Goal: Information Seeking & Learning: Learn about a topic

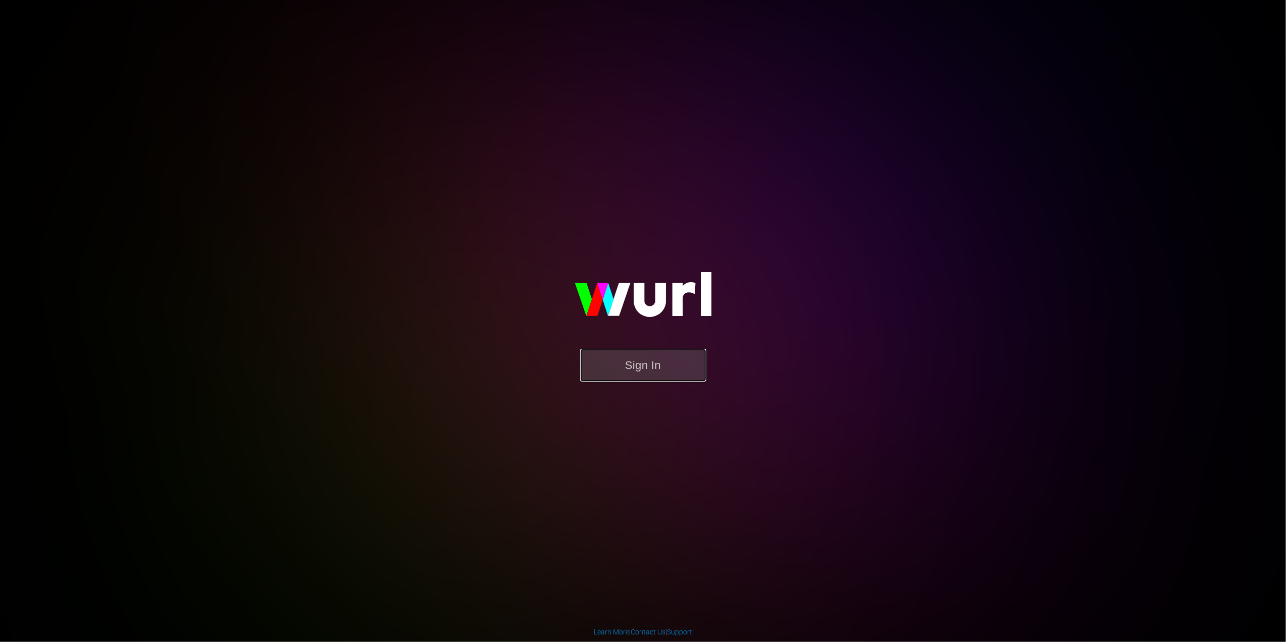
click at [649, 376] on button "Sign In" at bounding box center [643, 365] width 126 height 33
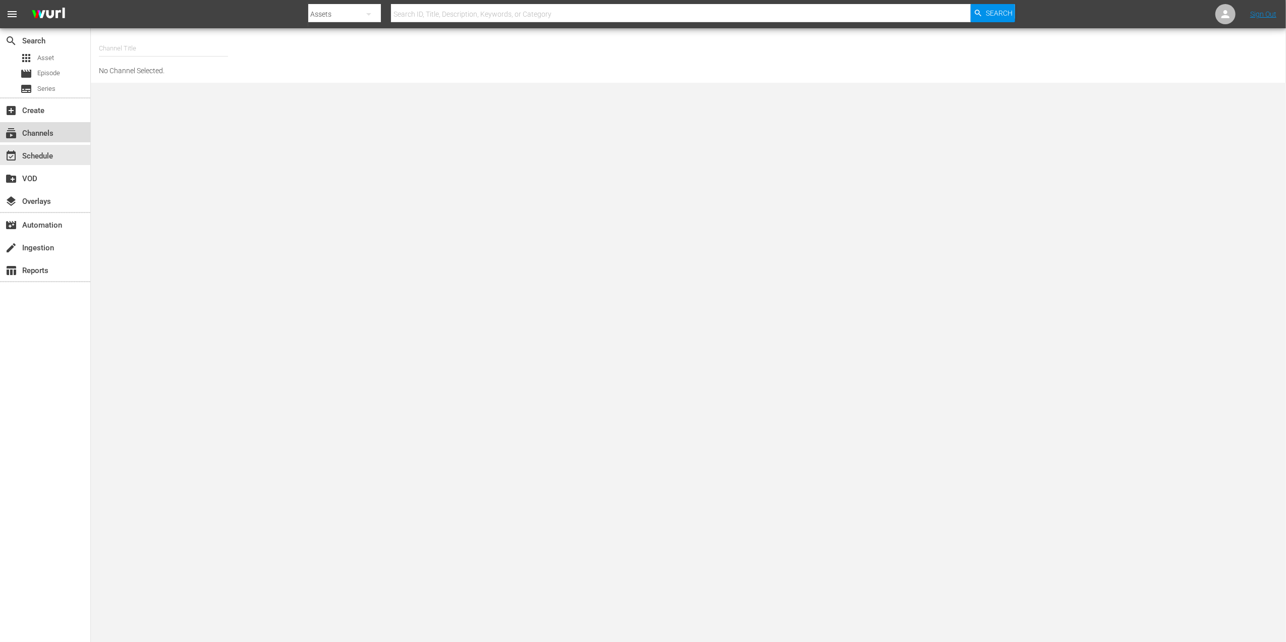
click at [25, 128] on div "subscriptions Channels" at bounding box center [28, 131] width 56 height 9
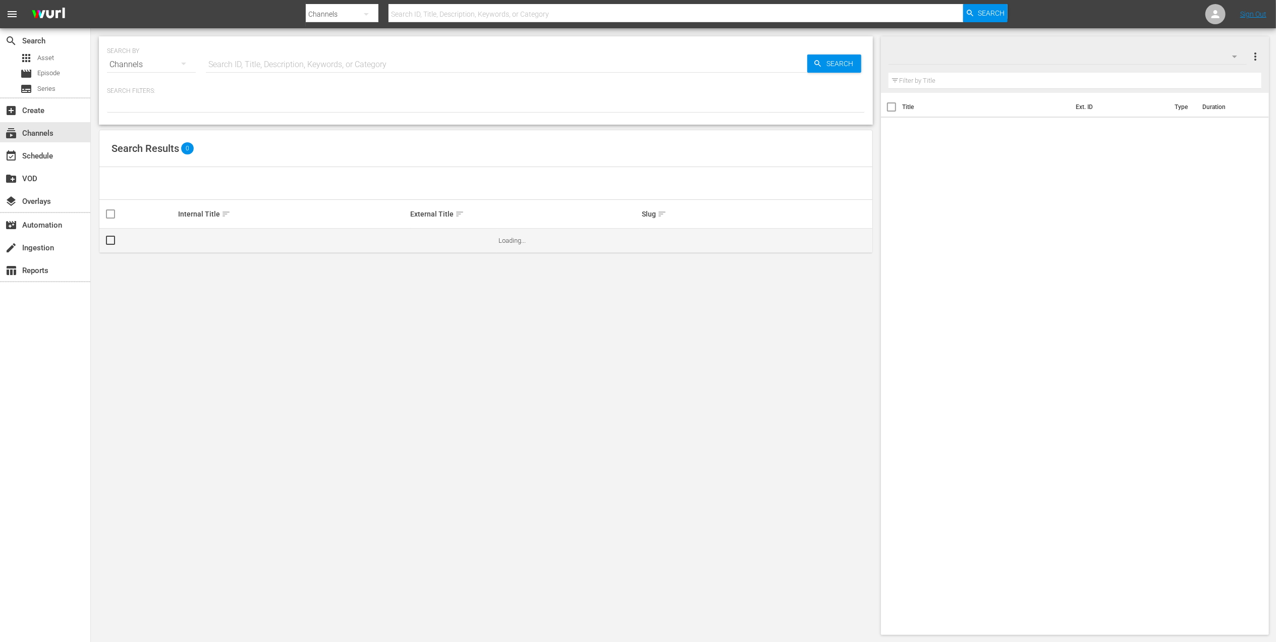
drag, startPoint x: 304, startPoint y: 249, endPoint x: 307, endPoint y: 257, distance: 8.1
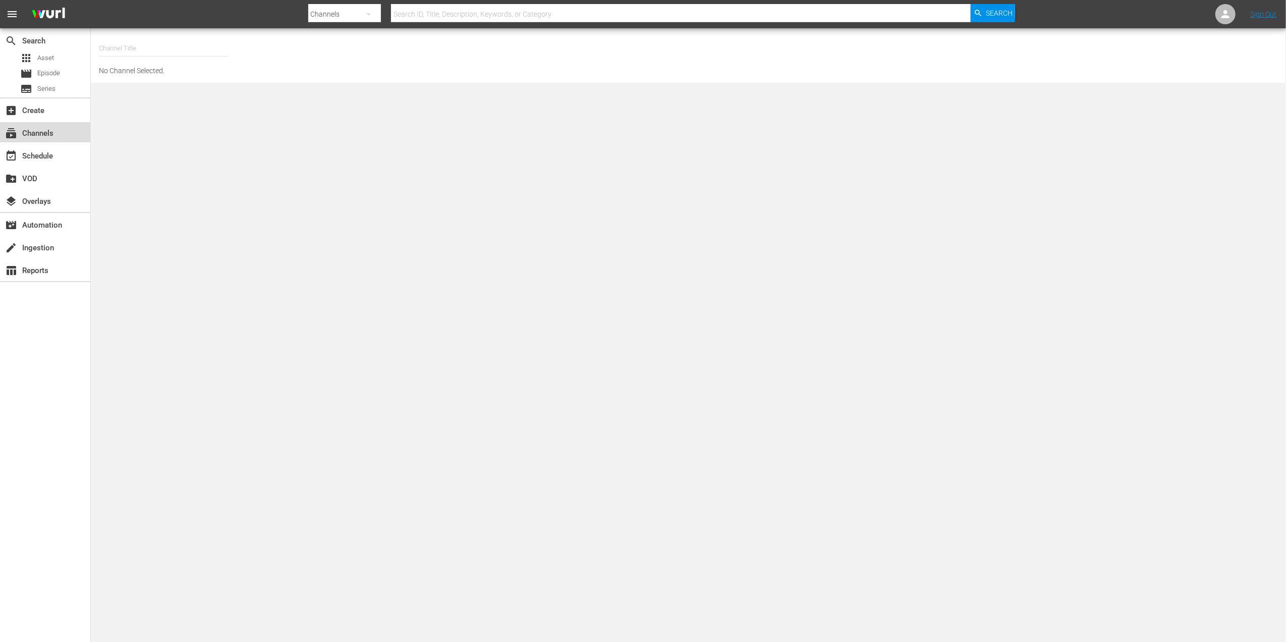
click at [57, 132] on div "subscriptions Channels" at bounding box center [45, 132] width 90 height 20
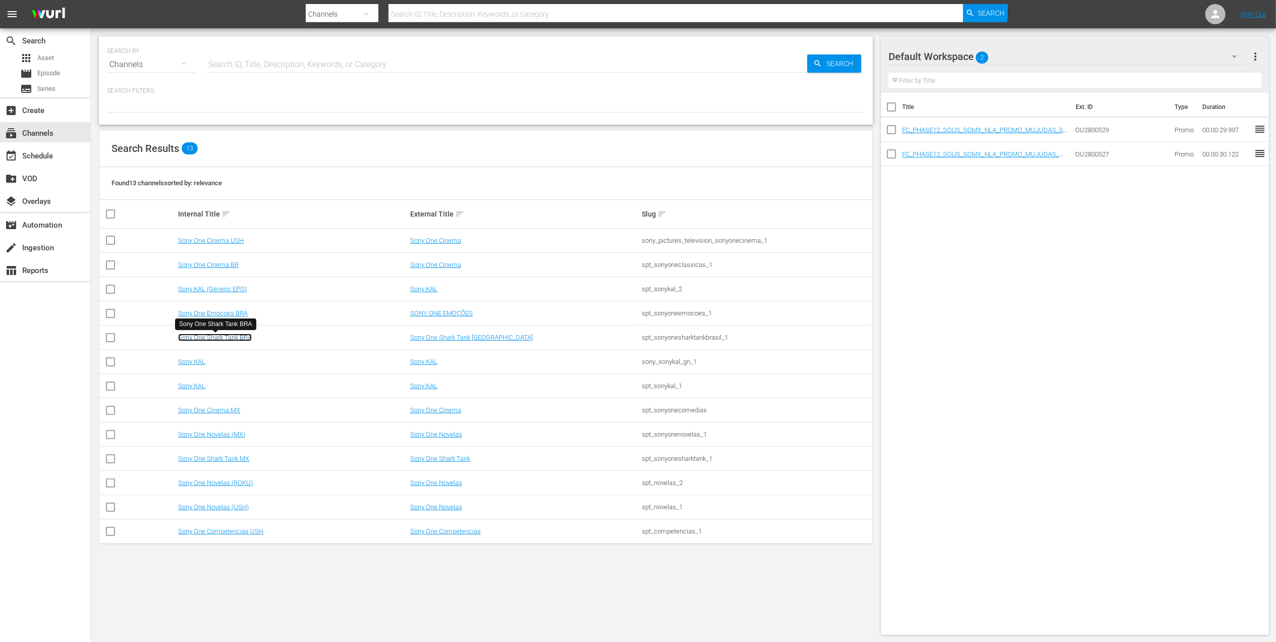
click at [222, 339] on link "Sony One Shark Tank BRA" at bounding box center [215, 337] width 74 height 8
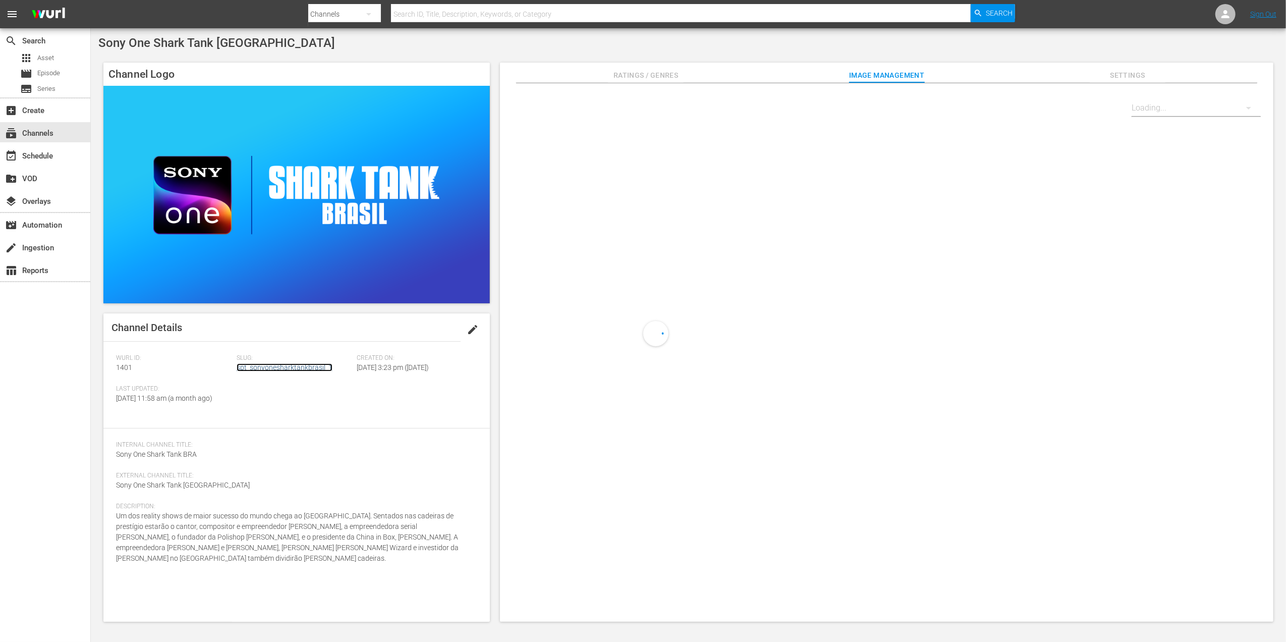
click at [267, 368] on link "spt_sonyonesharktankbrasil_1" at bounding box center [285, 367] width 96 height 8
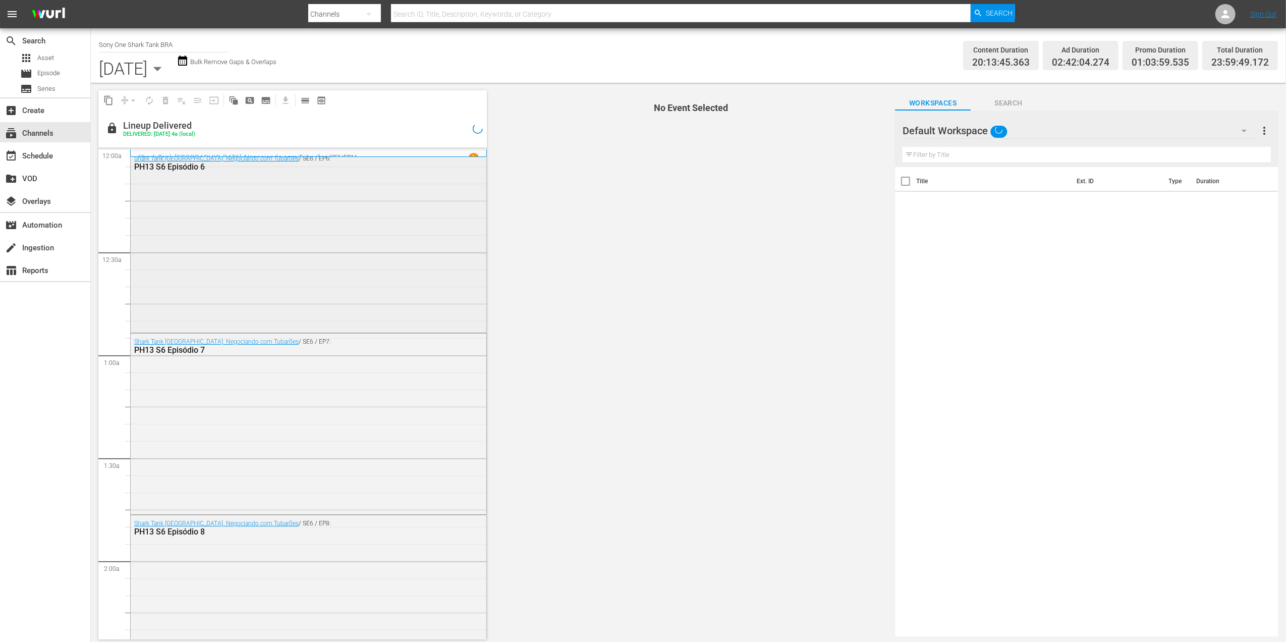
click at [235, 295] on div "Shark Tank Brasil: Negociando com Tubarões / SE6 / EP6: PH13 S6 Episódio 6" at bounding box center [309, 240] width 356 height 180
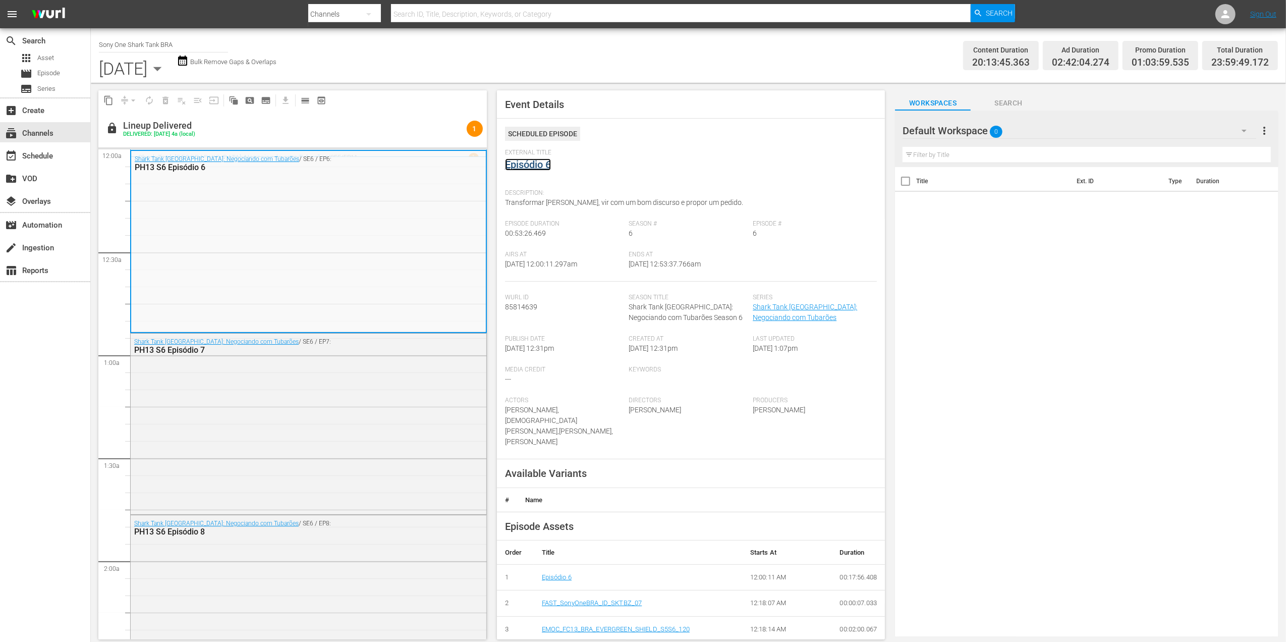
click at [536, 169] on link "Episódio 6" at bounding box center [528, 164] width 46 height 12
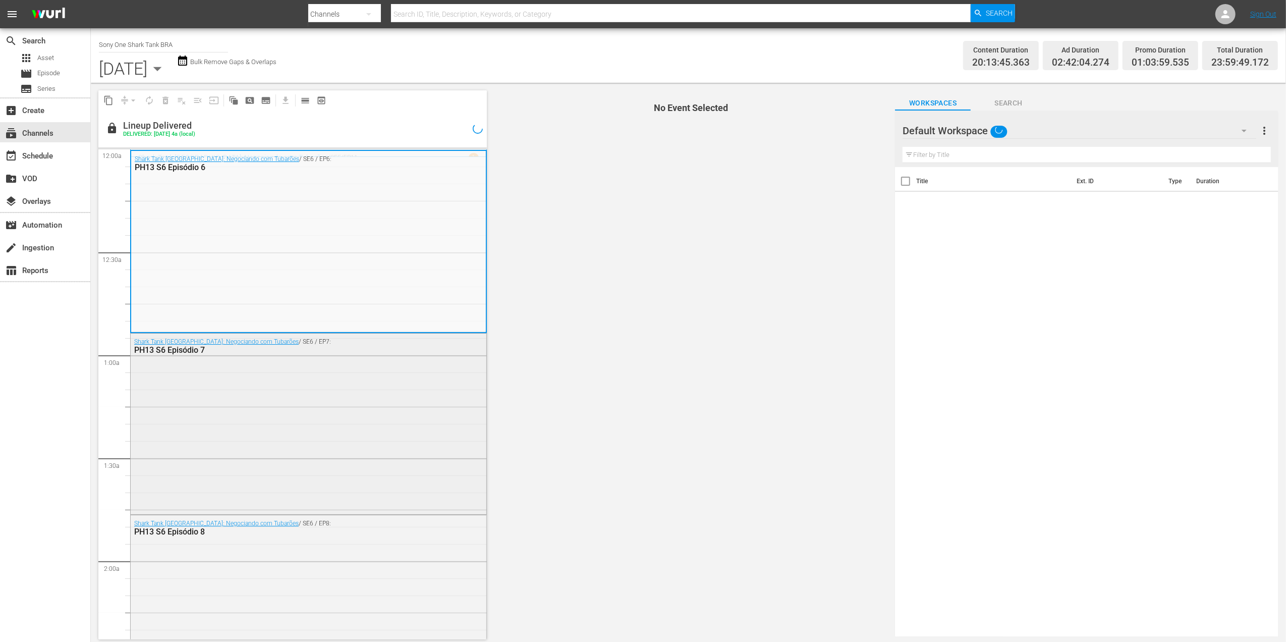
click at [162, 345] on div "PH13 S6 Episódio 7" at bounding box center [282, 350] width 296 height 10
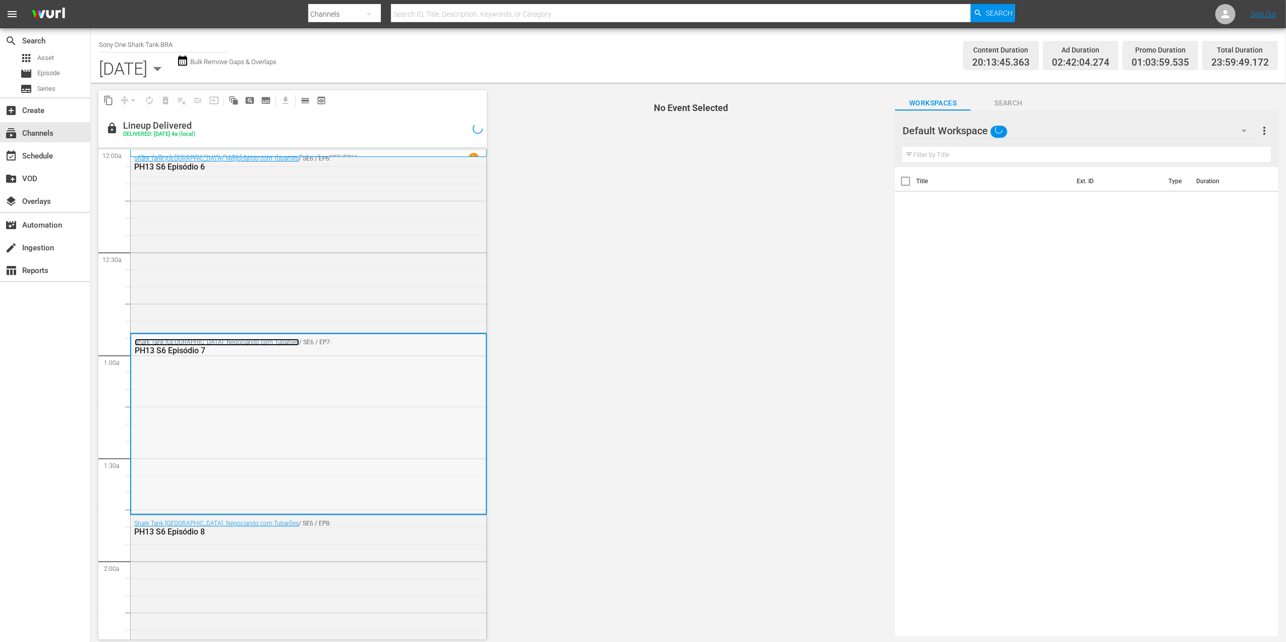
click at [162, 341] on link "Shark Tank Brasil: Negociando com Tubarões" at bounding box center [217, 341] width 164 height 7
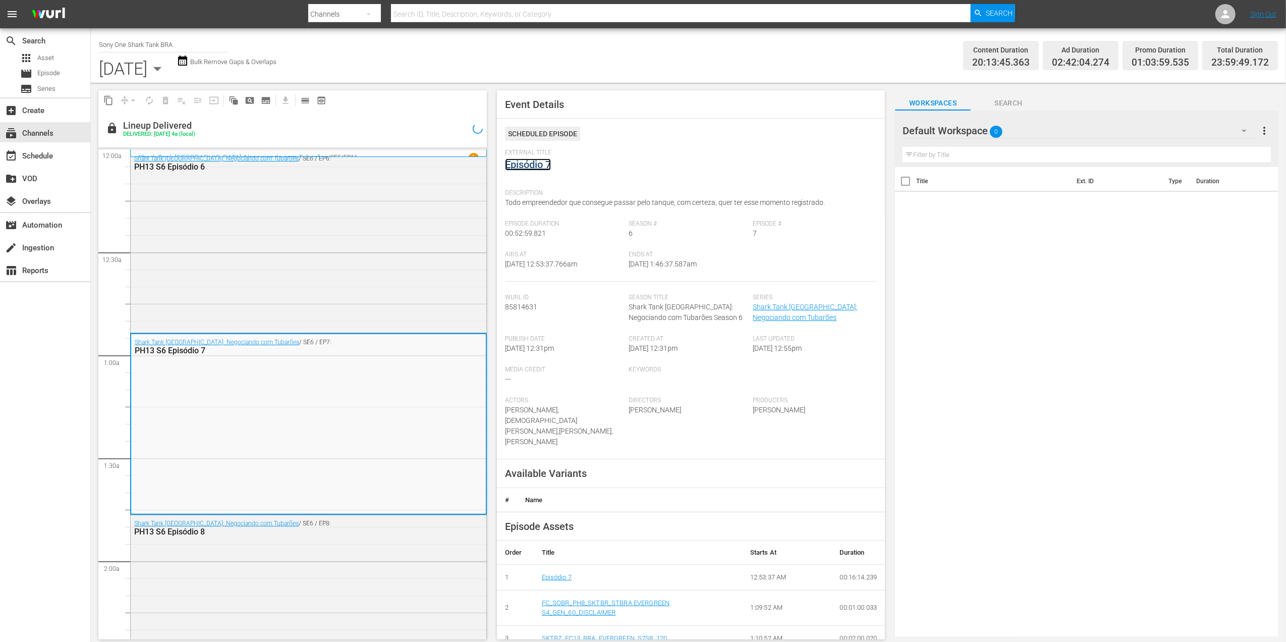
click at [529, 164] on link "Episódio 7" at bounding box center [528, 164] width 46 height 12
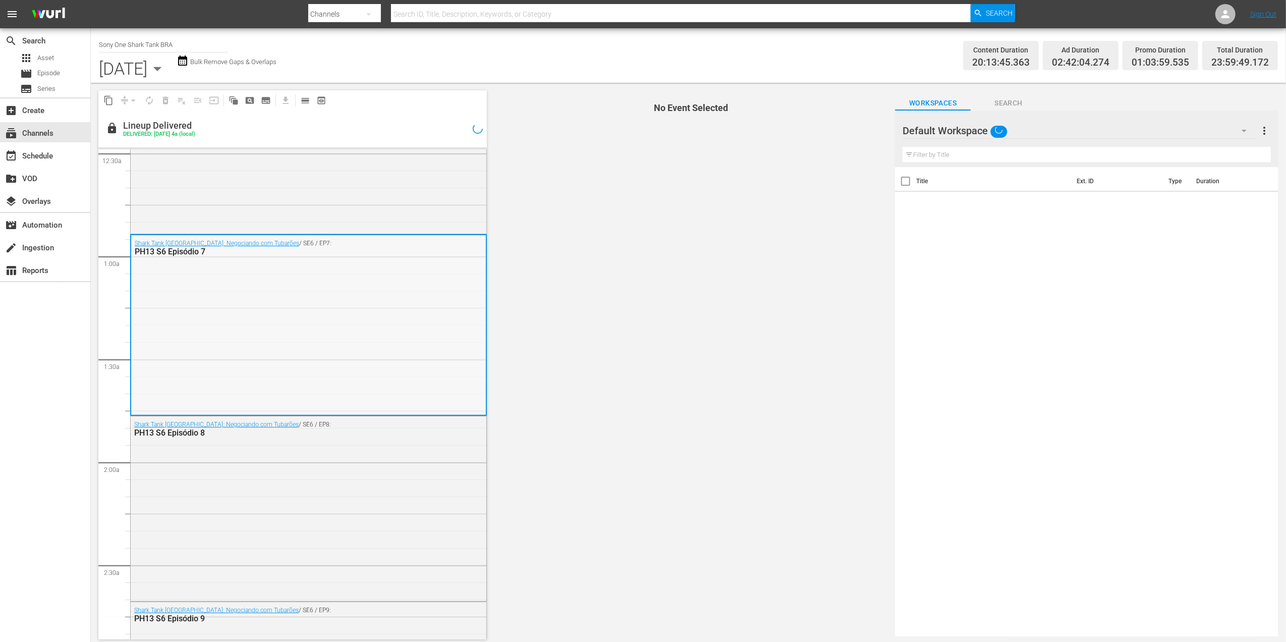
scroll to position [134, 0]
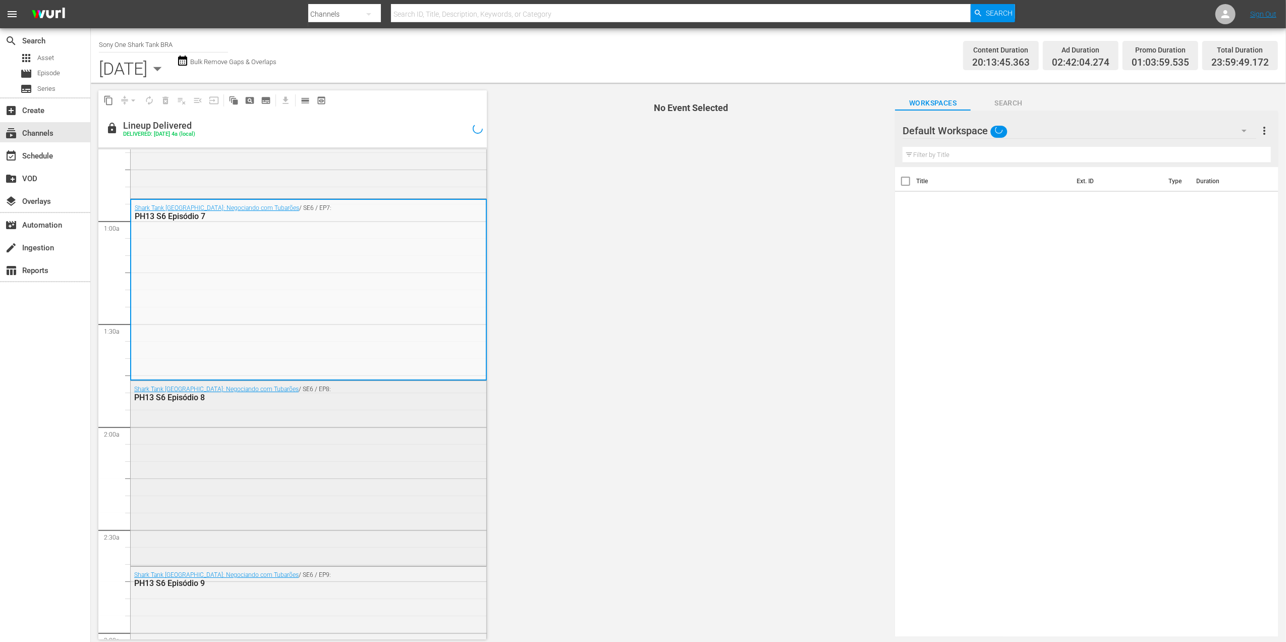
click at [220, 444] on div "Shark Tank Brasil: Negociando com Tubarões / SE6 / EP8: PH13 S6 Episódio 8" at bounding box center [309, 472] width 356 height 183
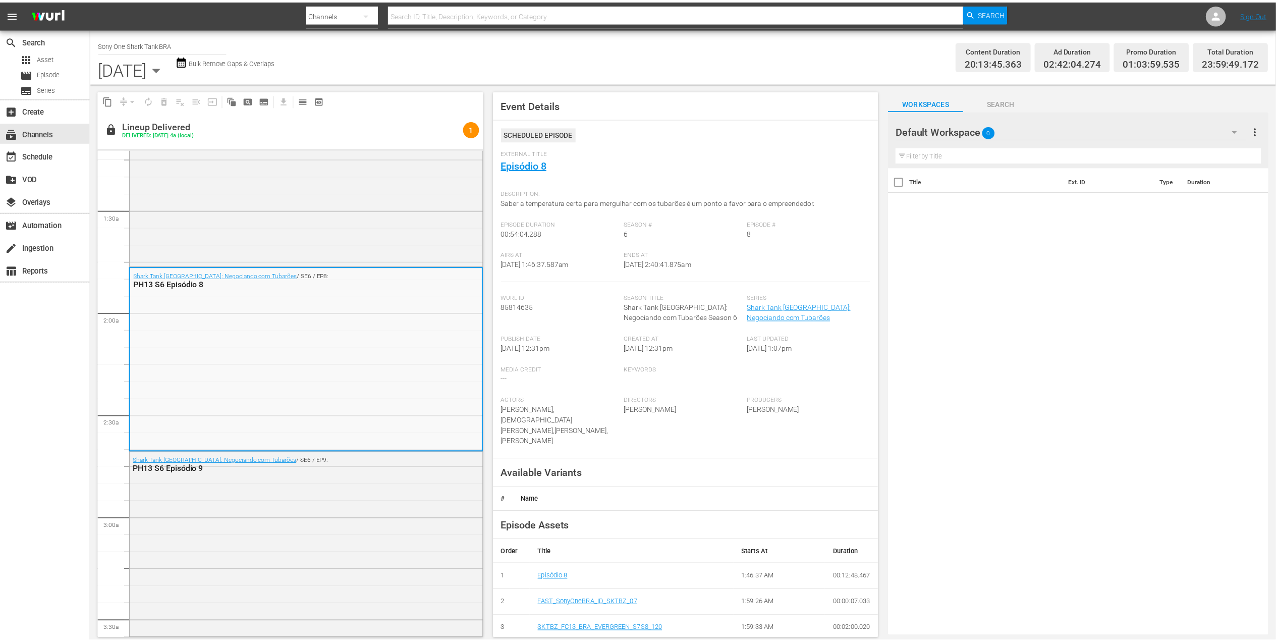
scroll to position [269, 0]
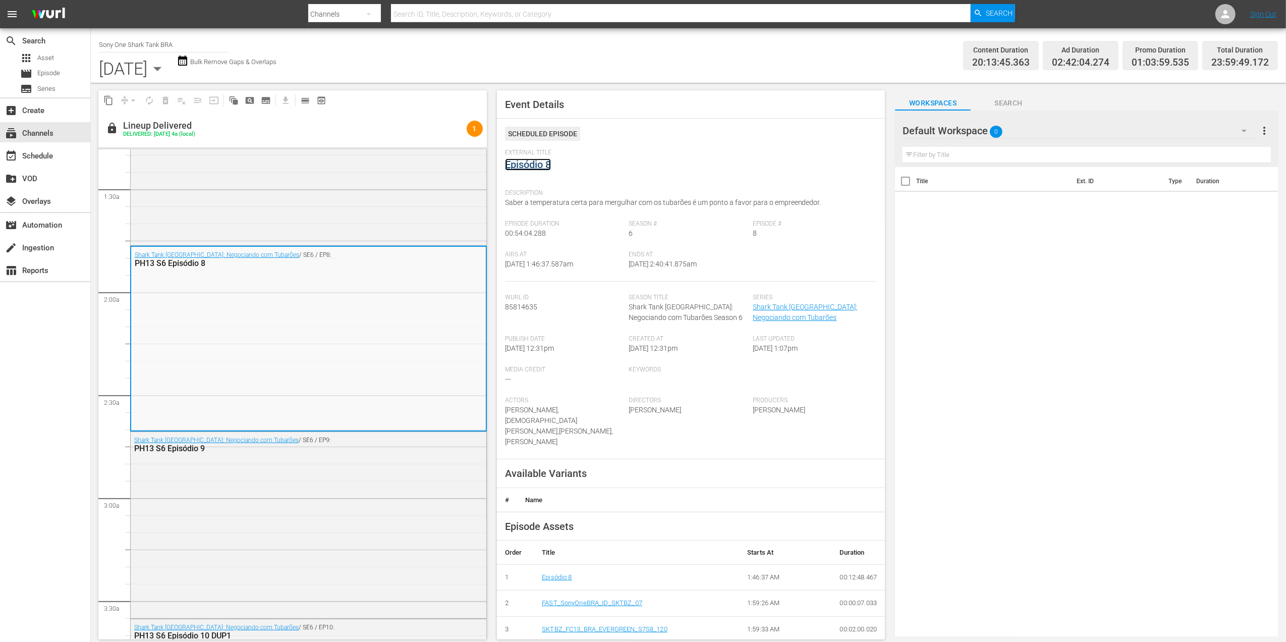
click at [530, 163] on link "Episódio 8" at bounding box center [528, 164] width 46 height 12
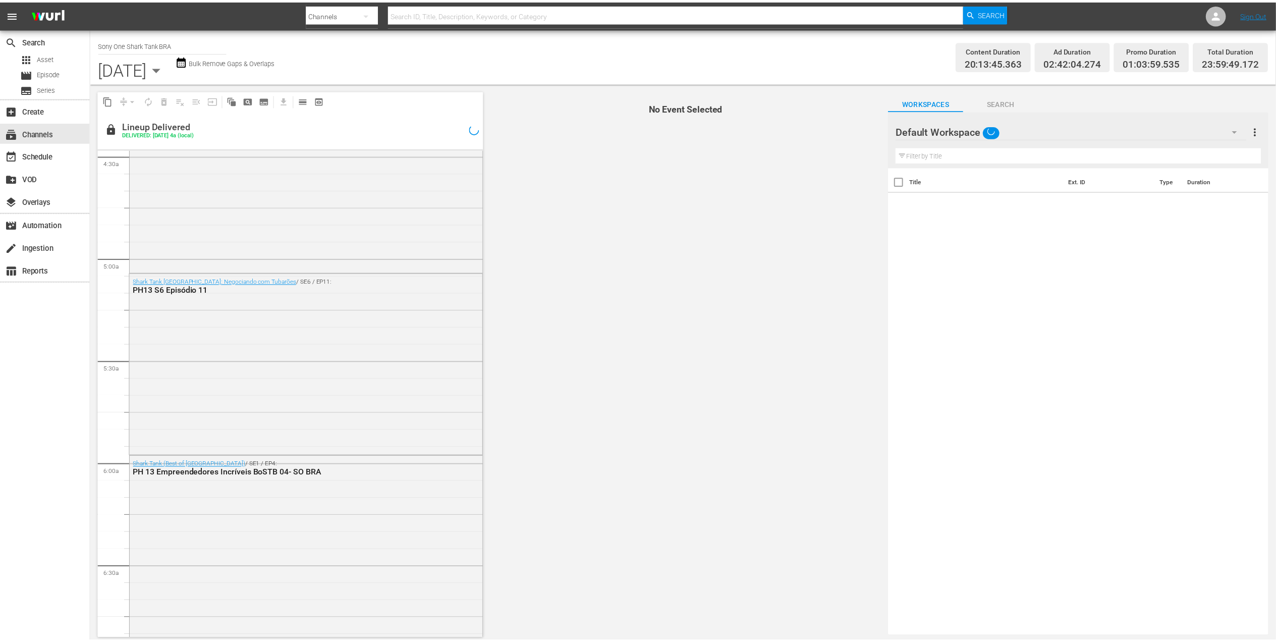
scroll to position [941, 0]
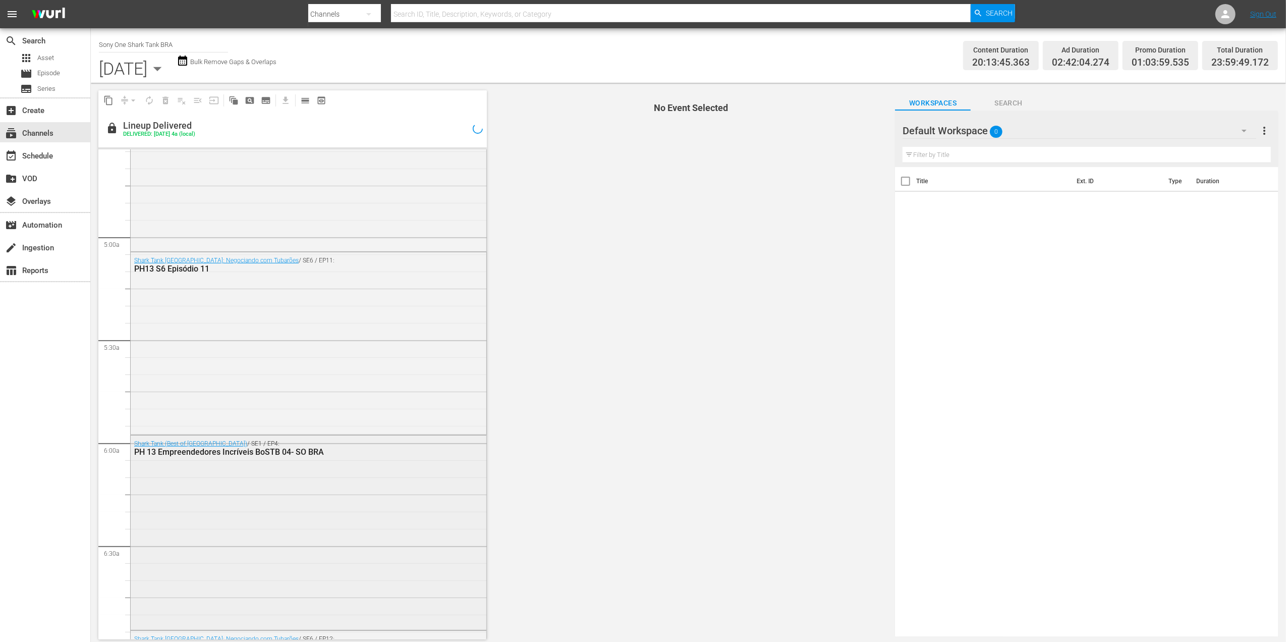
click at [220, 528] on div "Shark Tank (Best of Brazil) / SE1 / EP4: PH 13 Empreendedores Incríveis BoSTB 0…" at bounding box center [309, 531] width 356 height 192
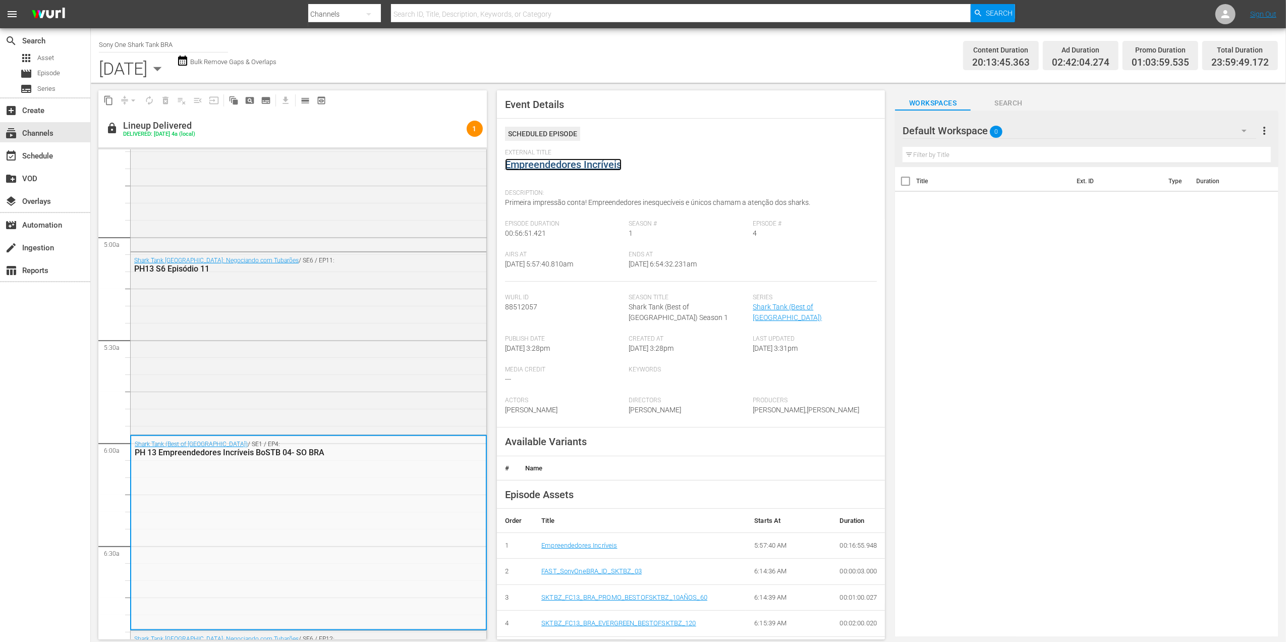
click at [586, 168] on link "Empreendedores Incríveis" at bounding box center [563, 164] width 117 height 12
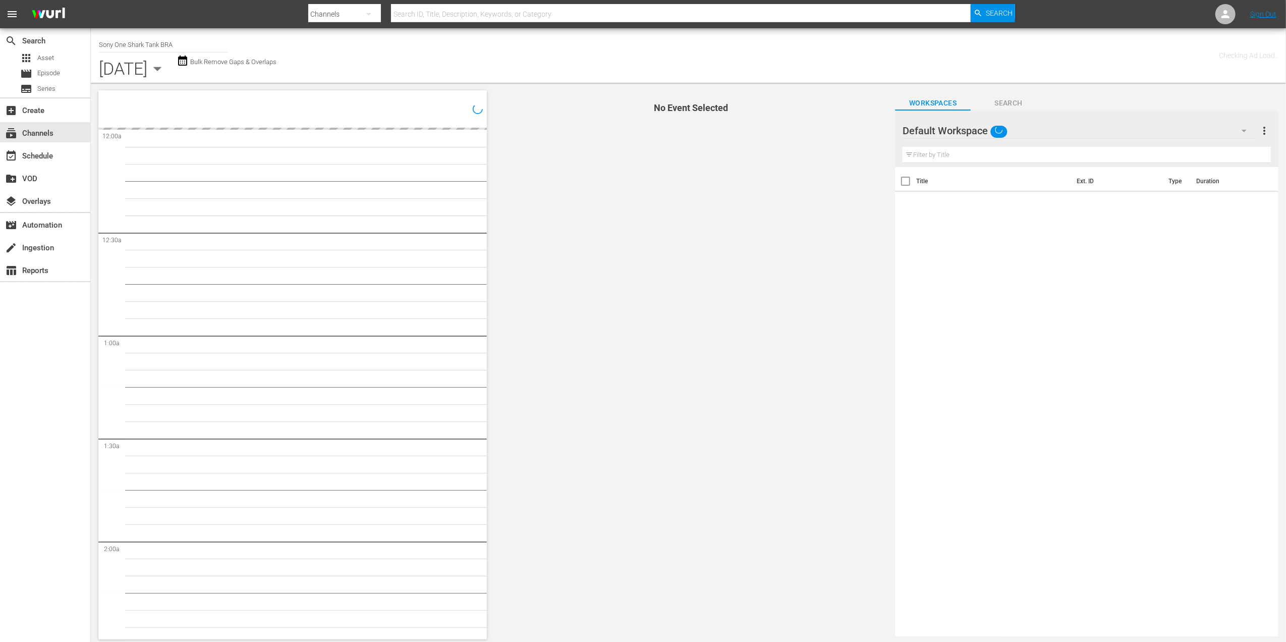
click at [167, 71] on icon "button" at bounding box center [157, 69] width 20 height 20
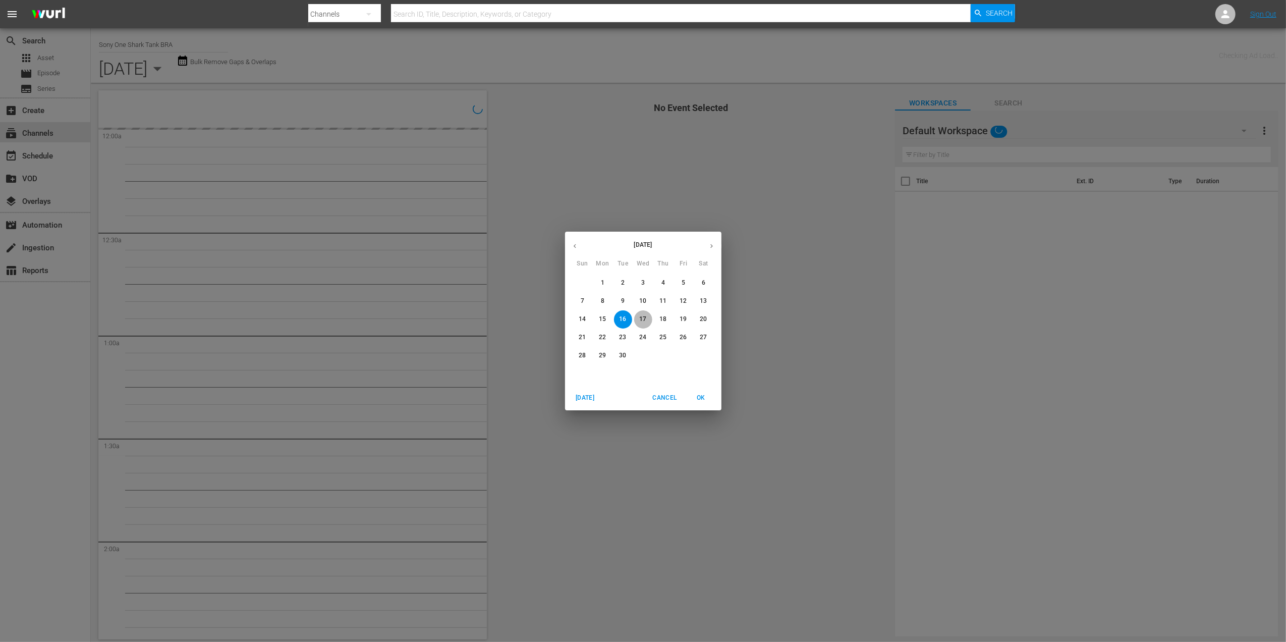
click at [645, 313] on button "17" at bounding box center [643, 319] width 18 height 18
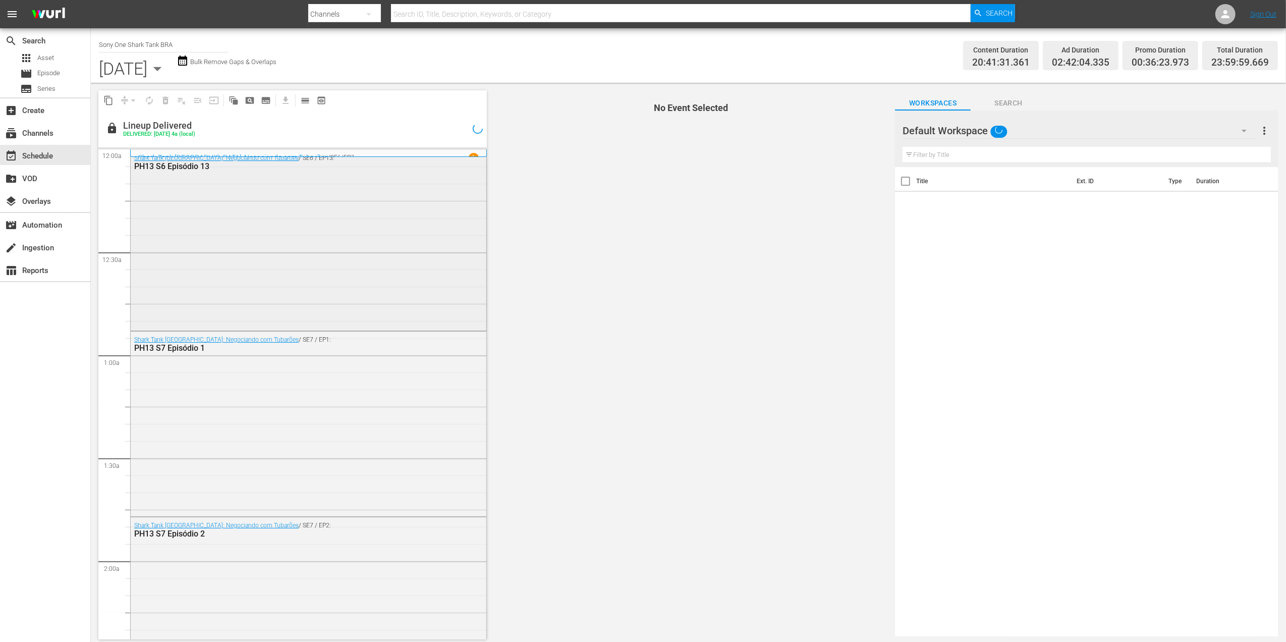
click at [224, 237] on div "Shark Tank Brasil: Negociando com Tubarões / SE6 / EP13: PH13 S6 Episódio 13" at bounding box center [309, 239] width 356 height 179
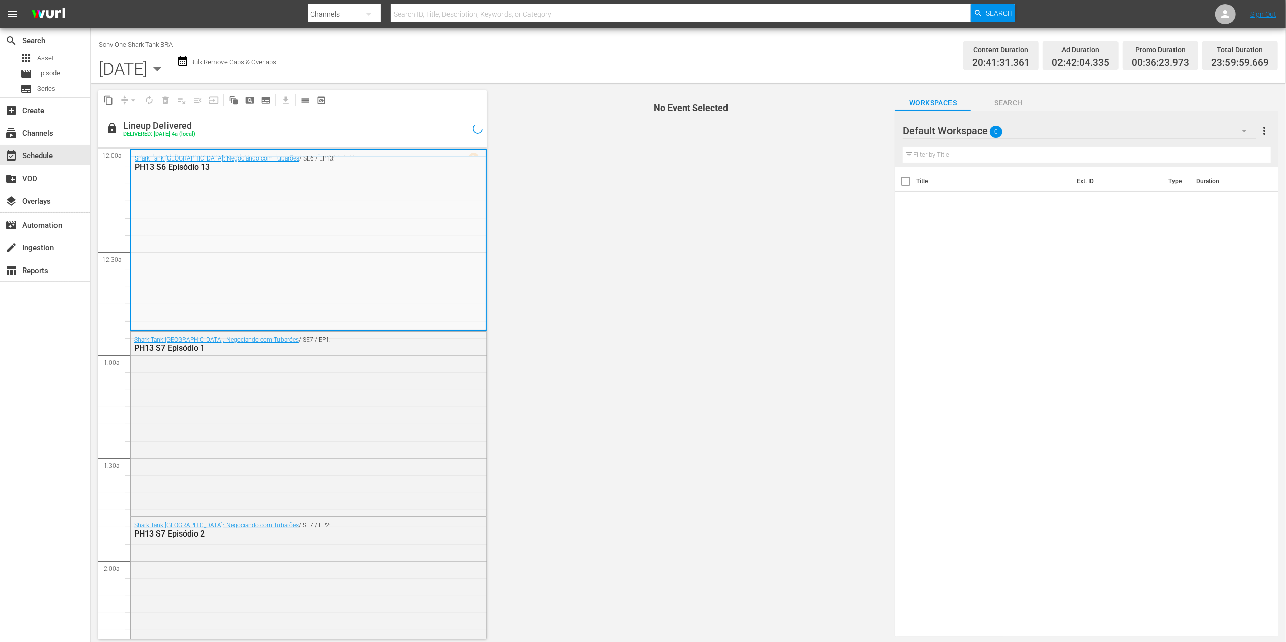
click at [224, 237] on div "Shark Tank Brasil: Negociando com Tubarões / SE6 / EP13: PH13 S6 Episódio 13" at bounding box center [308, 239] width 355 height 179
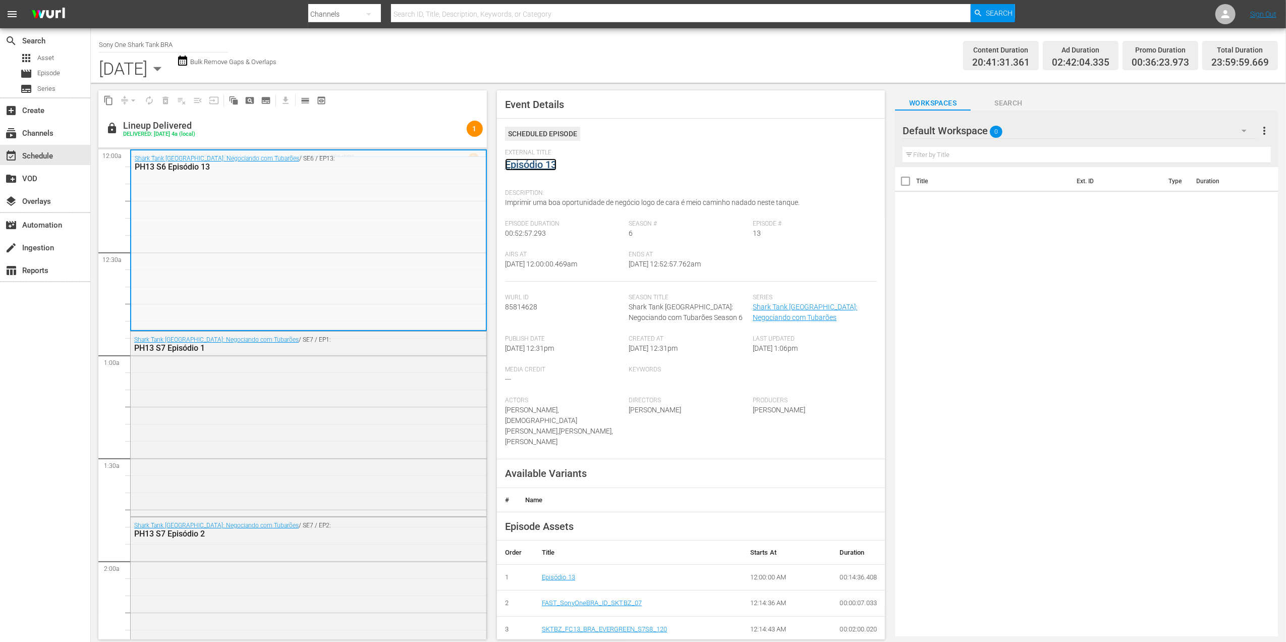
click at [547, 162] on link "Episódio 13" at bounding box center [530, 164] width 51 height 12
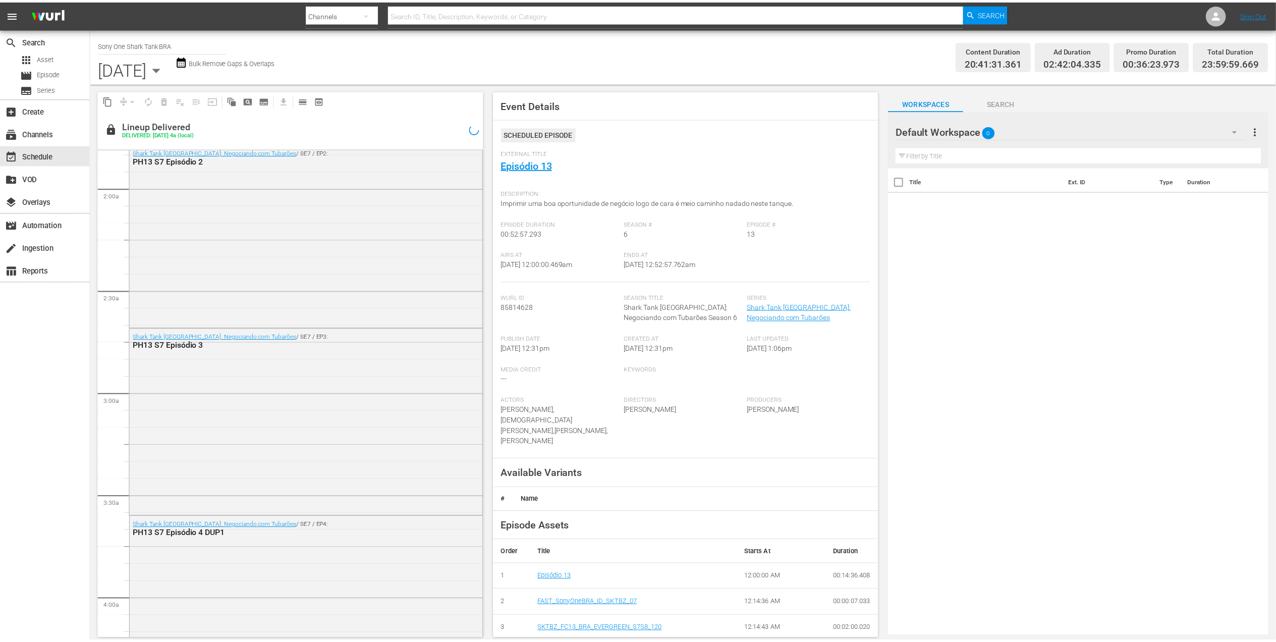
scroll to position [404, 0]
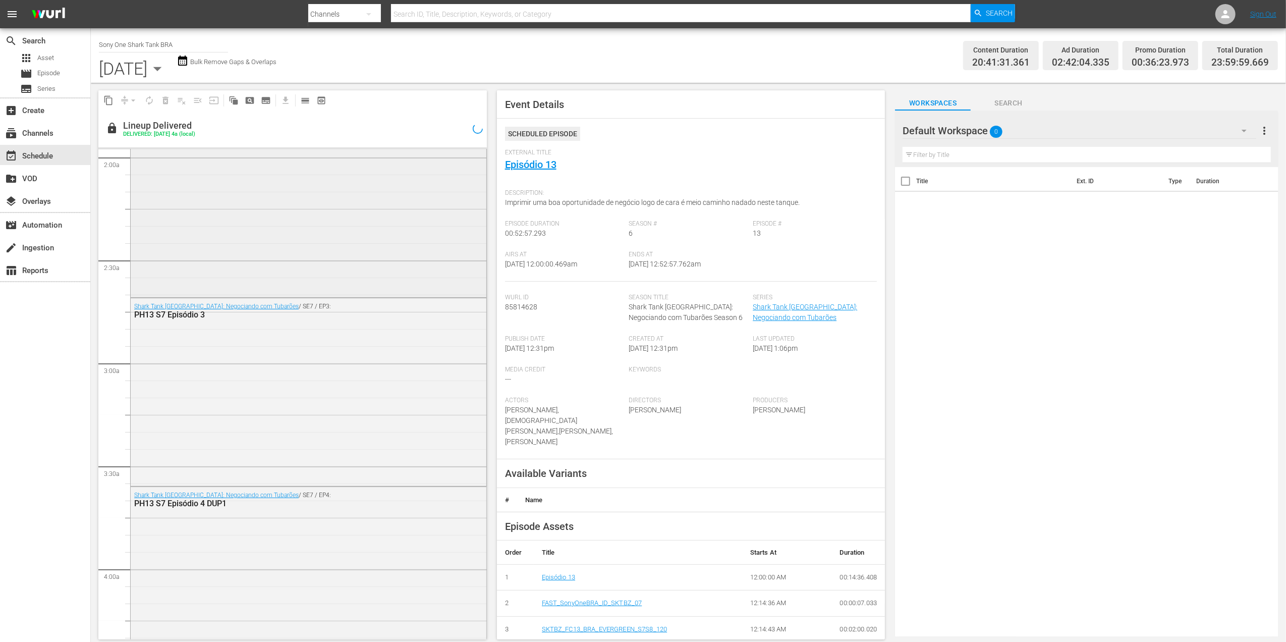
click at [239, 252] on div "Shark Tank Brasil: Negociando com Tubarões / SE7 / EP2: PH13 S7 Episódio 2" at bounding box center [309, 204] width 356 height 182
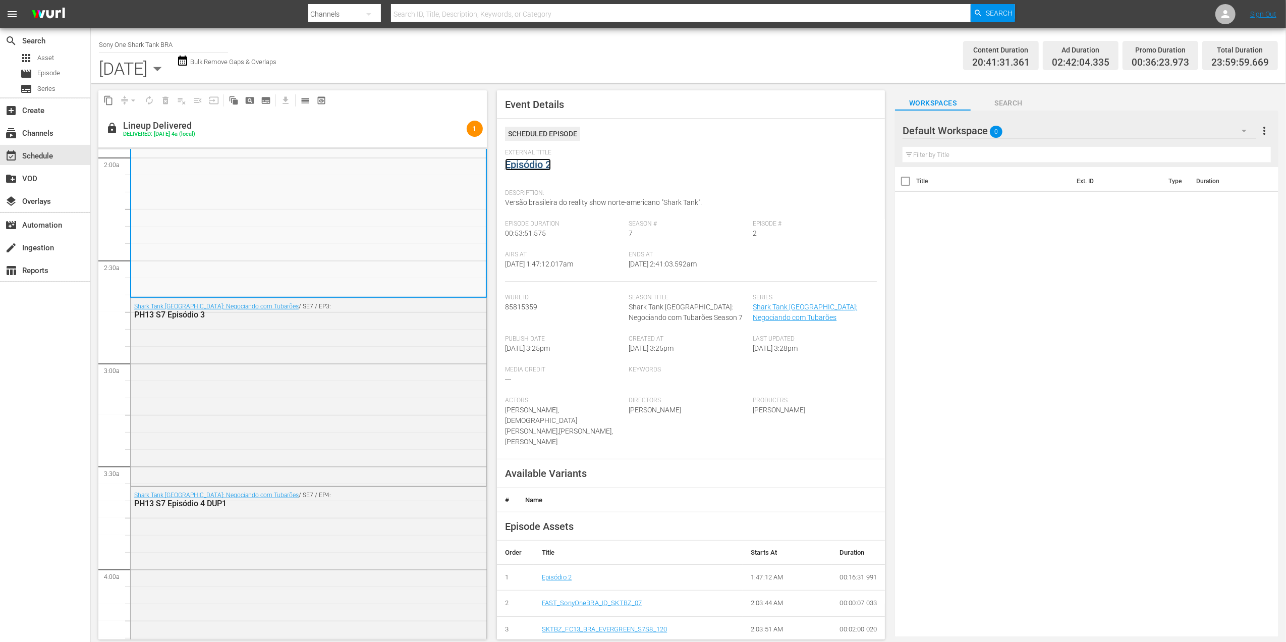
click at [515, 165] on link "Episódio 2" at bounding box center [528, 164] width 46 height 12
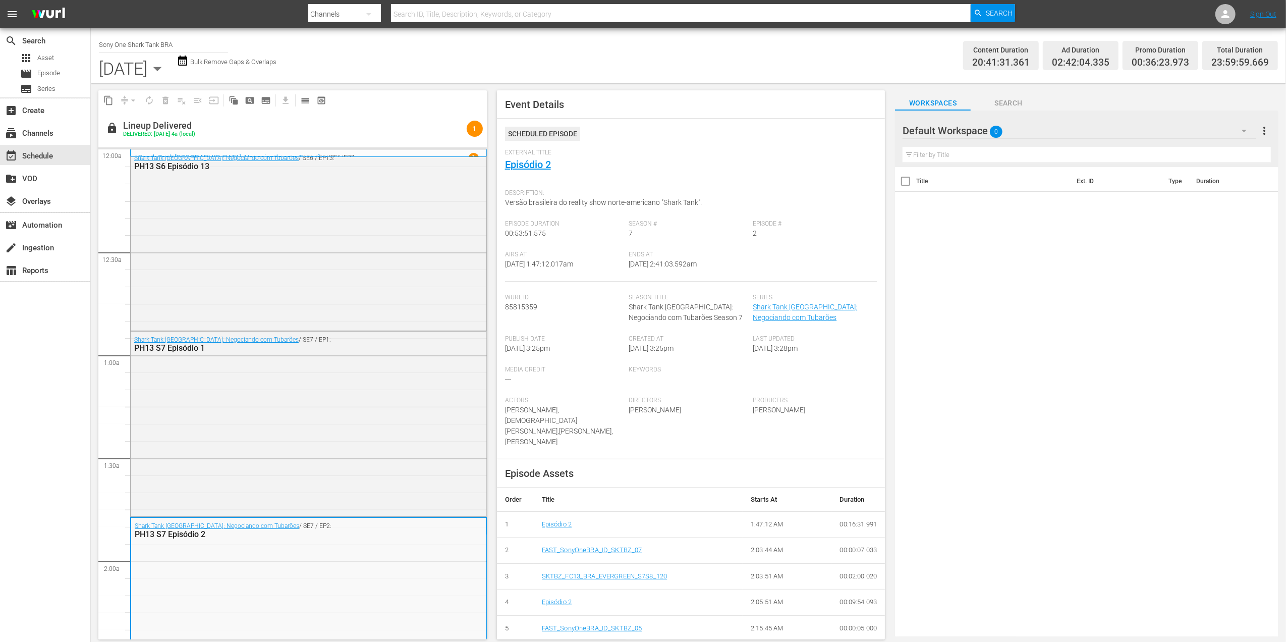
click at [167, 66] on icon "button" at bounding box center [157, 69] width 20 height 20
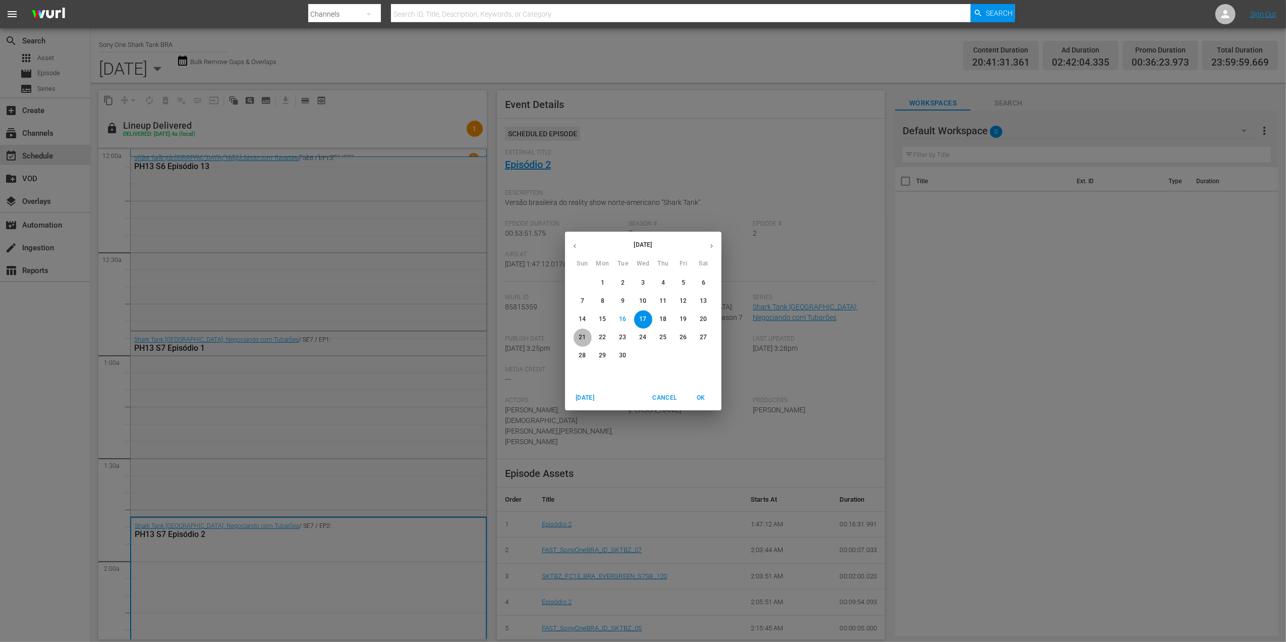
click at [587, 335] on span "21" at bounding box center [583, 337] width 18 height 9
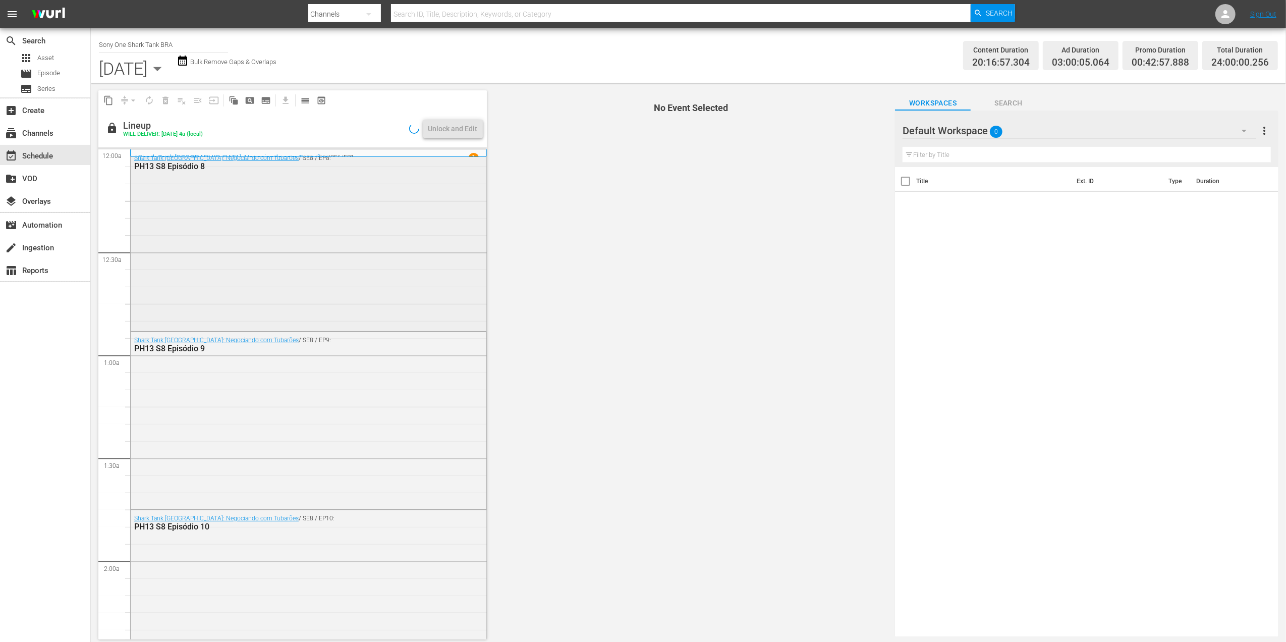
click at [288, 277] on div "Shark Tank Brasil: Negociando com Tubarões / SE8 / EP8: PH13 S8 Episódio 8" at bounding box center [309, 240] width 356 height 180
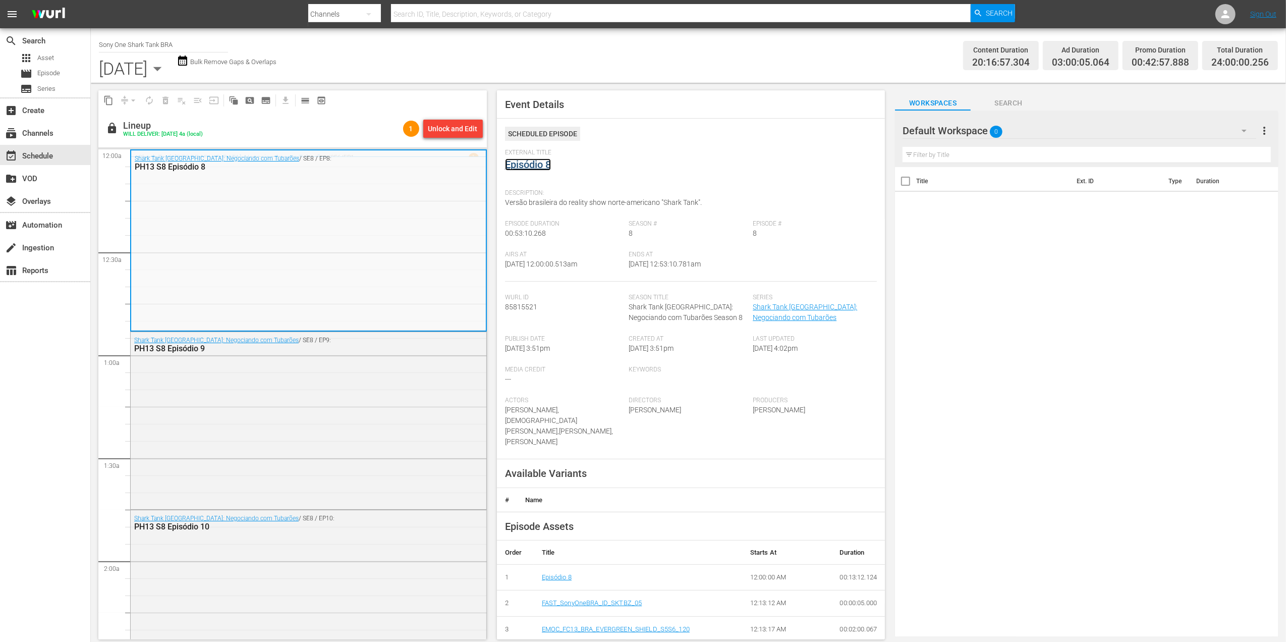
click at [537, 163] on link "Episódio 8" at bounding box center [528, 164] width 46 height 12
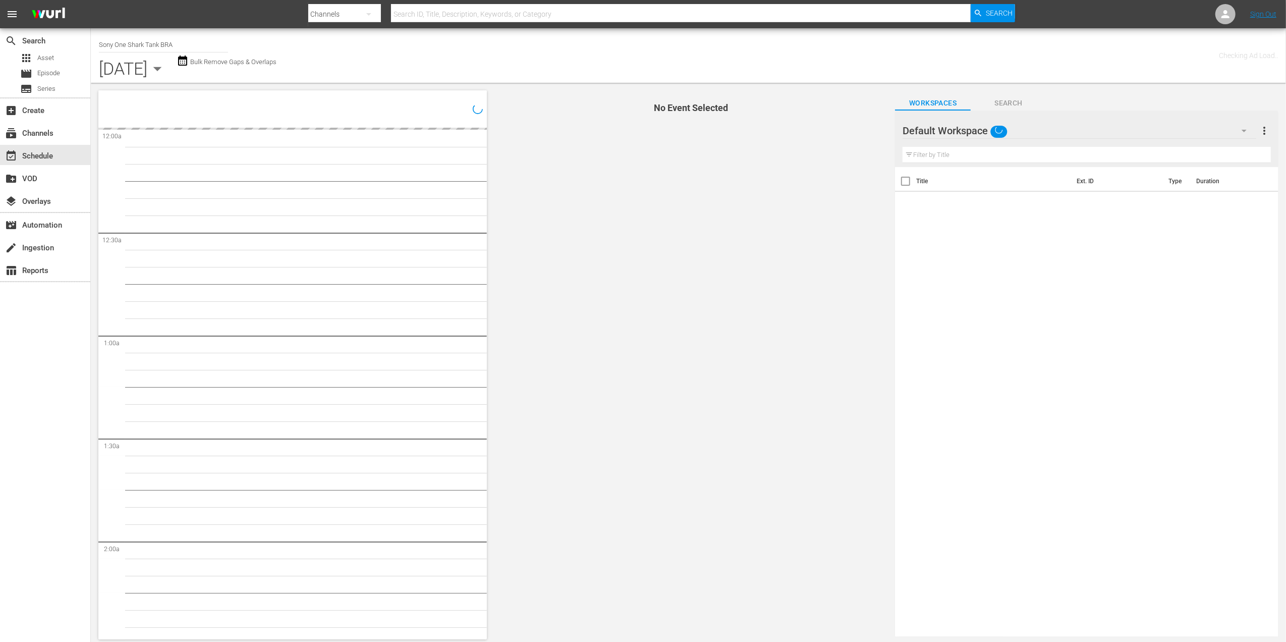
click at [167, 70] on icon "button" at bounding box center [157, 69] width 20 height 20
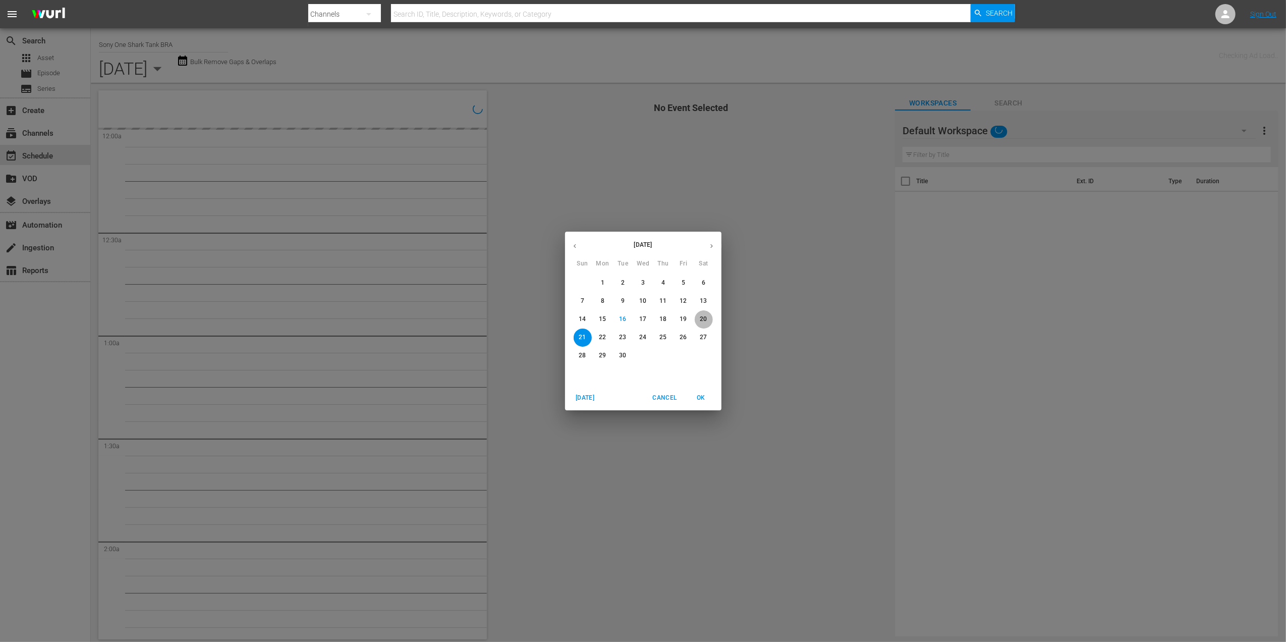
click at [698, 323] on span "20" at bounding box center [704, 319] width 18 height 9
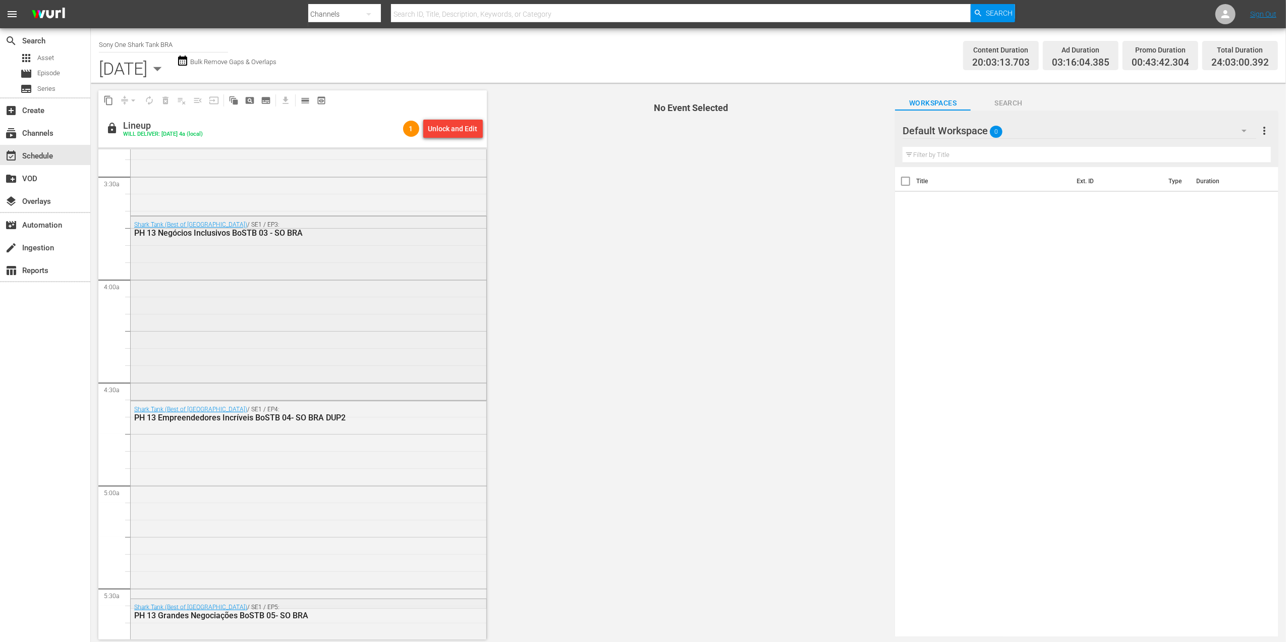
scroll to position [739, 0]
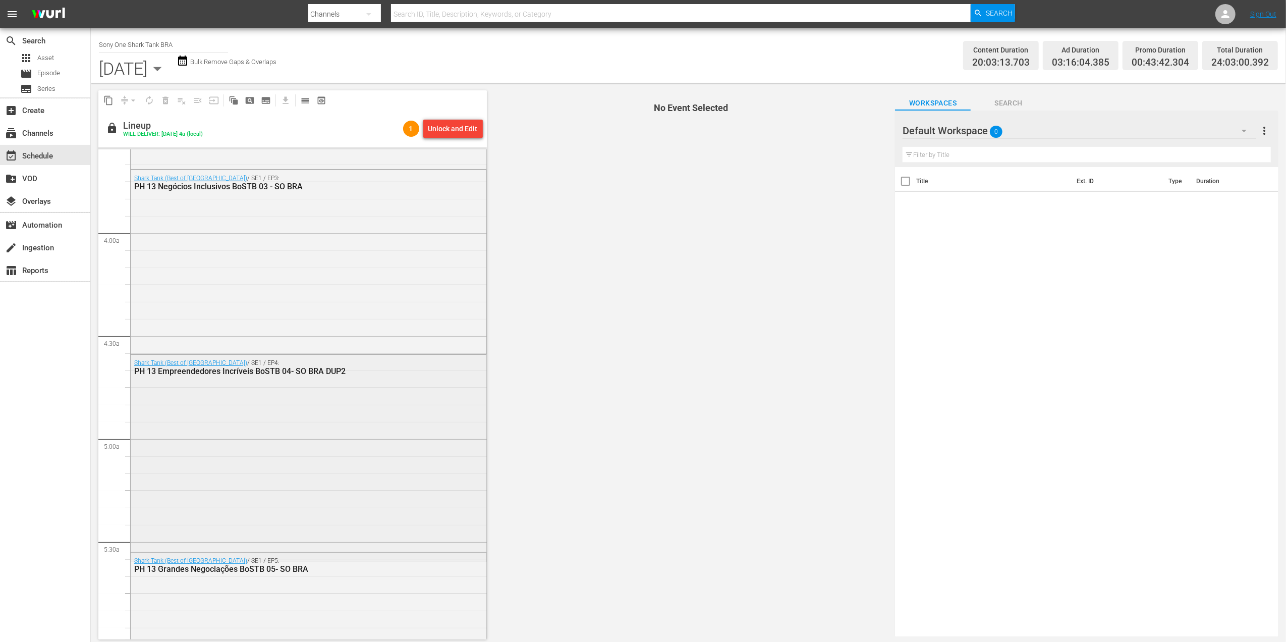
click at [247, 402] on div "Shark Tank (Best of Brazil) / SE1 / EP4: PH 13 Empreendedores Incríveis BoSTB 0…" at bounding box center [309, 457] width 356 height 205
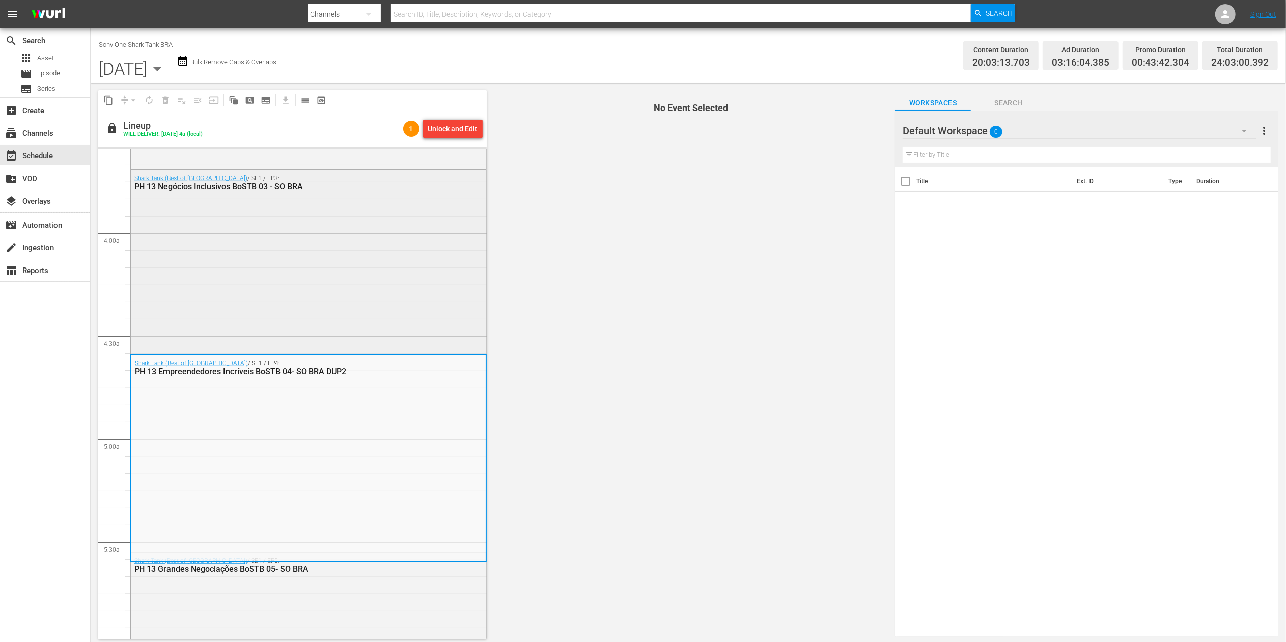
click at [242, 239] on div "Shark Tank (Best of Brazil) / SE1 / EP3: PH 13 Negócios Inclusivos BoSTB 03 - S…" at bounding box center [309, 261] width 356 height 182
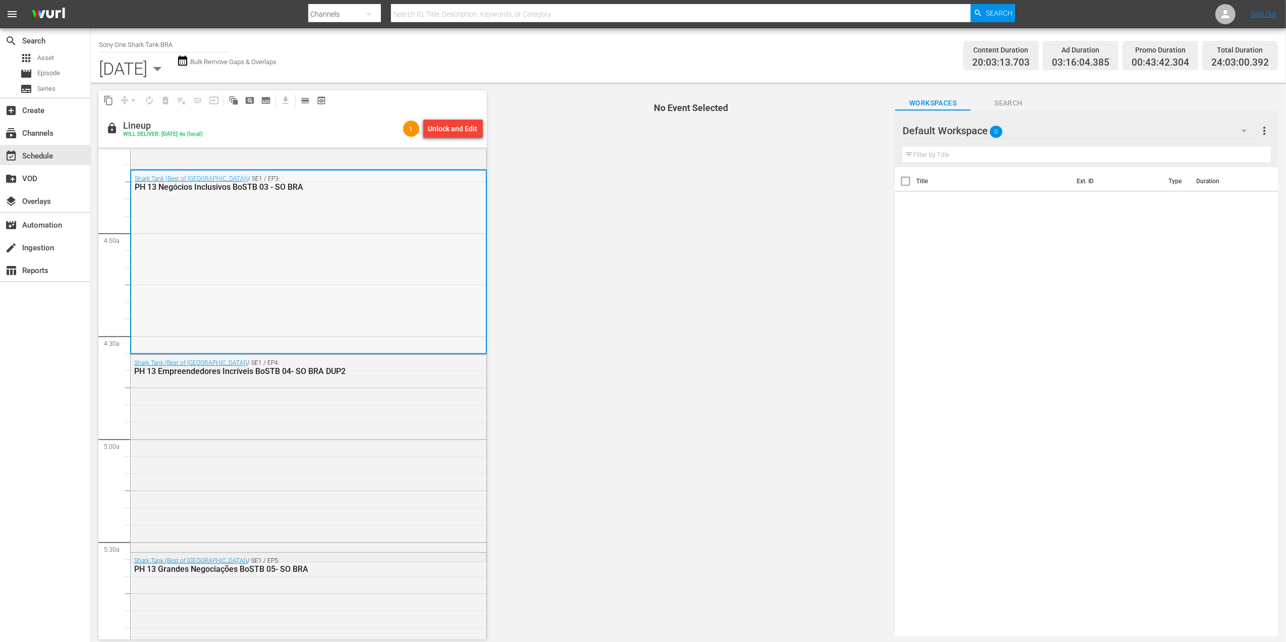
click at [368, 280] on div "Shark Tank (Best of Brazil) / SE1 / EP3: PH 13 Negócios Inclusivos BoSTB 03 - S…" at bounding box center [308, 261] width 355 height 182
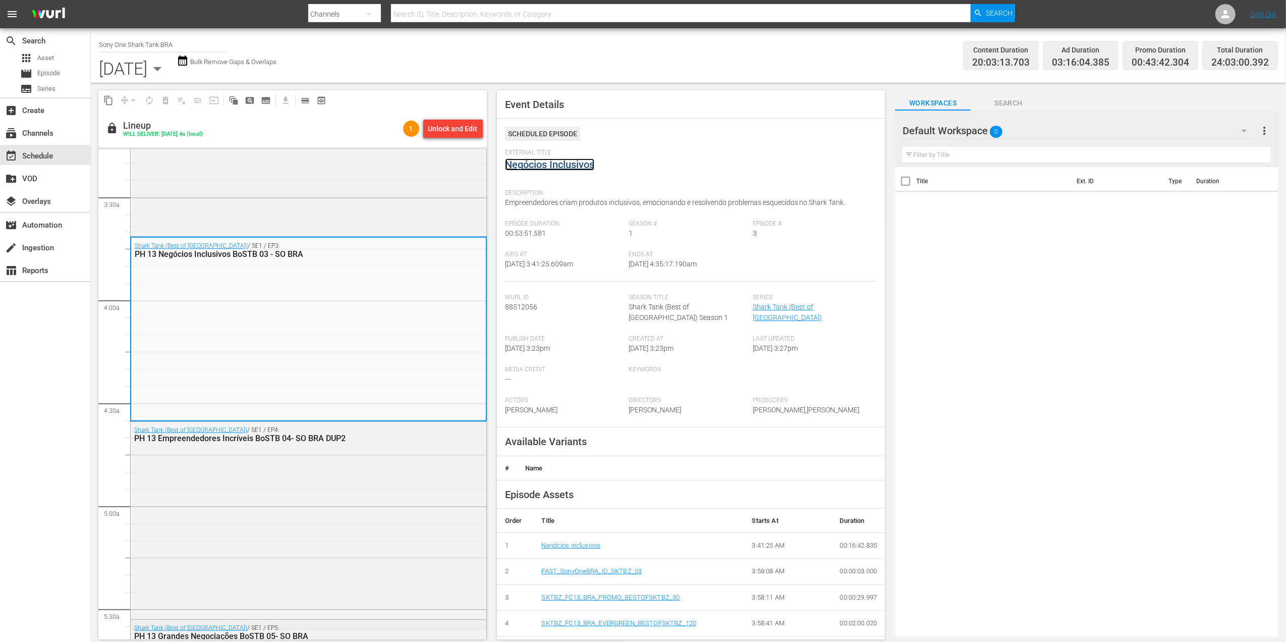
click at [525, 160] on link "Negócios Inclusivos" at bounding box center [549, 164] width 89 height 12
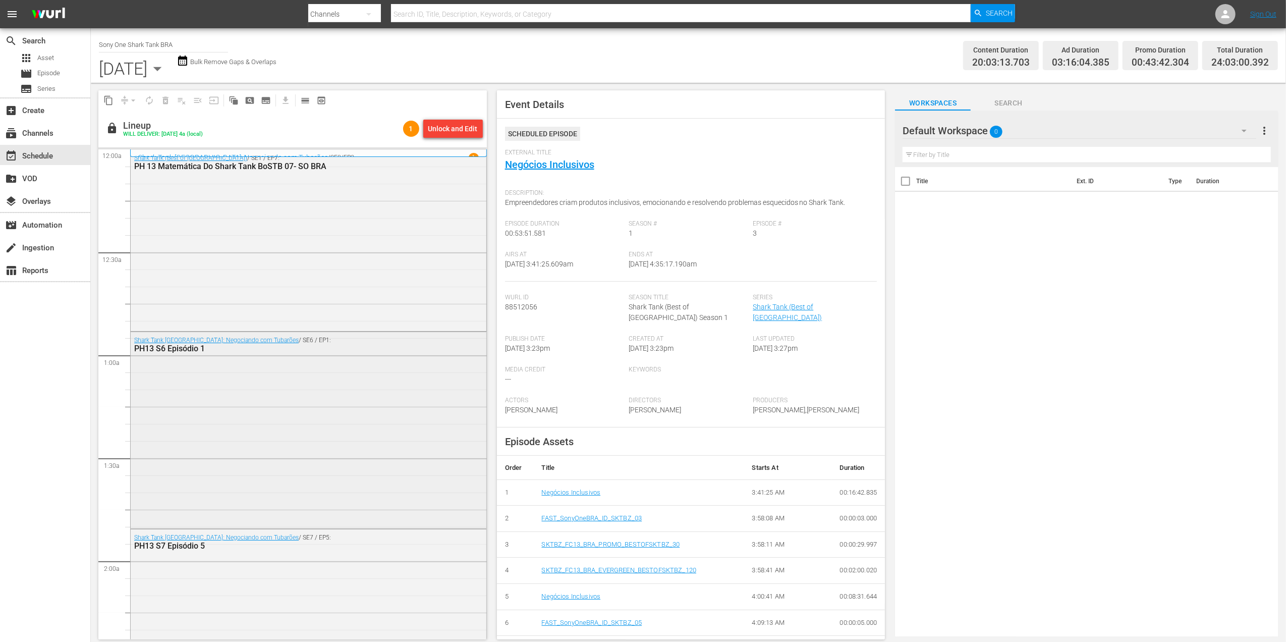
click at [263, 400] on div "Shark Tank Brasil: Negociando com Tubarões / SE6 / EP1: PH13 S6 Episódio 1" at bounding box center [309, 429] width 356 height 194
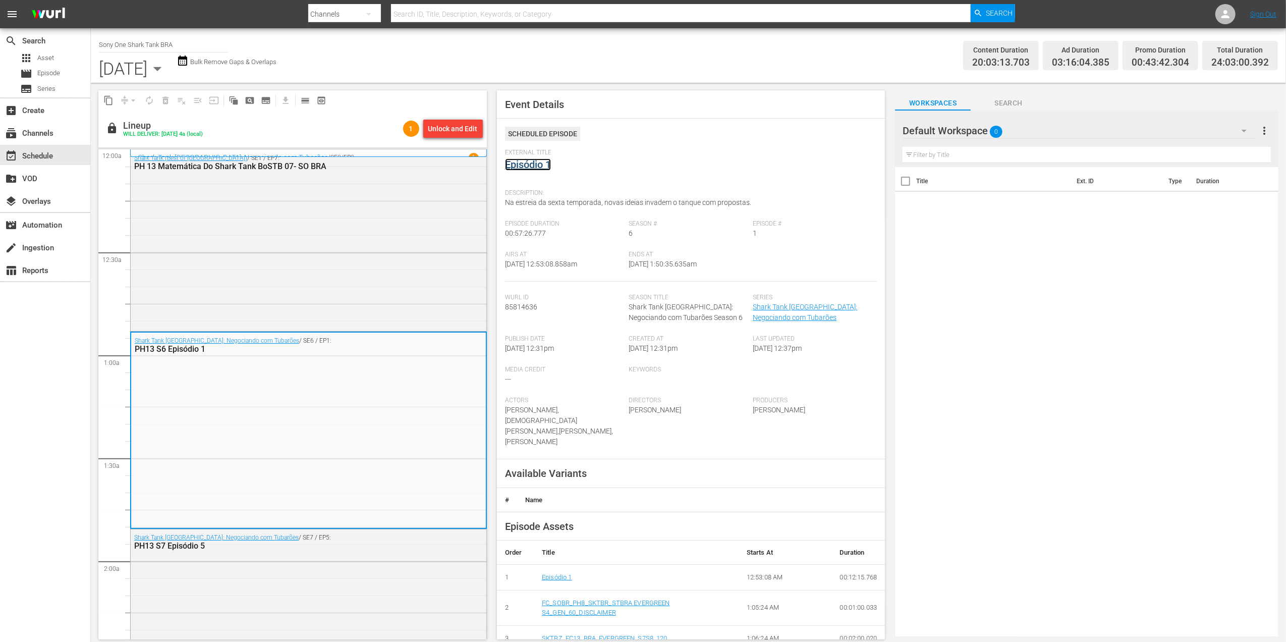
click at [529, 161] on link "Episódio 1" at bounding box center [528, 164] width 46 height 12
click at [544, 164] on link "Episódio 1" at bounding box center [528, 164] width 46 height 12
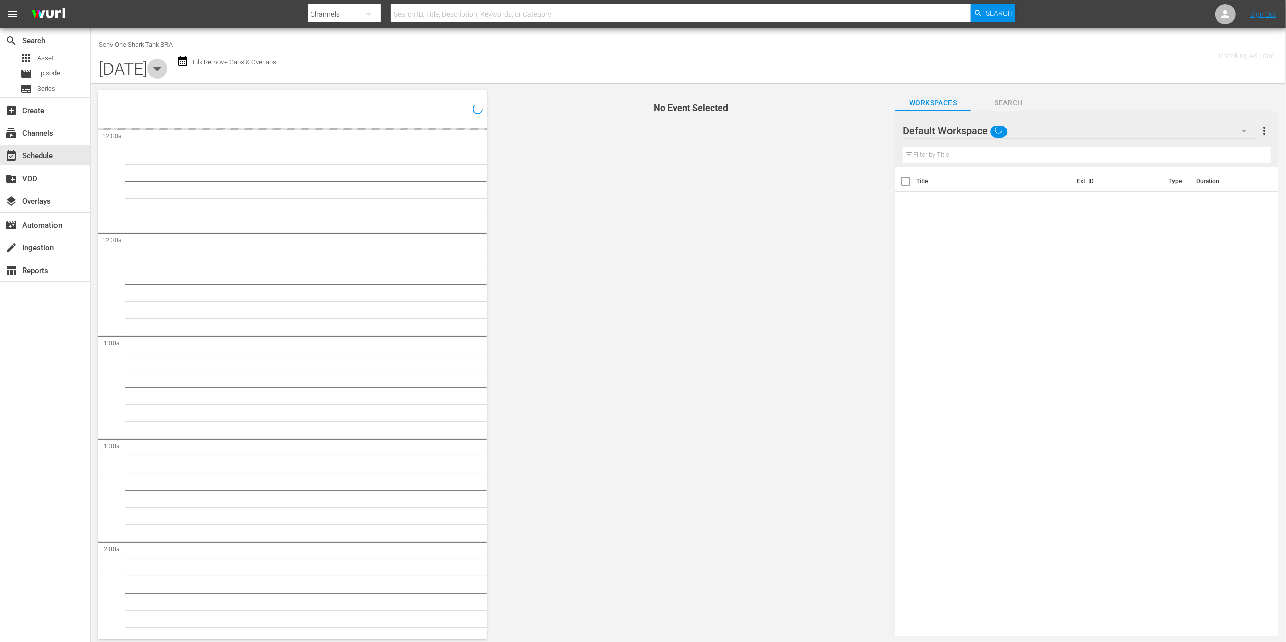
click at [167, 77] on icon "button" at bounding box center [157, 69] width 20 height 20
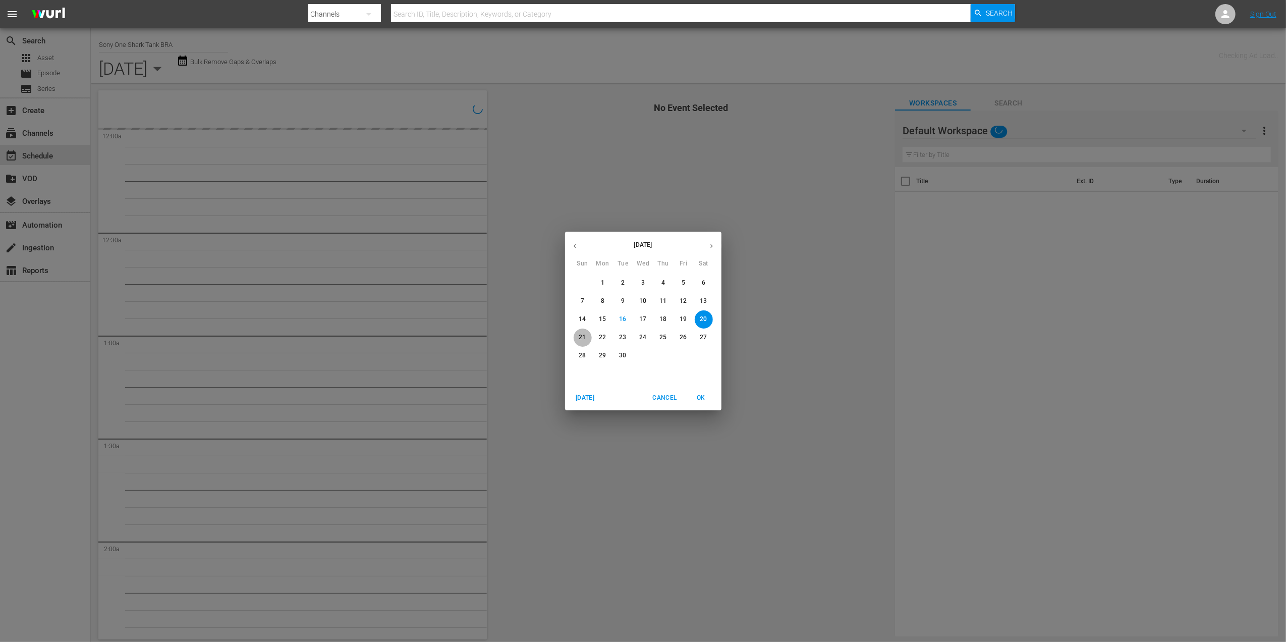
click at [586, 333] on p "21" at bounding box center [582, 337] width 7 height 9
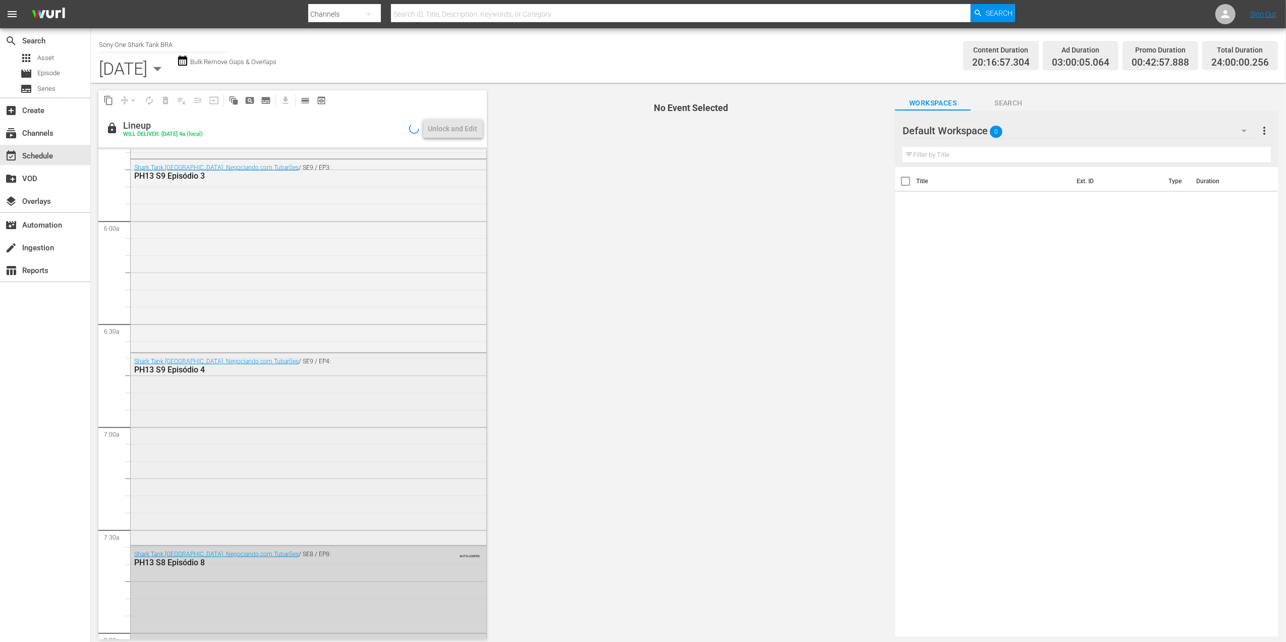
scroll to position [1143, 0]
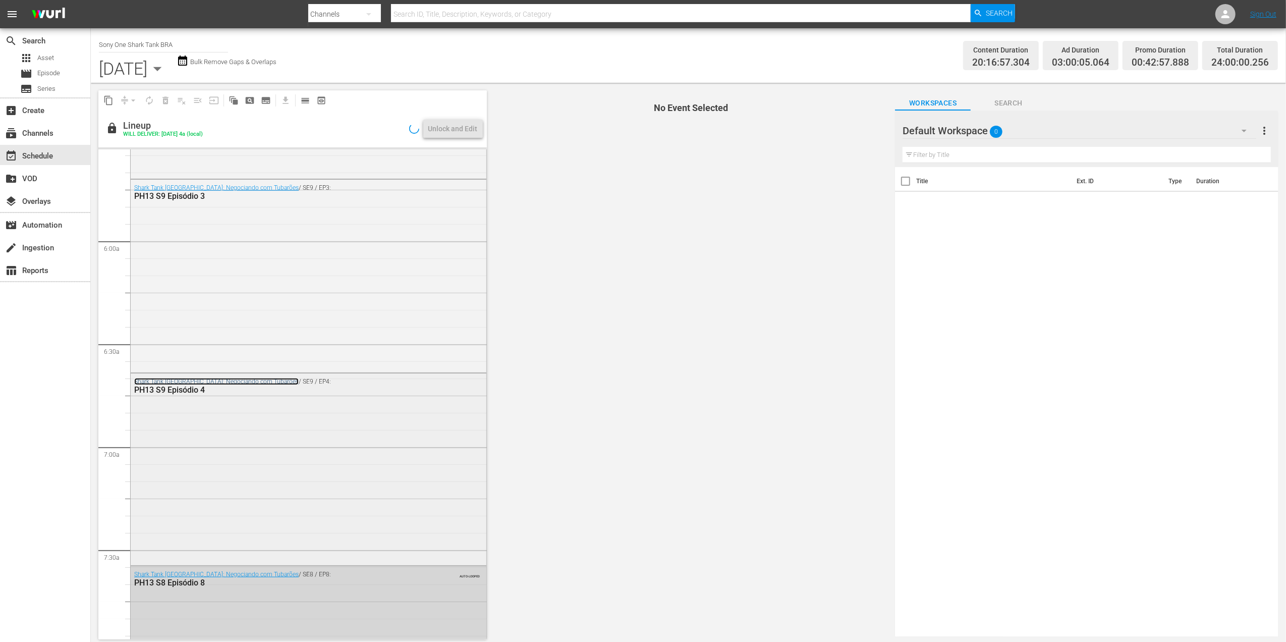
click at [176, 382] on link "Shark Tank Brasil: Negociando com Tubarões" at bounding box center [216, 381] width 164 height 7
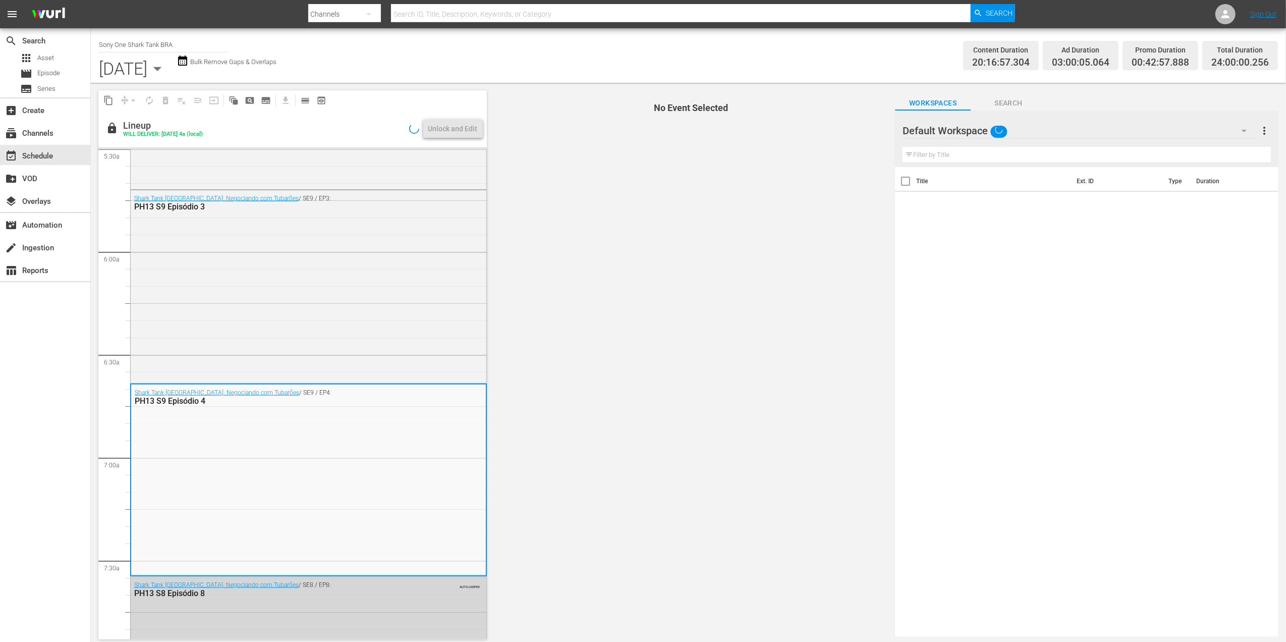
scroll to position [1278, 0]
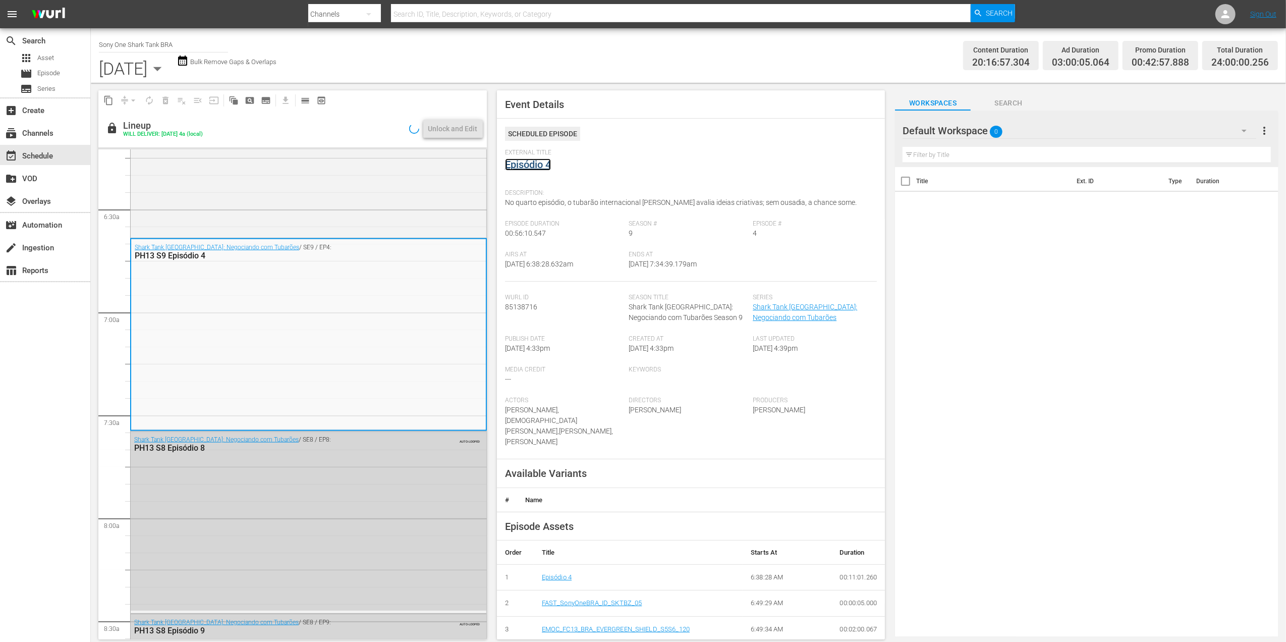
click at [530, 168] on link "Episódio 4" at bounding box center [528, 164] width 46 height 12
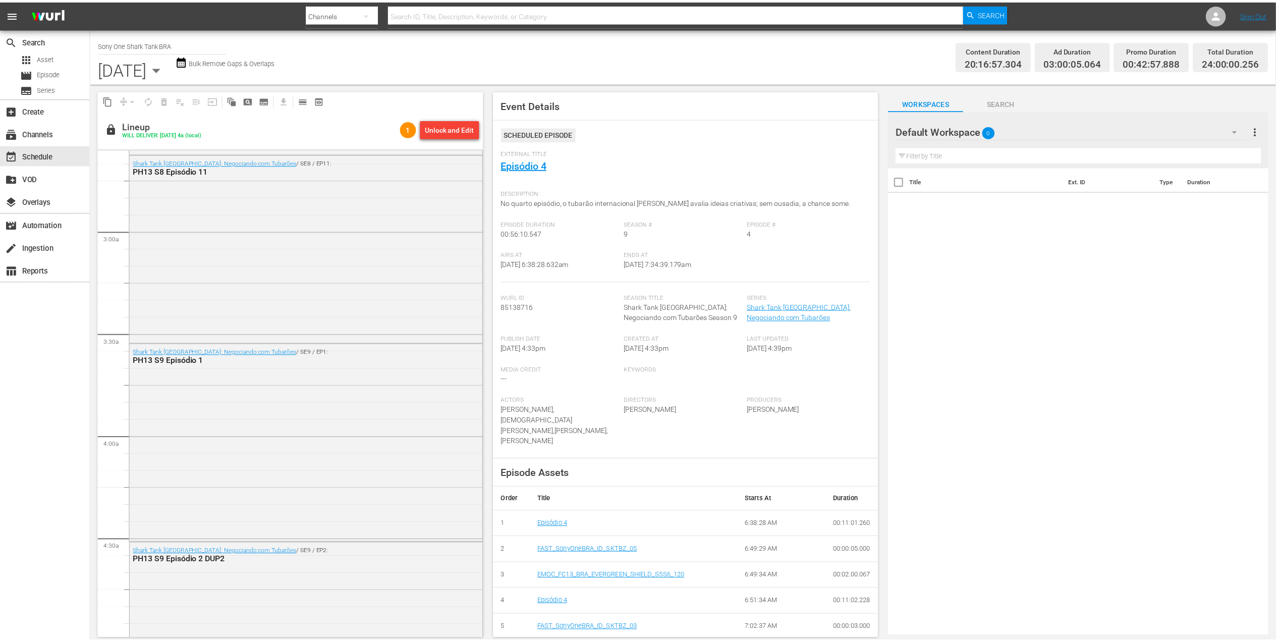
scroll to position [538, 0]
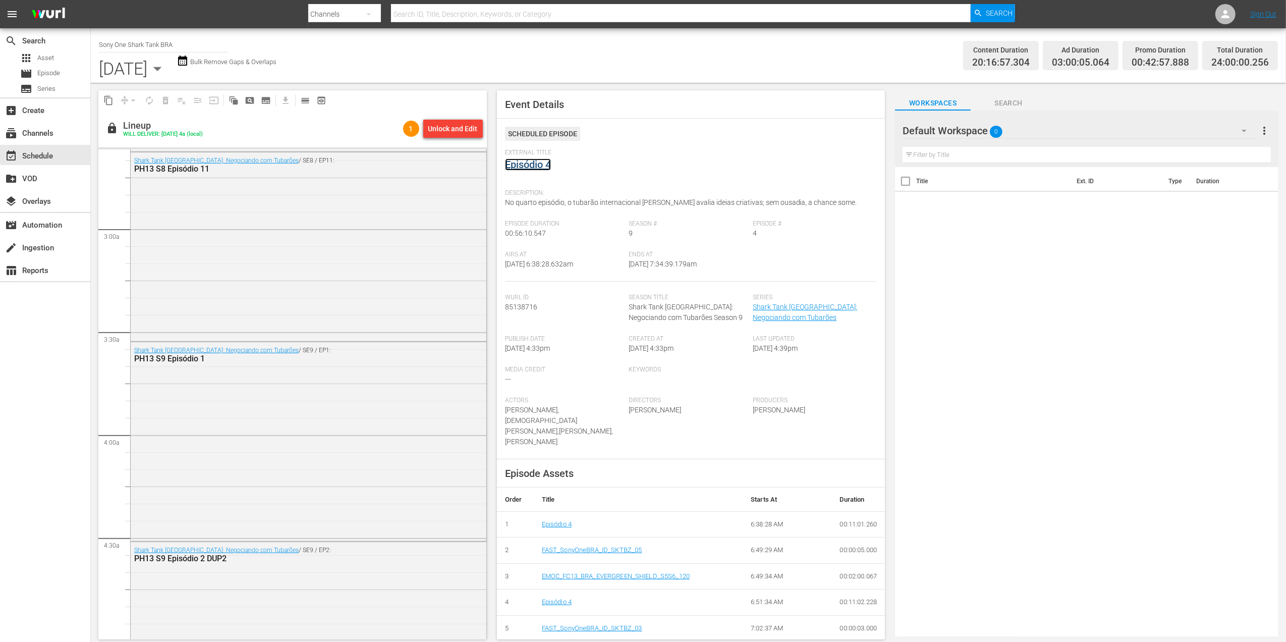
click at [513, 166] on link "Episódio 4" at bounding box center [528, 164] width 46 height 12
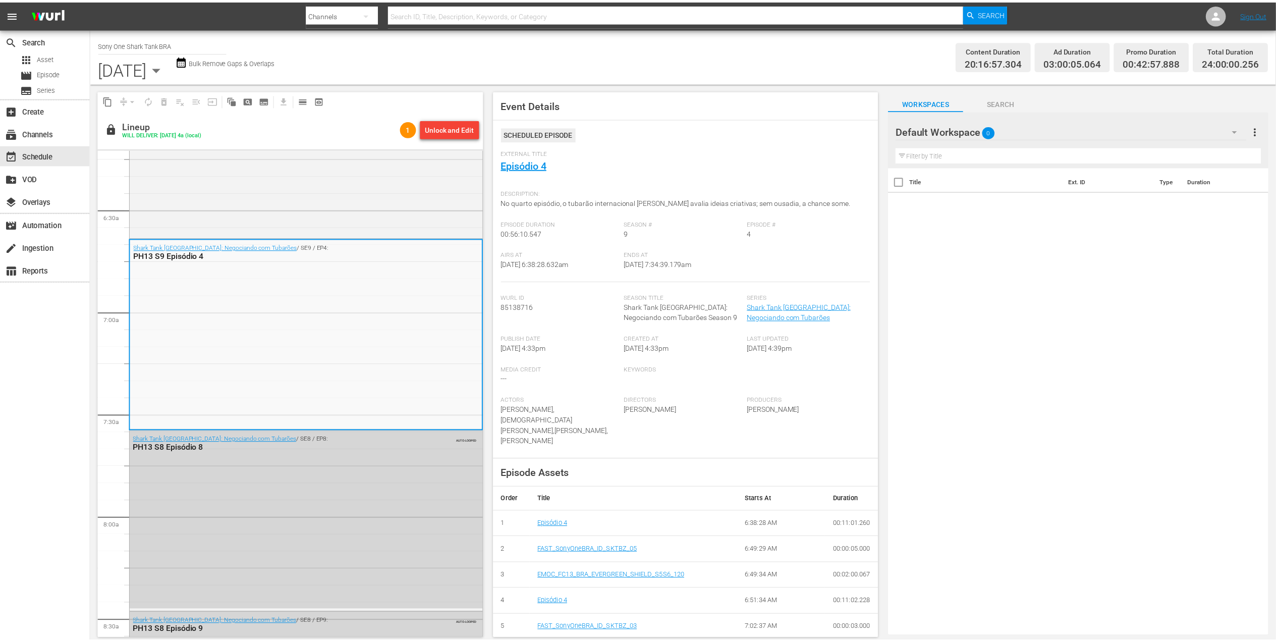
scroll to position [941, 0]
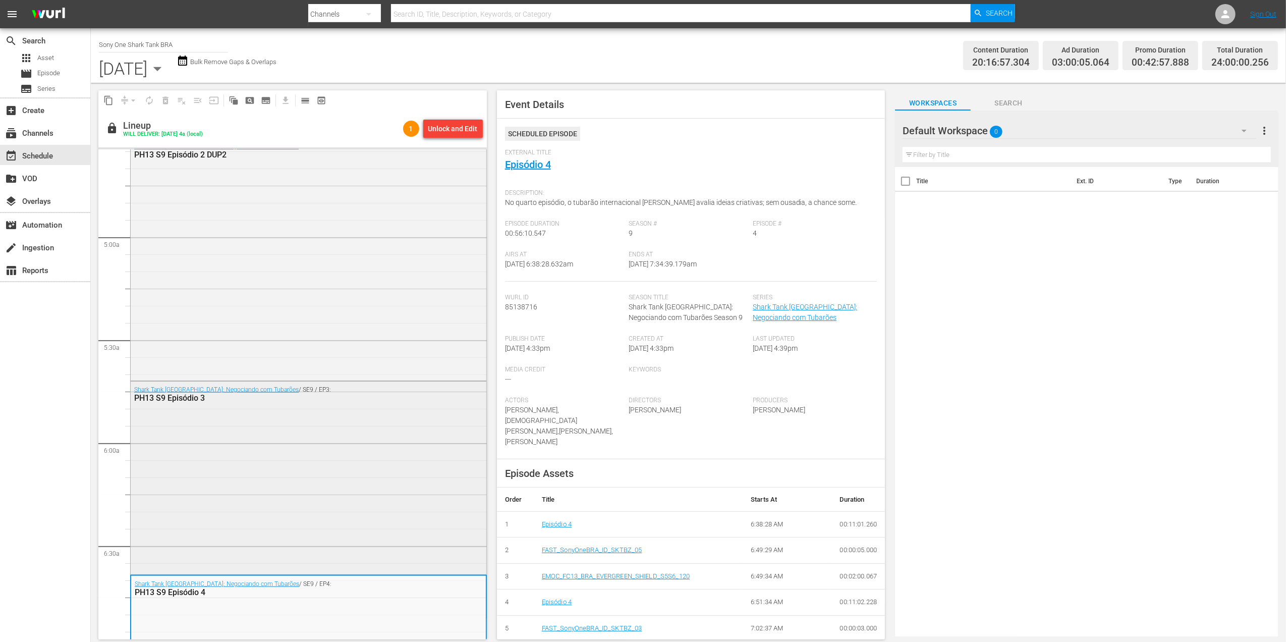
click at [171, 393] on div "PH13 S9 Episódio 3" at bounding box center [282, 398] width 296 height 10
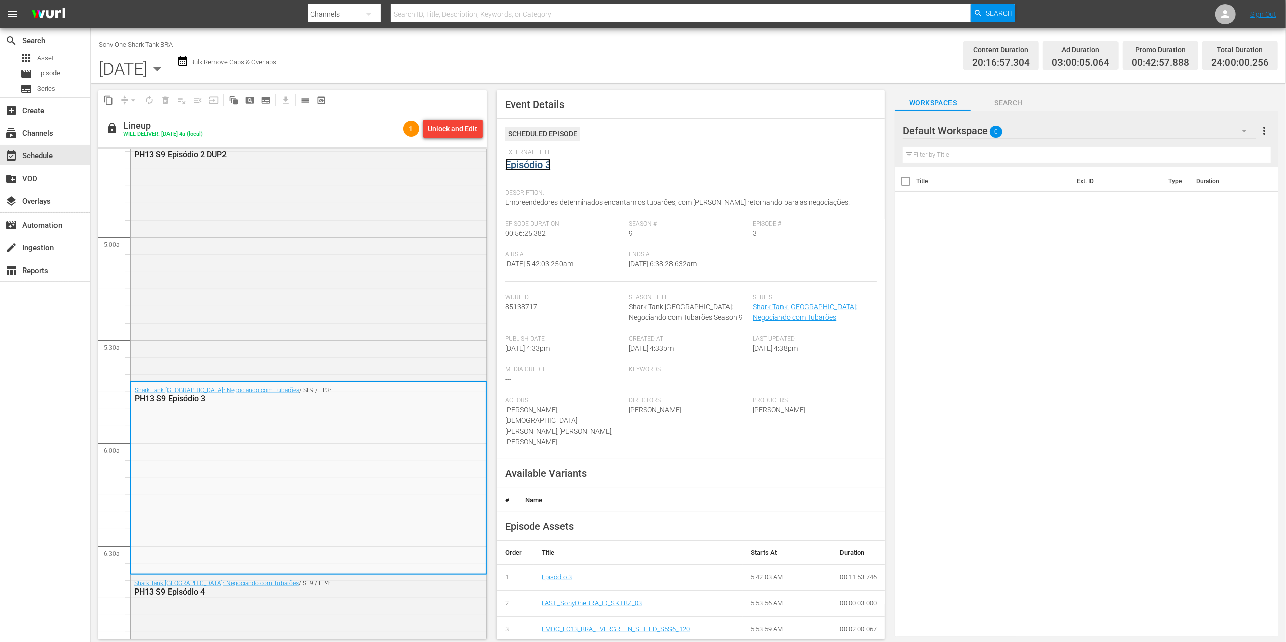
click at [542, 162] on link "Episódio 3" at bounding box center [528, 164] width 46 height 12
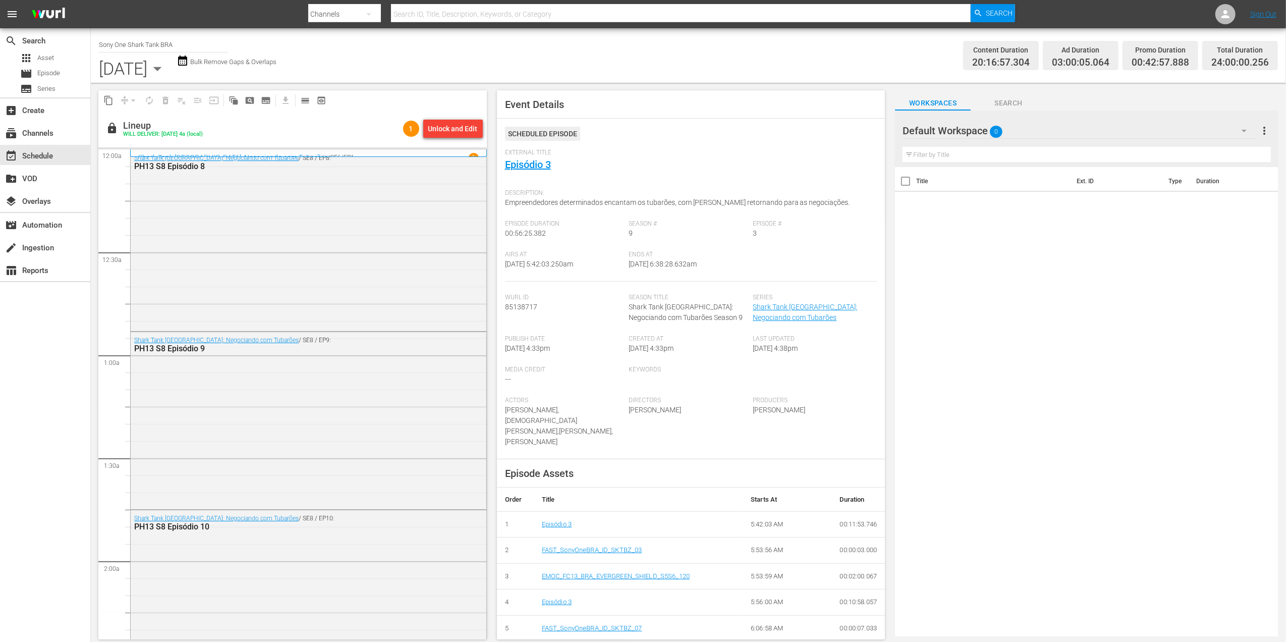
click at [167, 73] on icon "button" at bounding box center [157, 69] width 20 height 20
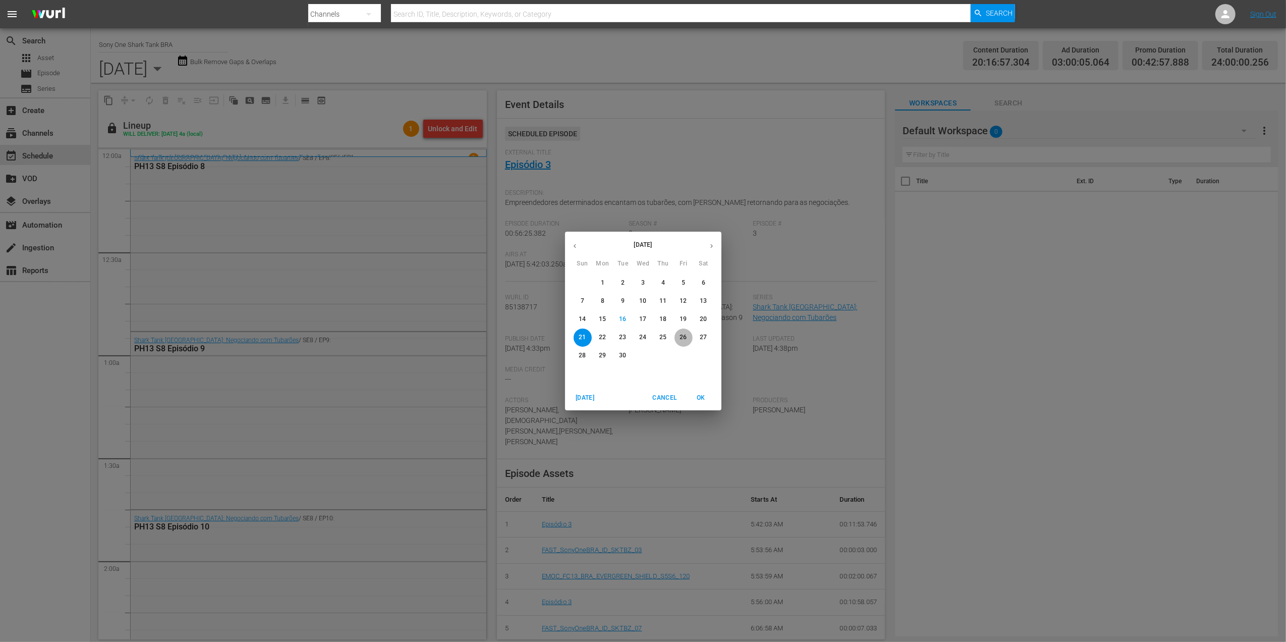
click at [677, 339] on span "26" at bounding box center [683, 337] width 18 height 9
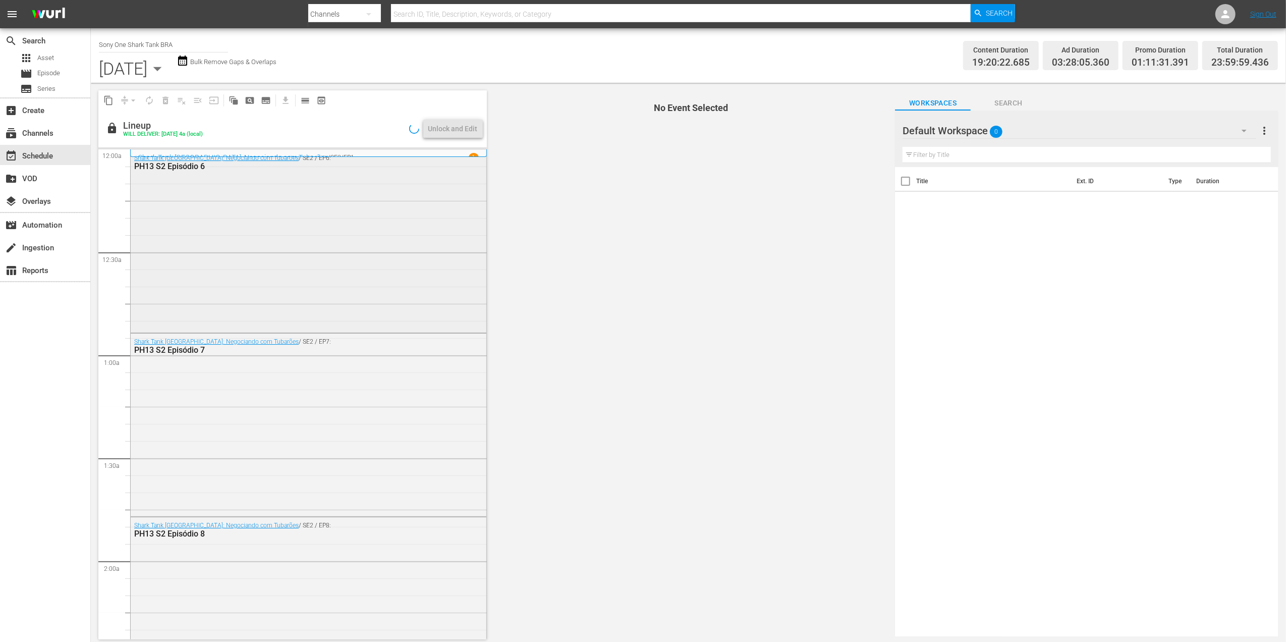
click at [253, 233] on div "Shark Tank Brasil: Negociando com Tubarões / SE2 / EP6: PH13 S2 Episódio 6" at bounding box center [309, 240] width 356 height 181
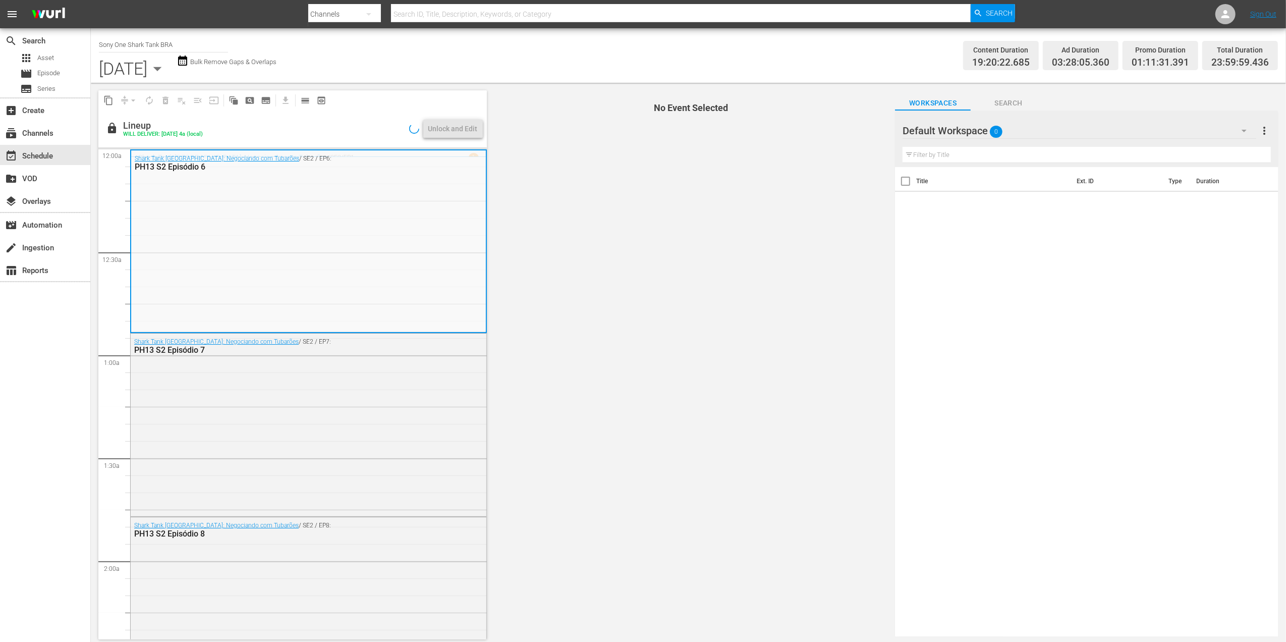
click at [253, 233] on div "Shark Tank Brasil: Negociando com Tubarões / SE2 / EP6: PH13 S2 Episódio 6" at bounding box center [308, 240] width 355 height 181
click at [181, 168] on div "PH13 S2 Episódio 6" at bounding box center [282, 167] width 295 height 10
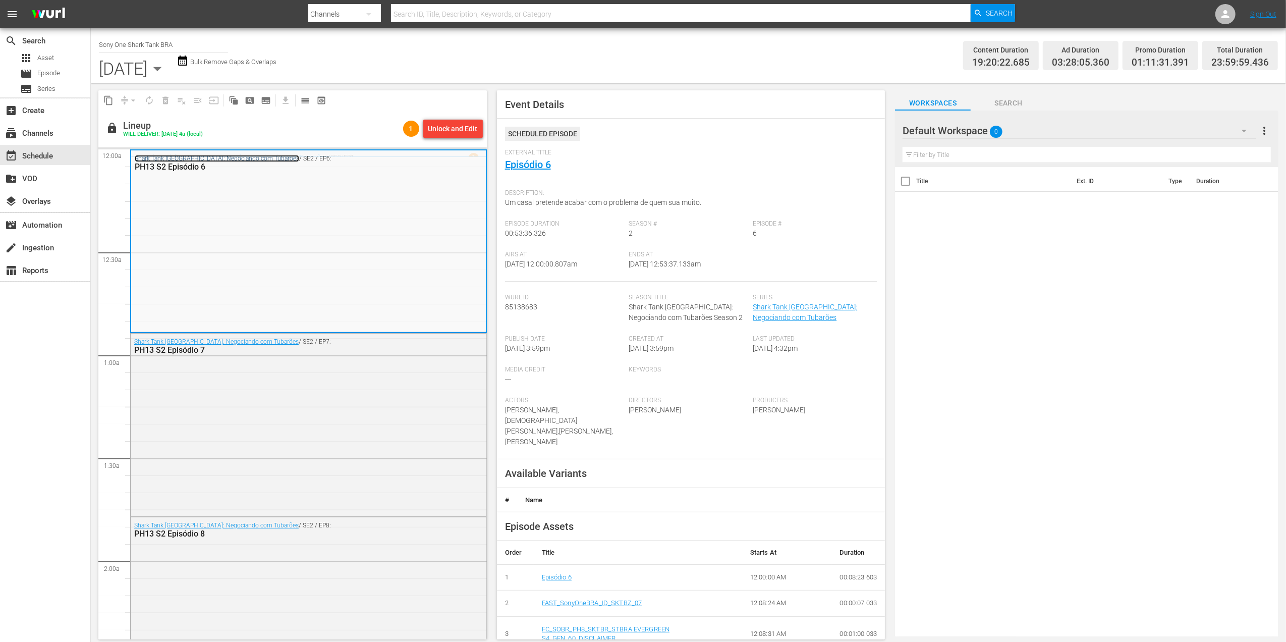
click at [180, 156] on link "Shark Tank Brasil: Negociando com Tubarões" at bounding box center [217, 158] width 164 height 7
click at [532, 165] on link "Episódio 6" at bounding box center [528, 164] width 46 height 12
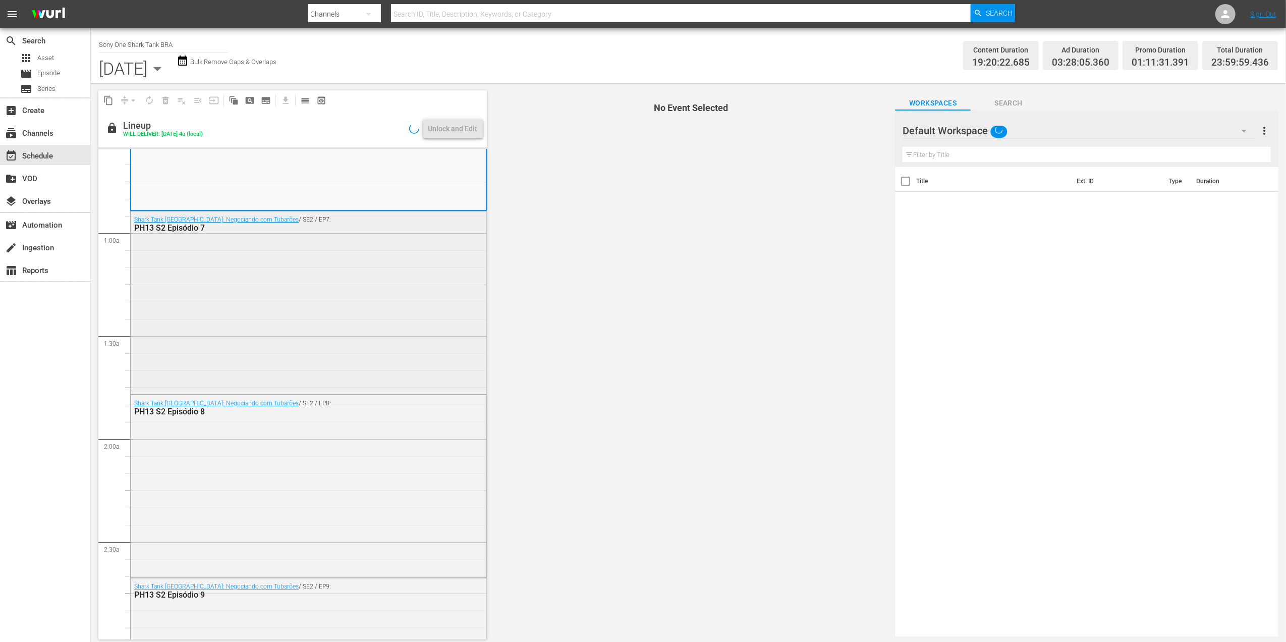
scroll to position [134, 0]
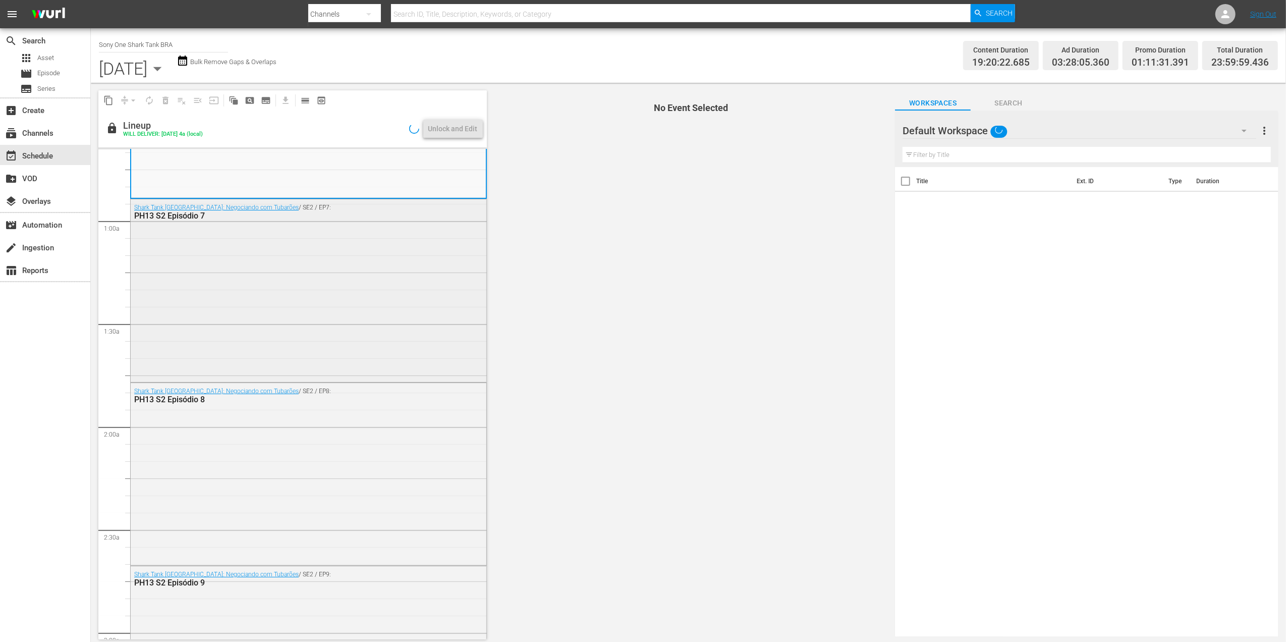
click at [271, 329] on div "Shark Tank Brasil: Negociando com Tubarões / SE2 / EP7: PH13 S2 Episódio 7" at bounding box center [309, 289] width 356 height 181
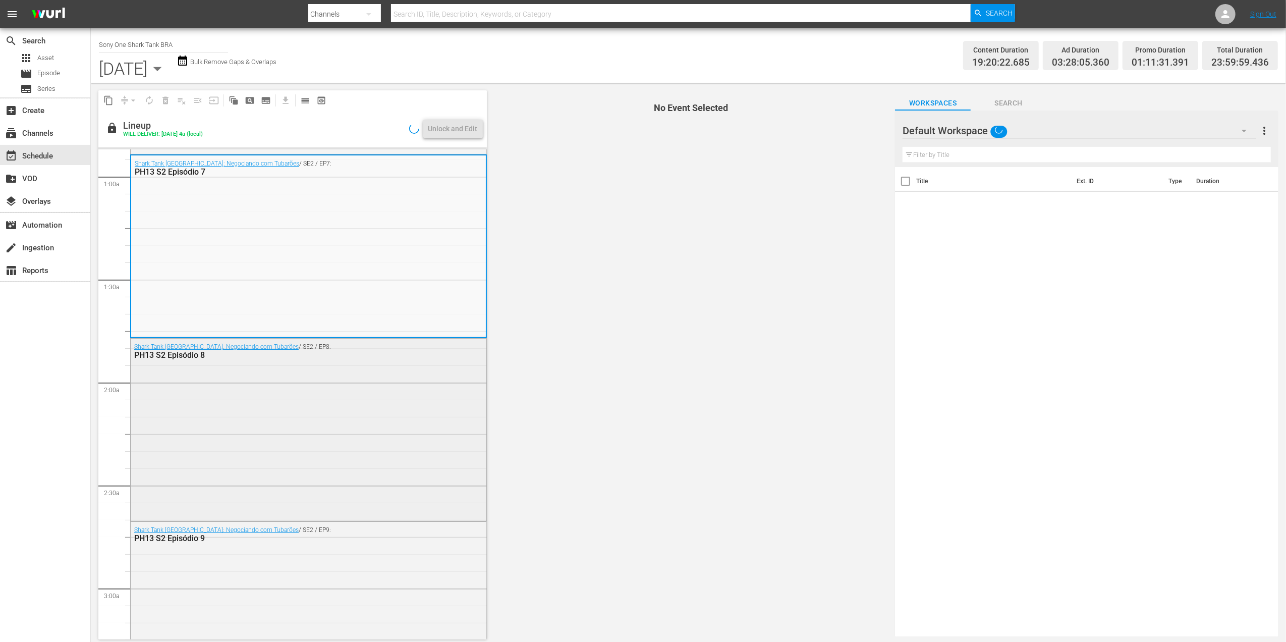
scroll to position [202, 0]
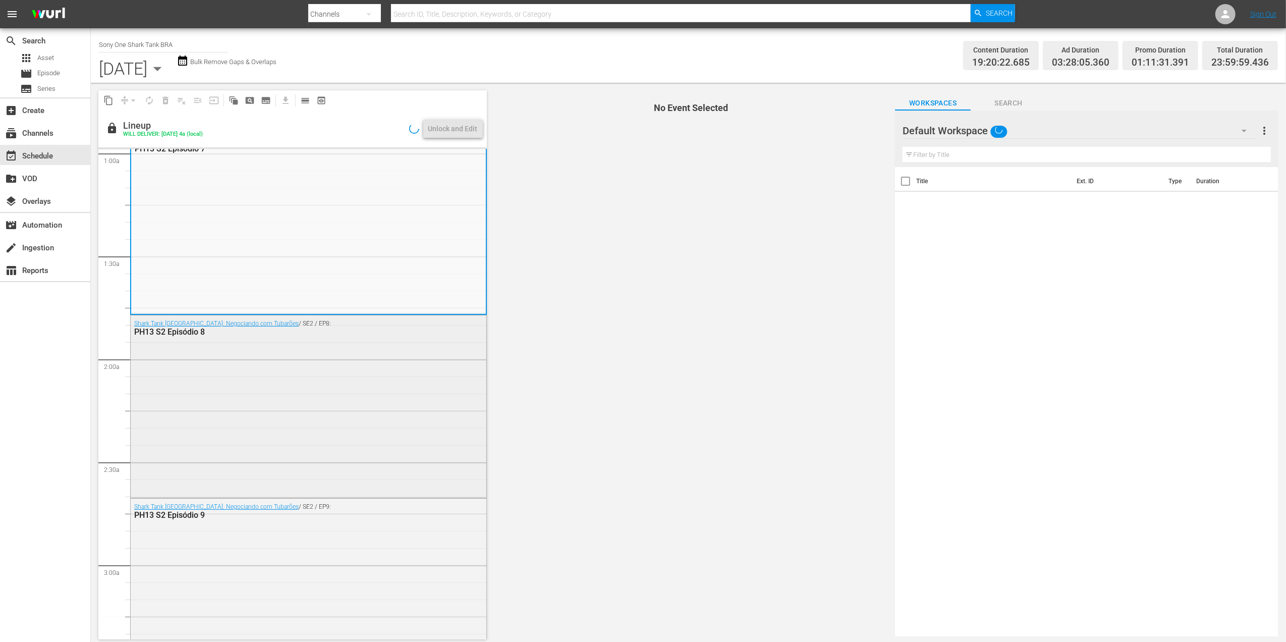
click at [264, 408] on div "Shark Tank Brasil: Negociando com Tubarões / SE2 / EP8: PH13 S2 Episódio 8" at bounding box center [309, 405] width 356 height 180
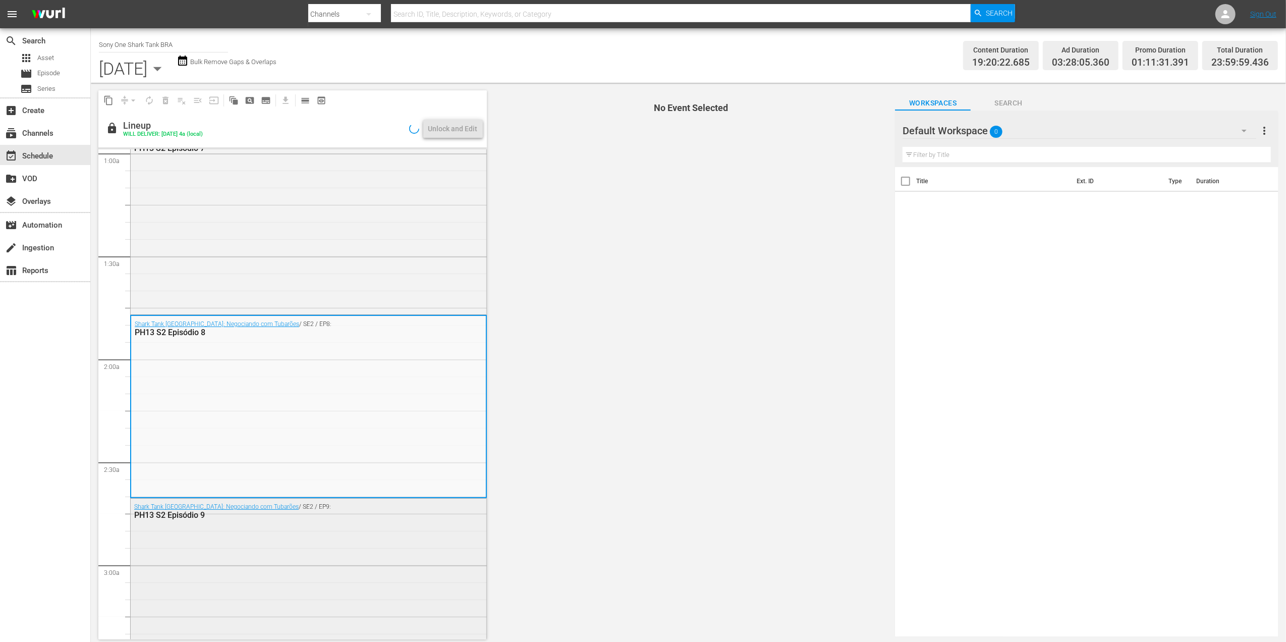
click at [200, 518] on div "PH13 S2 Episódio 9" at bounding box center [282, 515] width 296 height 10
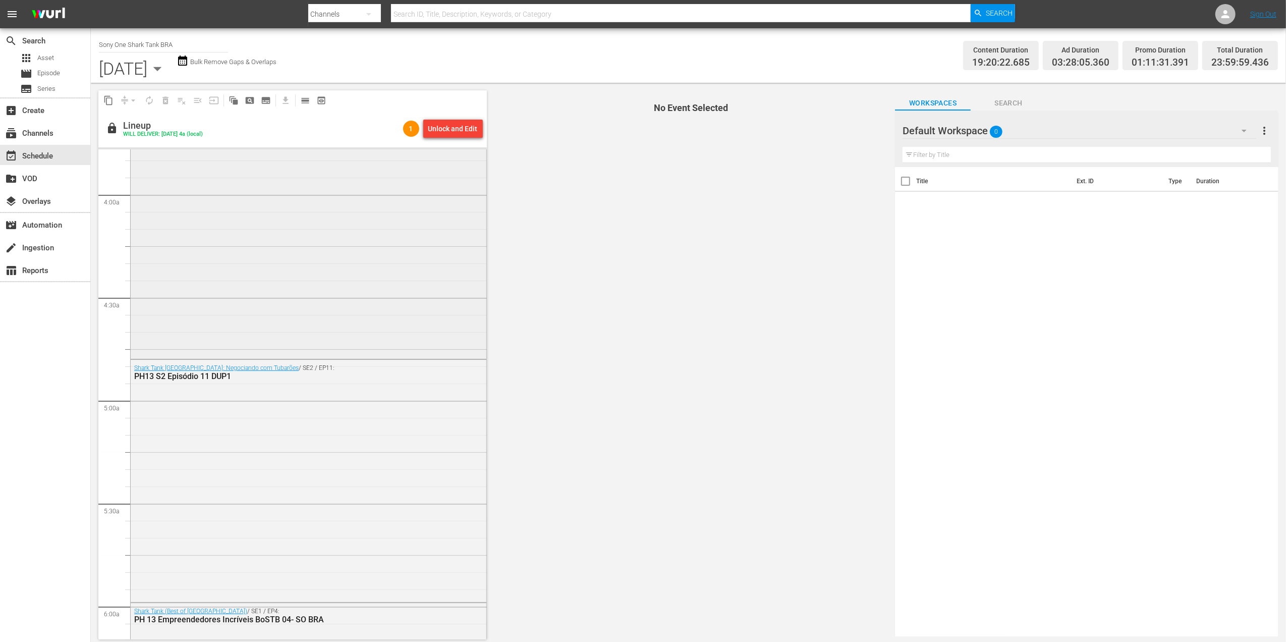
scroll to position [807, 0]
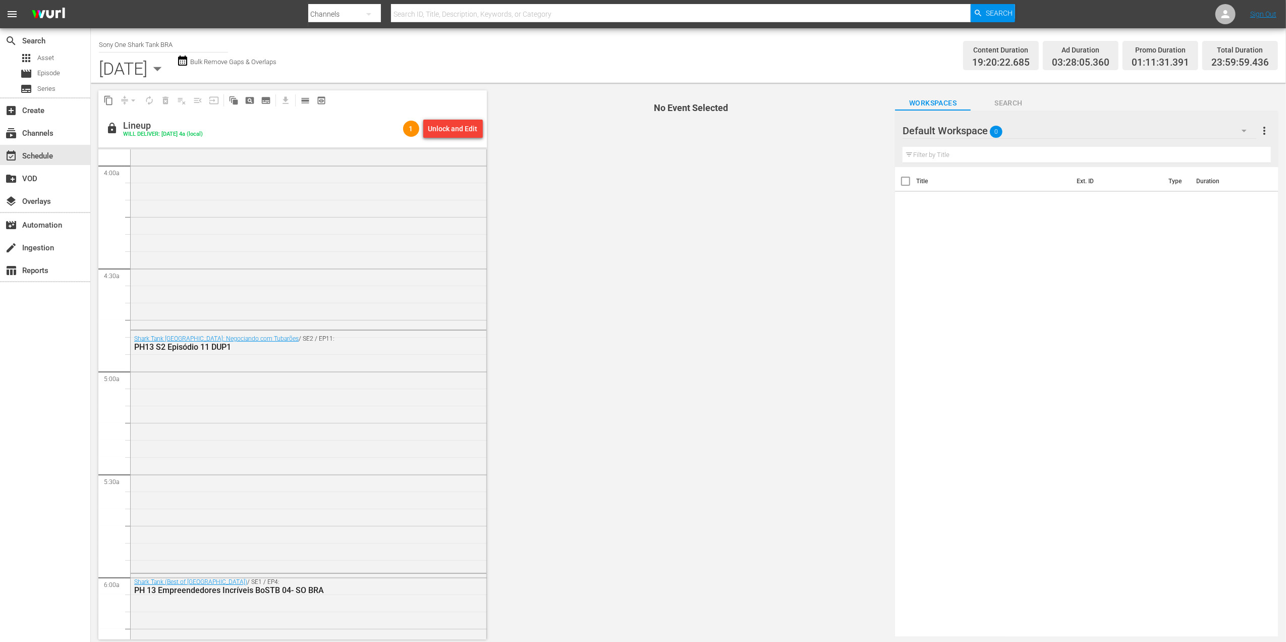
click at [167, 69] on icon "button" at bounding box center [157, 69] width 20 height 20
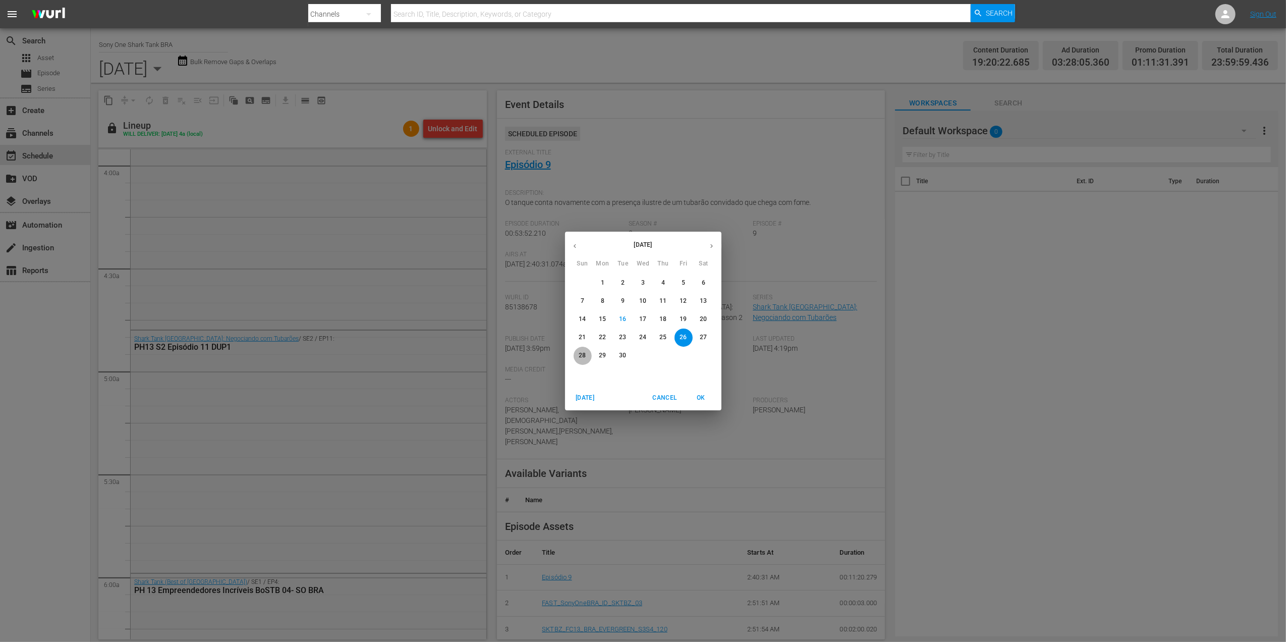
click at [579, 355] on p "28" at bounding box center [582, 355] width 7 height 9
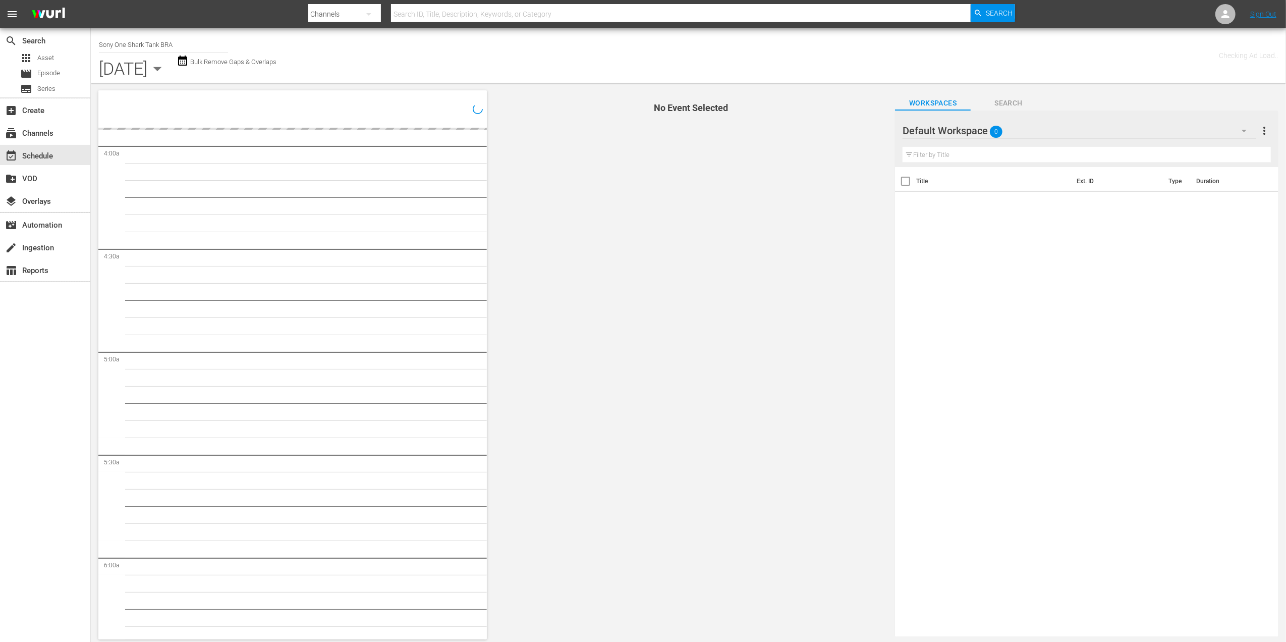
click at [167, 67] on icon "button" at bounding box center [157, 69] width 20 height 20
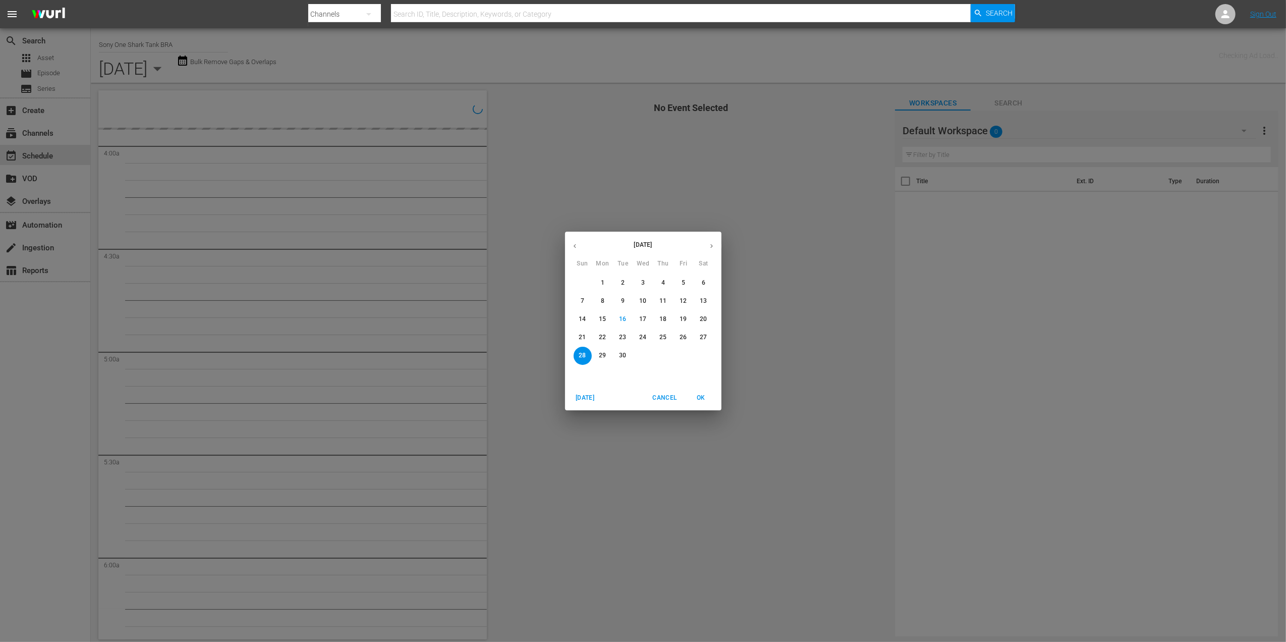
click at [606, 355] on span "29" at bounding box center [603, 355] width 18 height 9
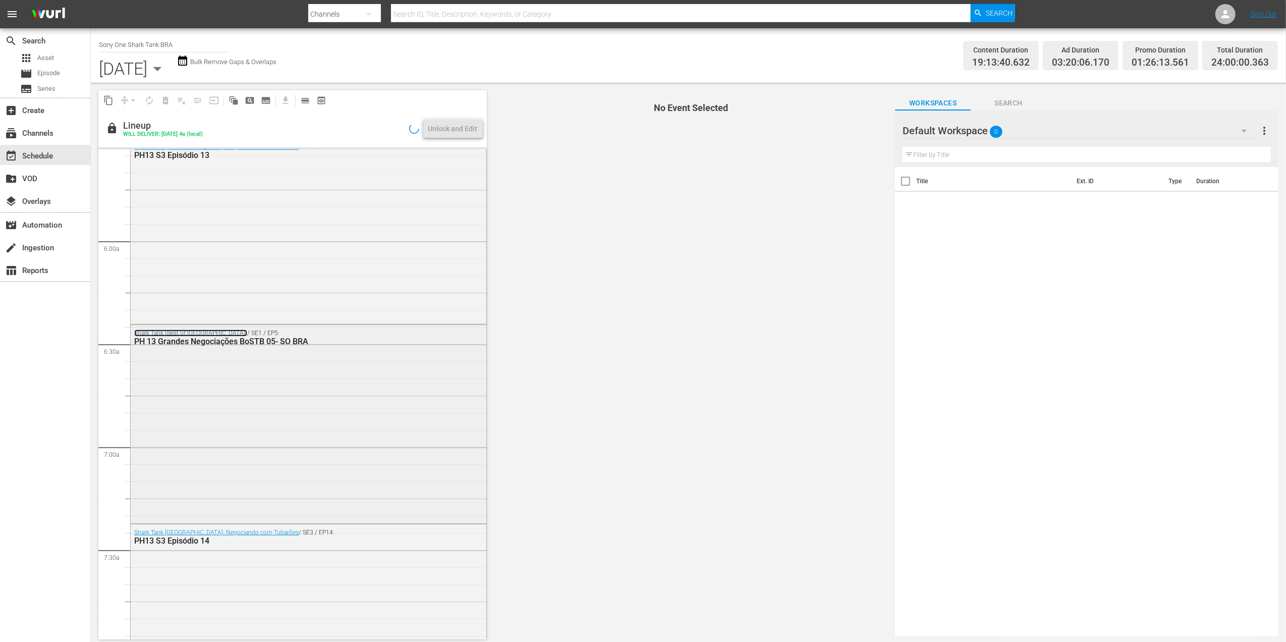
scroll to position [1345, 0]
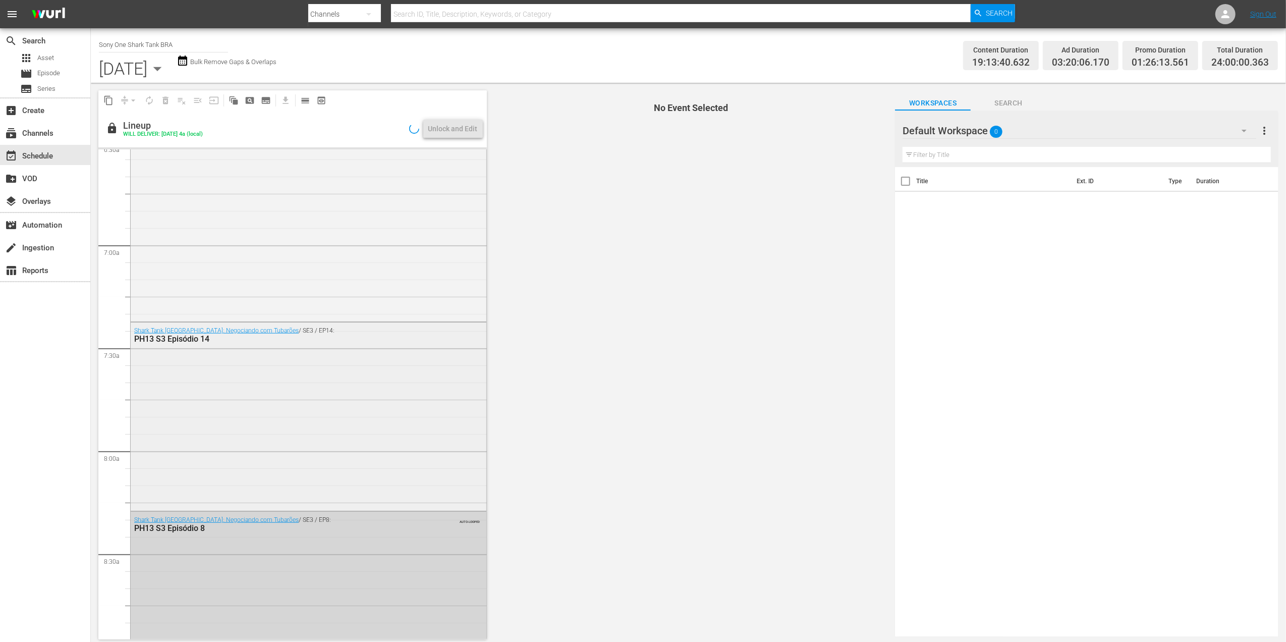
click at [188, 335] on div "PH13 S3 Episódio 14" at bounding box center [282, 339] width 296 height 10
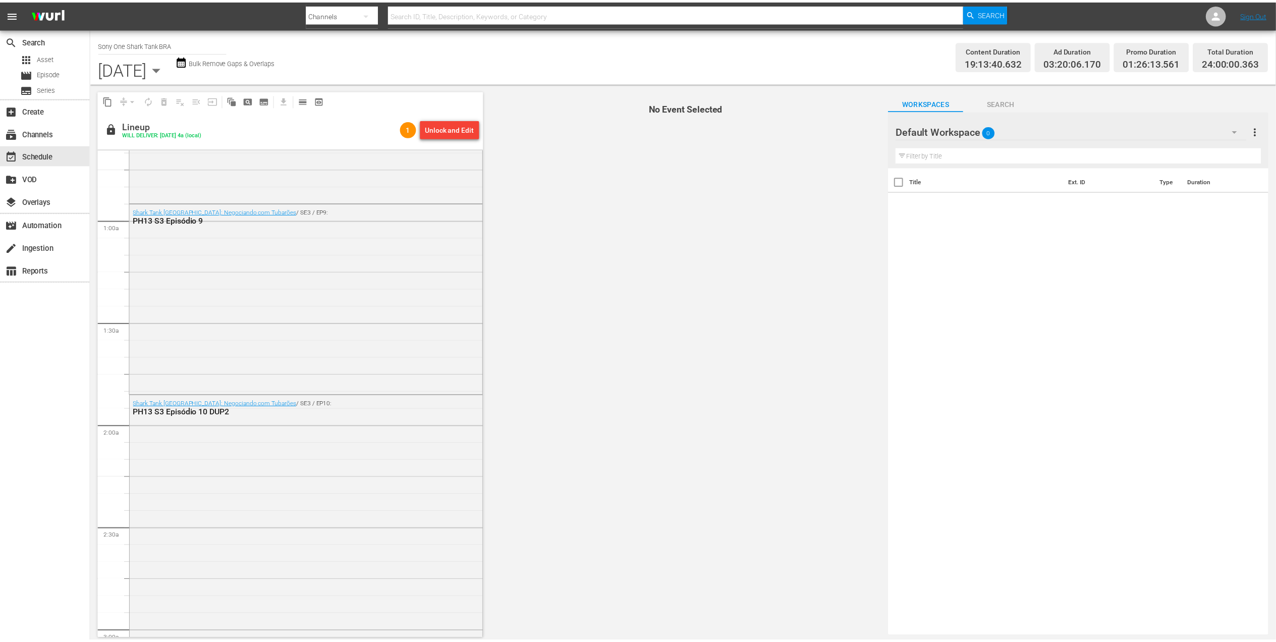
scroll to position [134, 0]
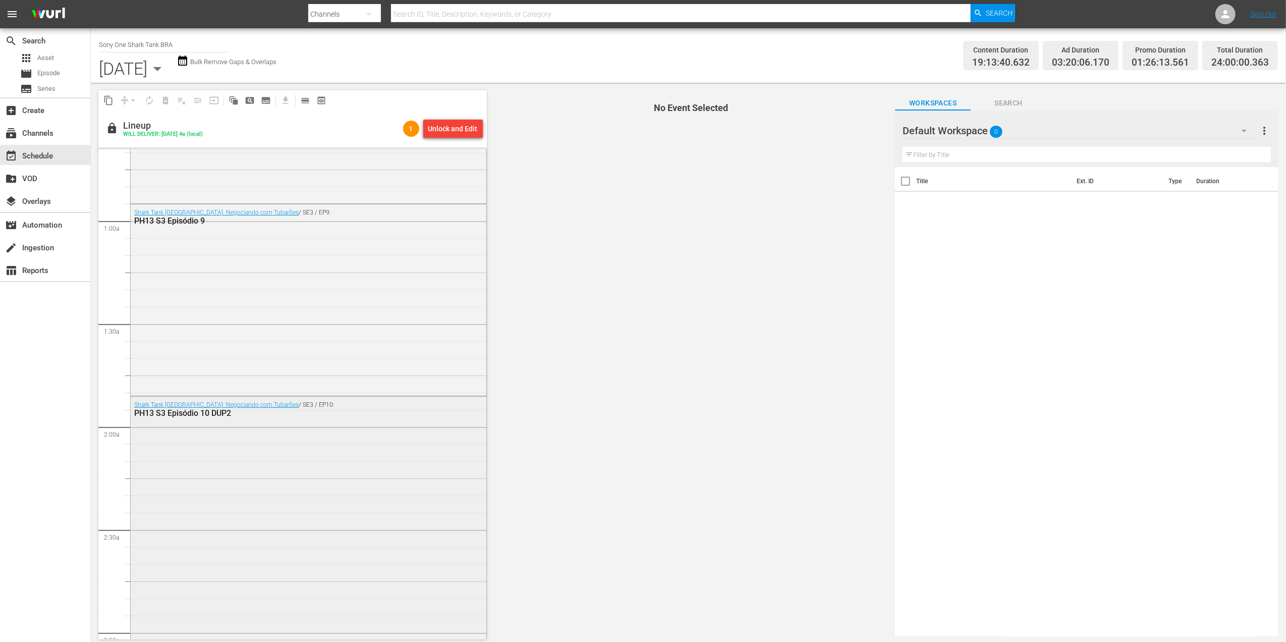
click at [200, 412] on div "PH13 S3 Episódio 10 DUP2" at bounding box center [282, 413] width 296 height 10
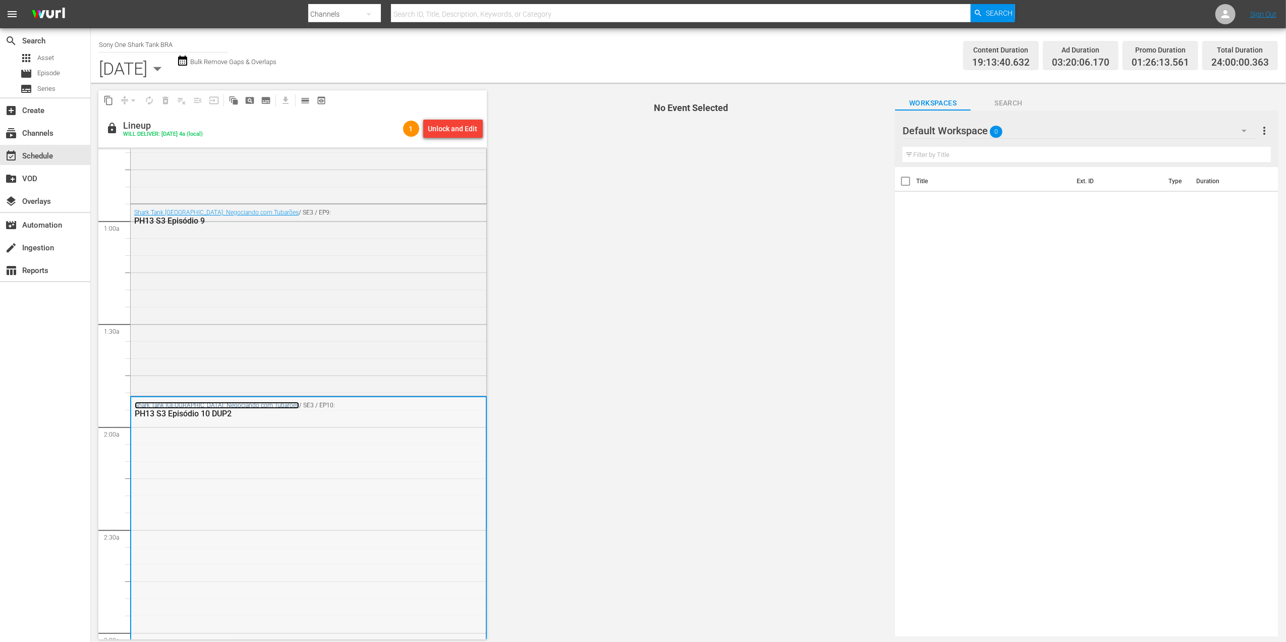
click at [195, 406] on link "Shark Tank Brasil: Negociando com Tubarões" at bounding box center [217, 405] width 164 height 7
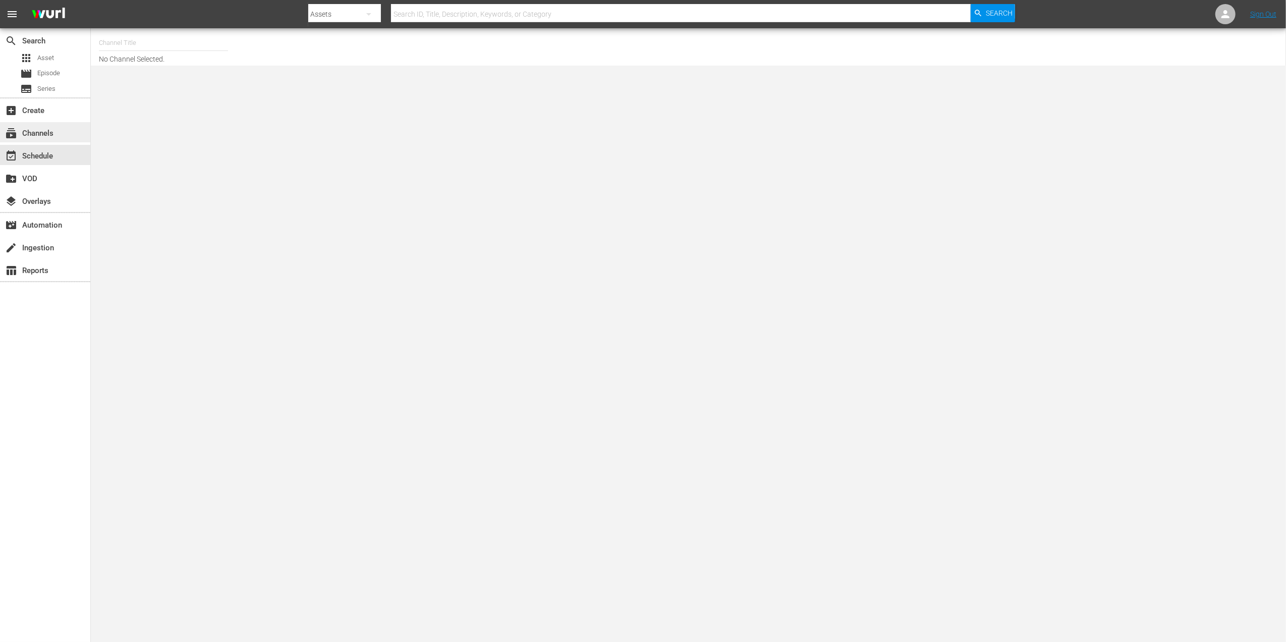
click at [44, 132] on div "subscriptions Channels" at bounding box center [28, 131] width 56 height 9
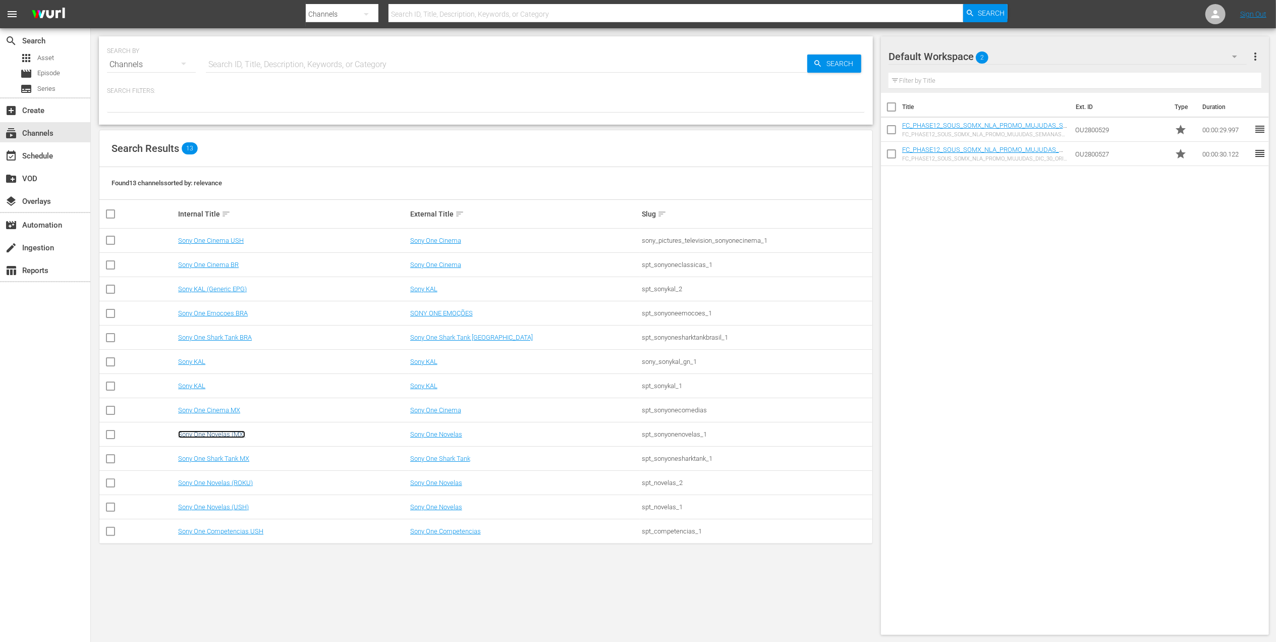
click at [215, 435] on link "Sony One Novelas (MX)" at bounding box center [211, 434] width 67 height 8
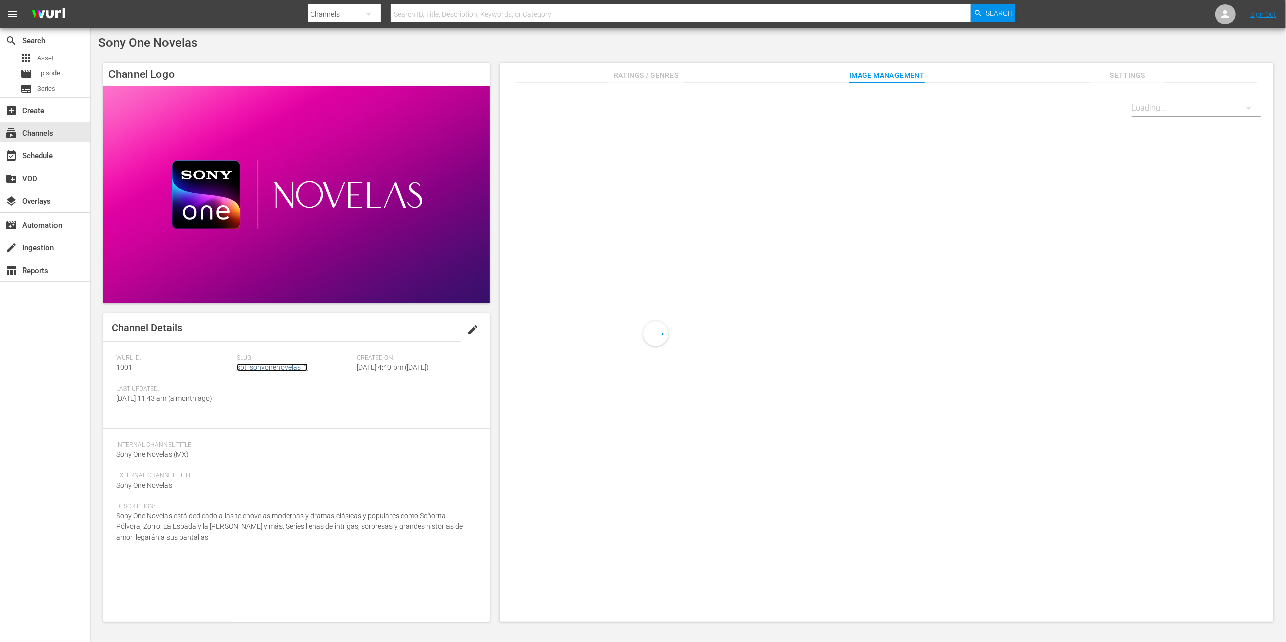
click at [251, 364] on link "spt_sonyonenovelas_1" at bounding box center [272, 367] width 71 height 8
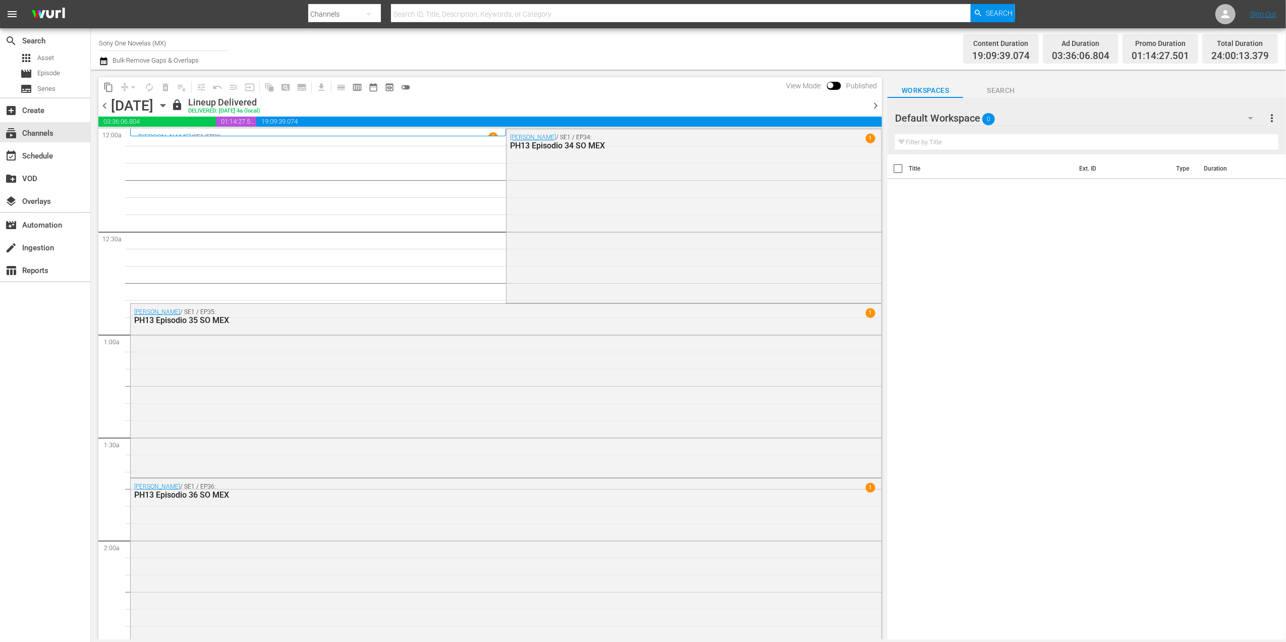
click at [872, 99] on span "chevron_right" at bounding box center [875, 105] width 13 height 13
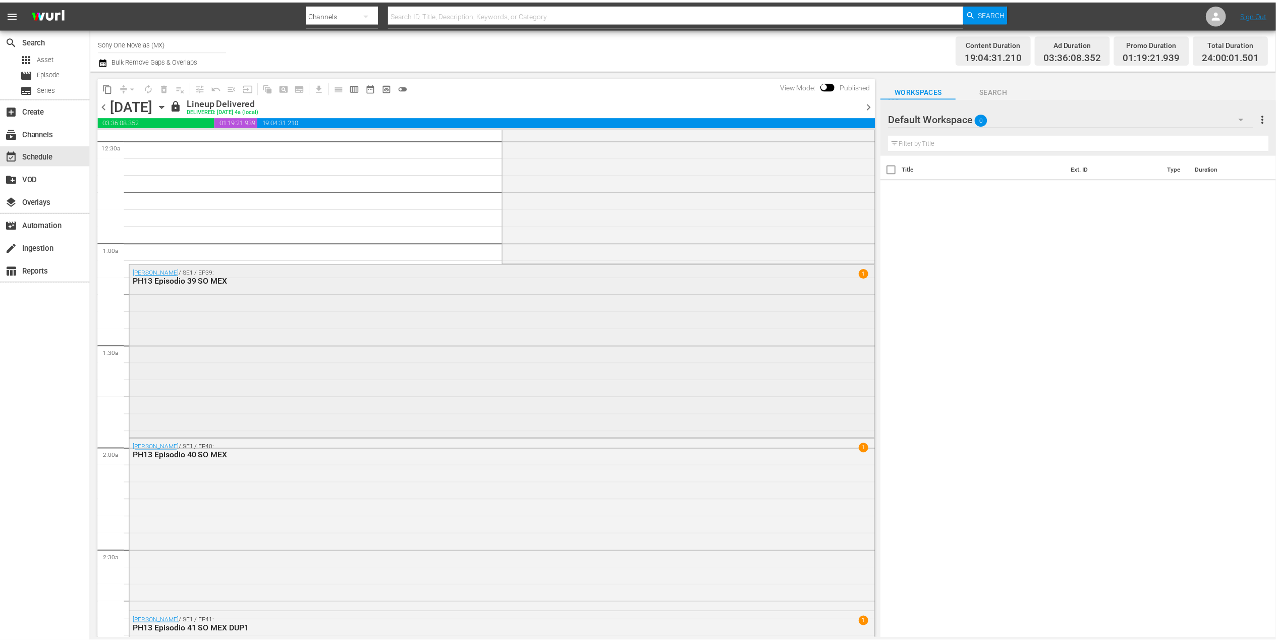
scroll to position [67, 0]
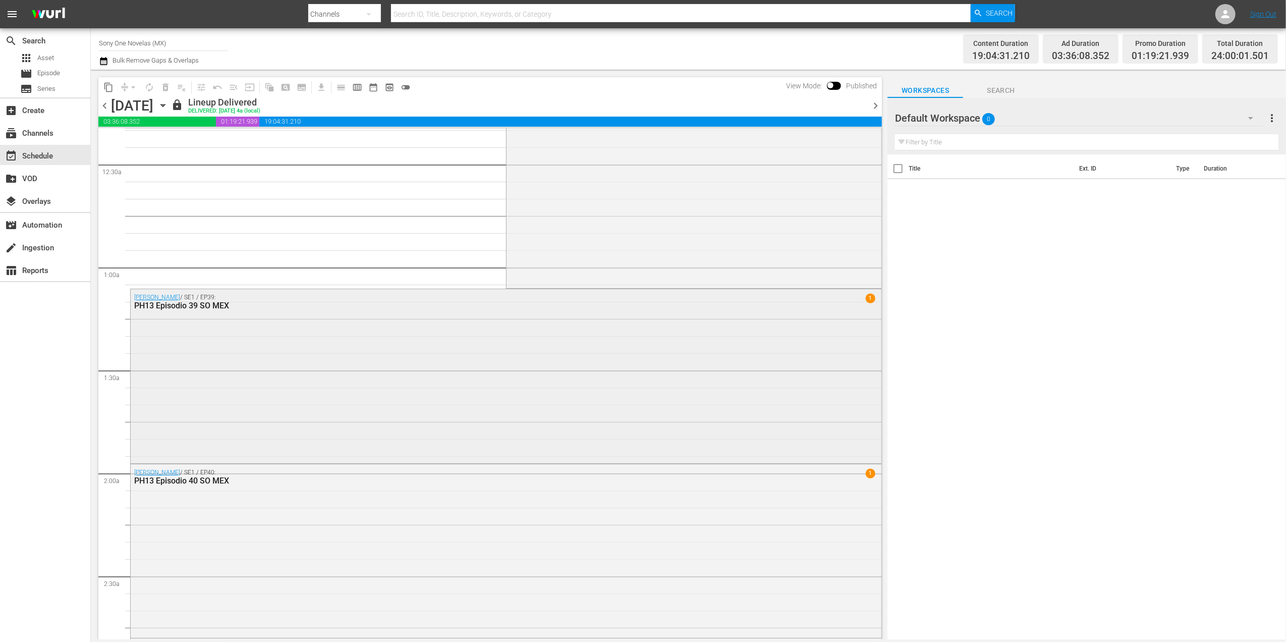
click at [198, 420] on div "Doña Bárbara / SE1 / EP39: PH13 Episodio 39 SO MEX 1" at bounding box center [506, 374] width 751 height 171
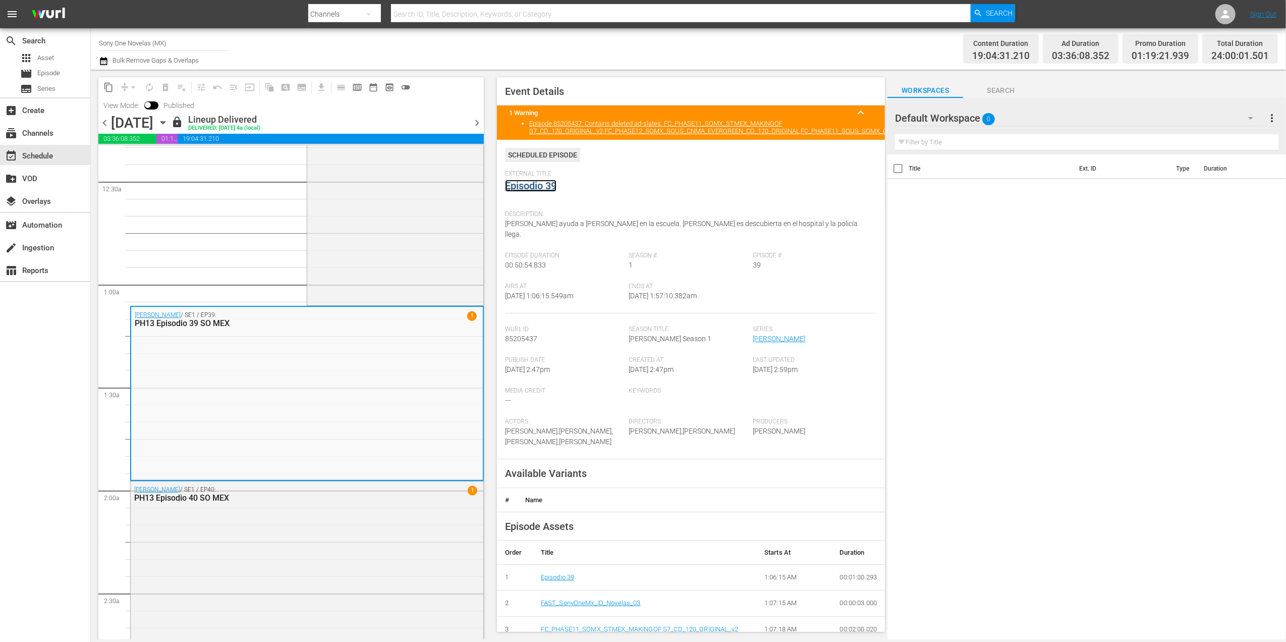
click at [548, 186] on link "Episodio 39" at bounding box center [530, 186] width 51 height 12
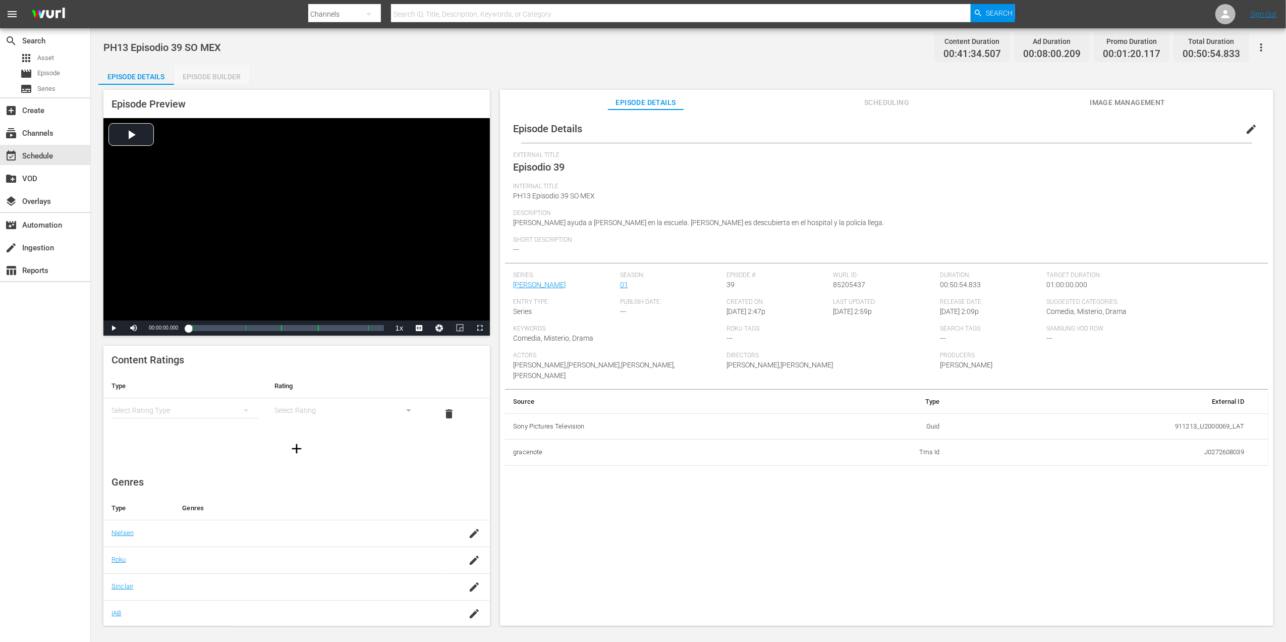
click at [210, 68] on div "Episode Builder" at bounding box center [212, 77] width 76 height 24
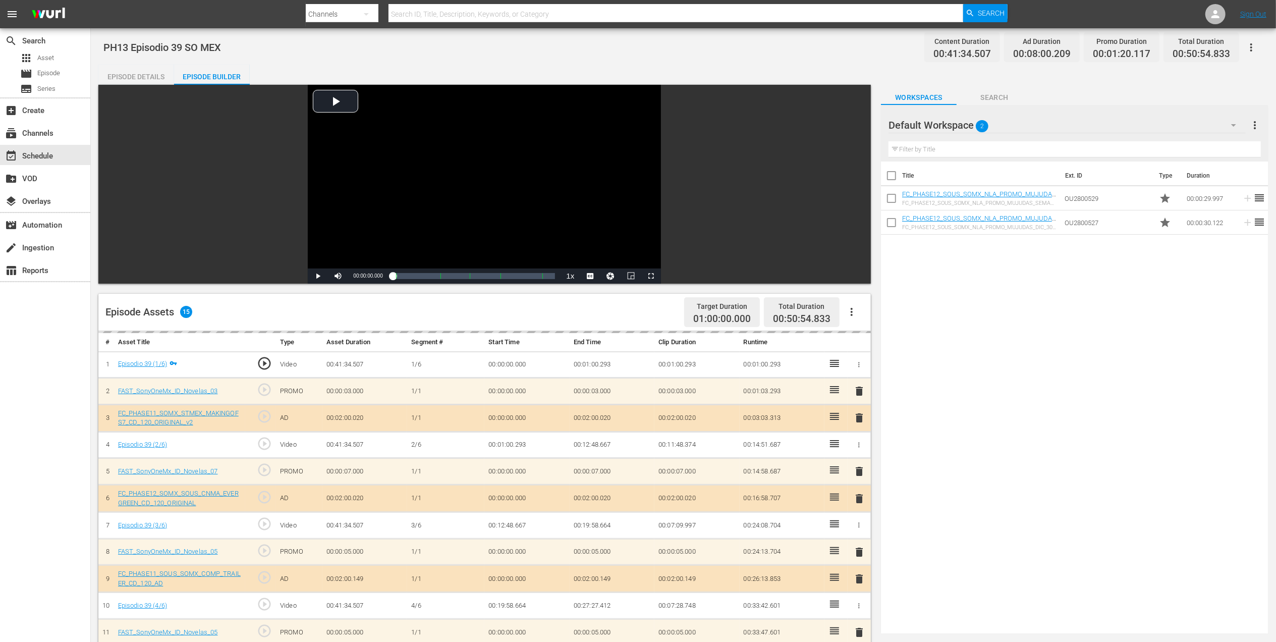
click at [129, 79] on div "Episode Details" at bounding box center [136, 77] width 76 height 24
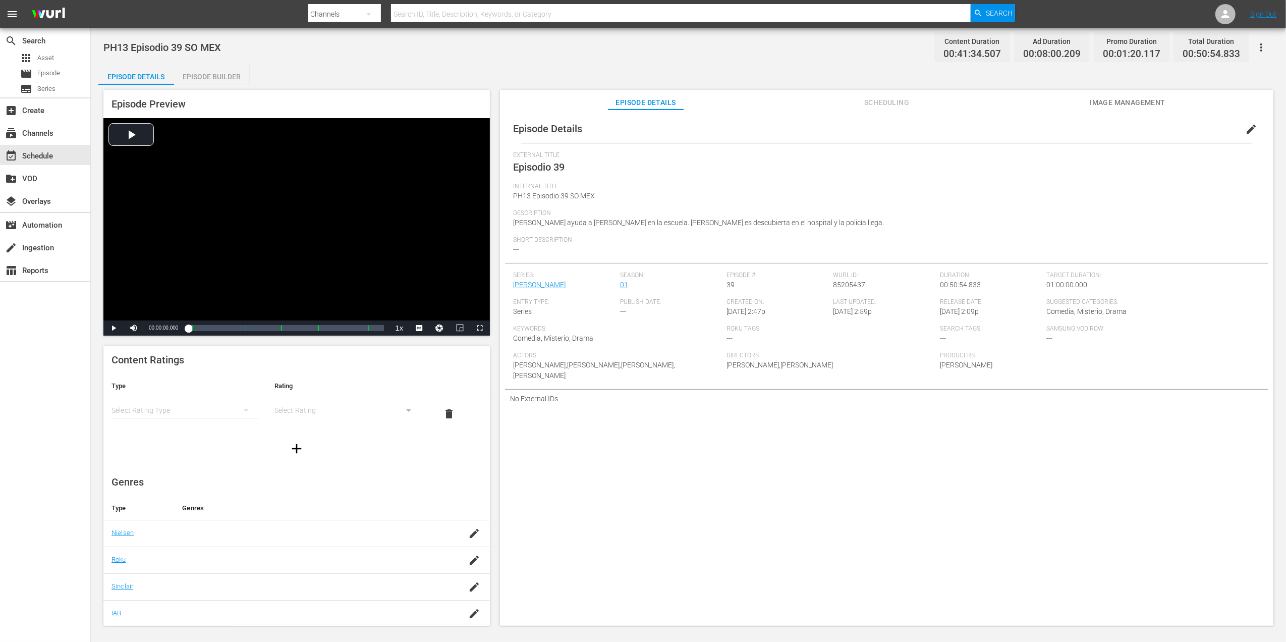
click at [203, 81] on div "Episode Builder" at bounding box center [212, 77] width 76 height 24
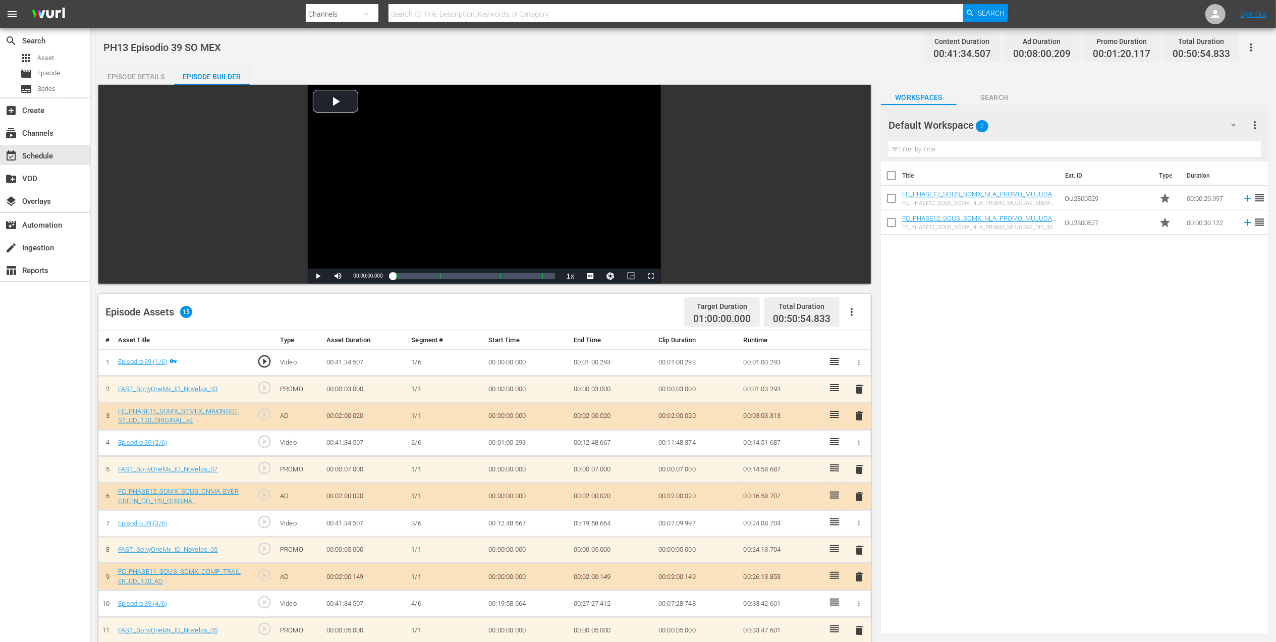
drag, startPoint x: 38, startPoint y: 0, endPoint x: 2, endPoint y: 584, distance: 584.7
click at [2, 584] on div "search Search apps Asset movie Episode subtitles Series add_box Create subscrip…" at bounding box center [45, 349] width 91 height 642
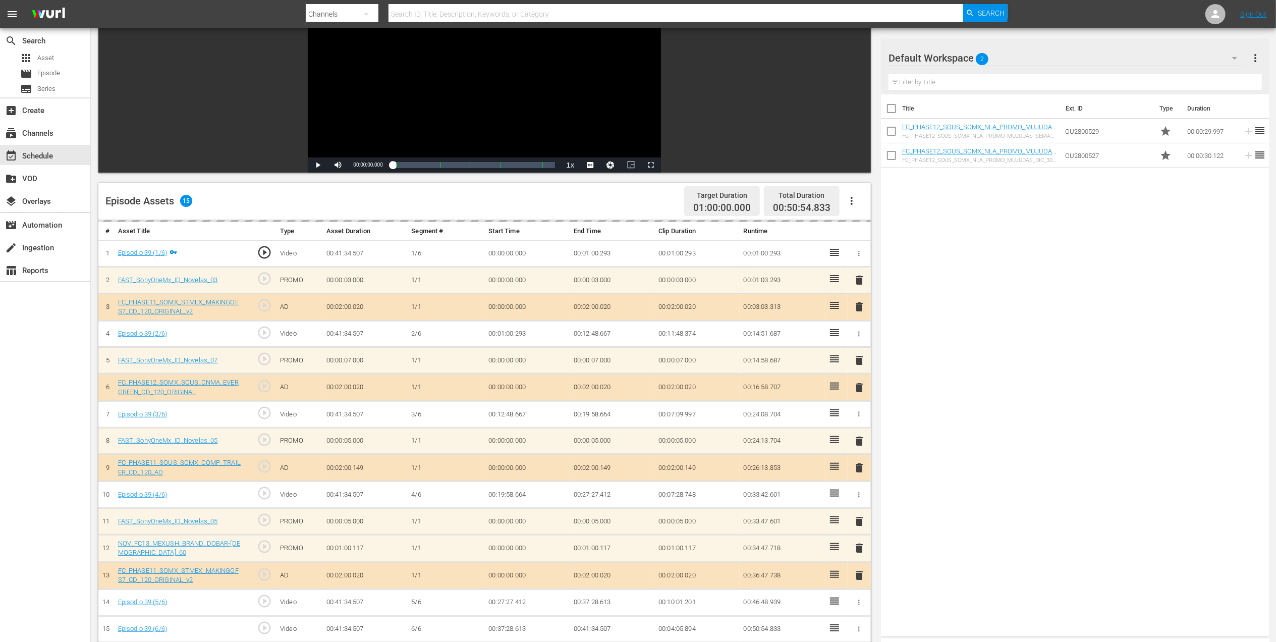
scroll to position [134, 0]
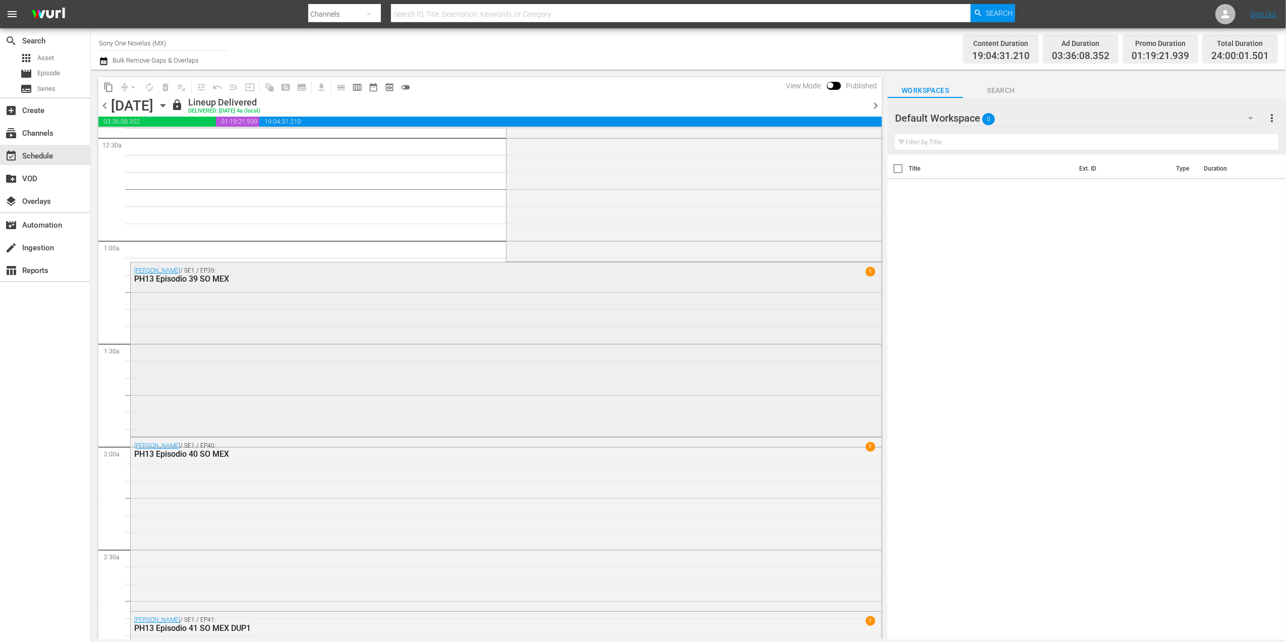
scroll to position [202, 0]
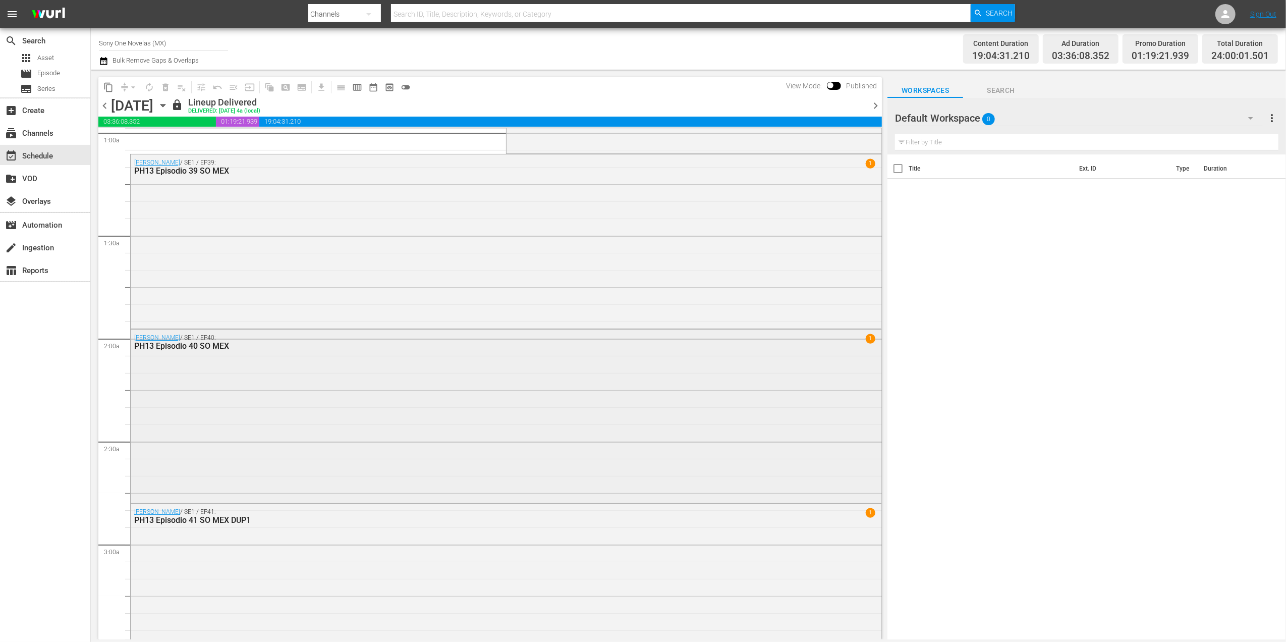
click at [202, 377] on div "Doña Bárbara / SE1 / EP40: PH13 Episodio 40 SO MEX 1" at bounding box center [506, 414] width 751 height 171
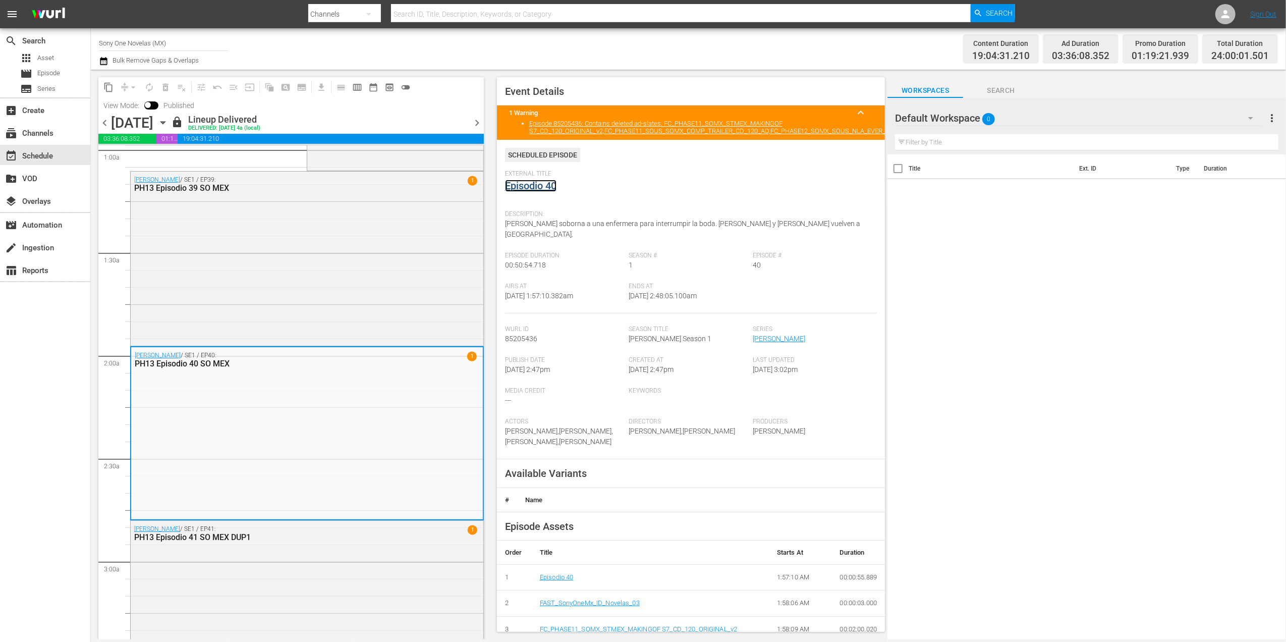
click at [544, 185] on link "Episodio 40" at bounding box center [530, 186] width 51 height 12
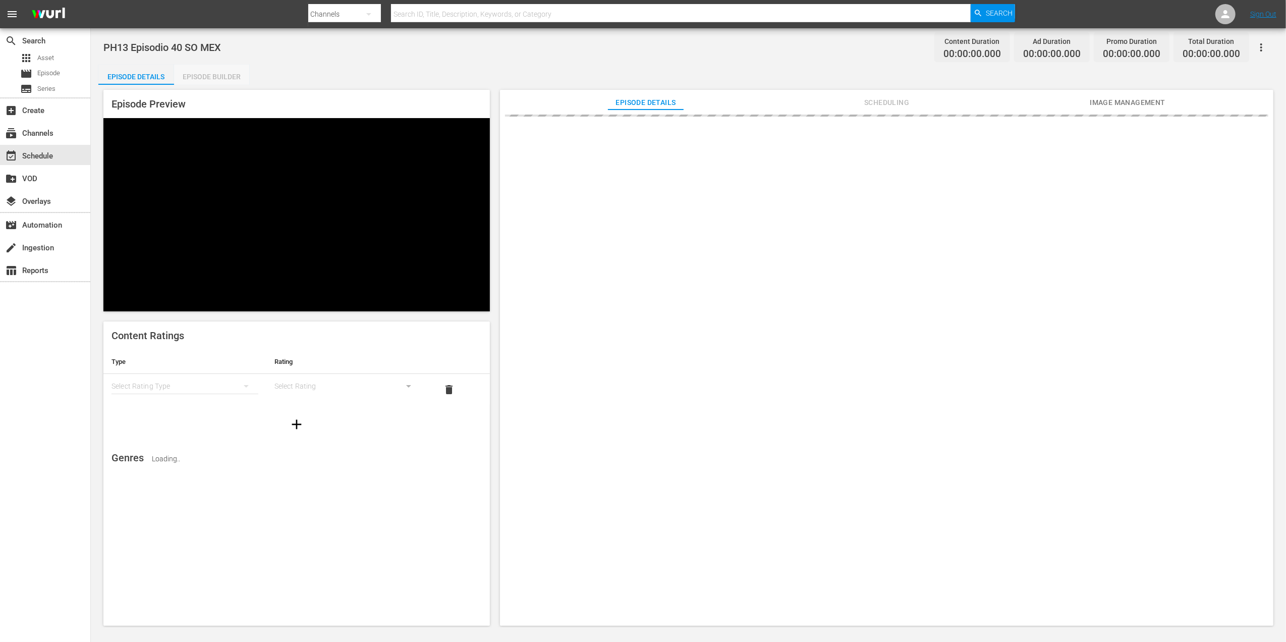
click at [188, 80] on div "Episode Builder" at bounding box center [212, 77] width 76 height 24
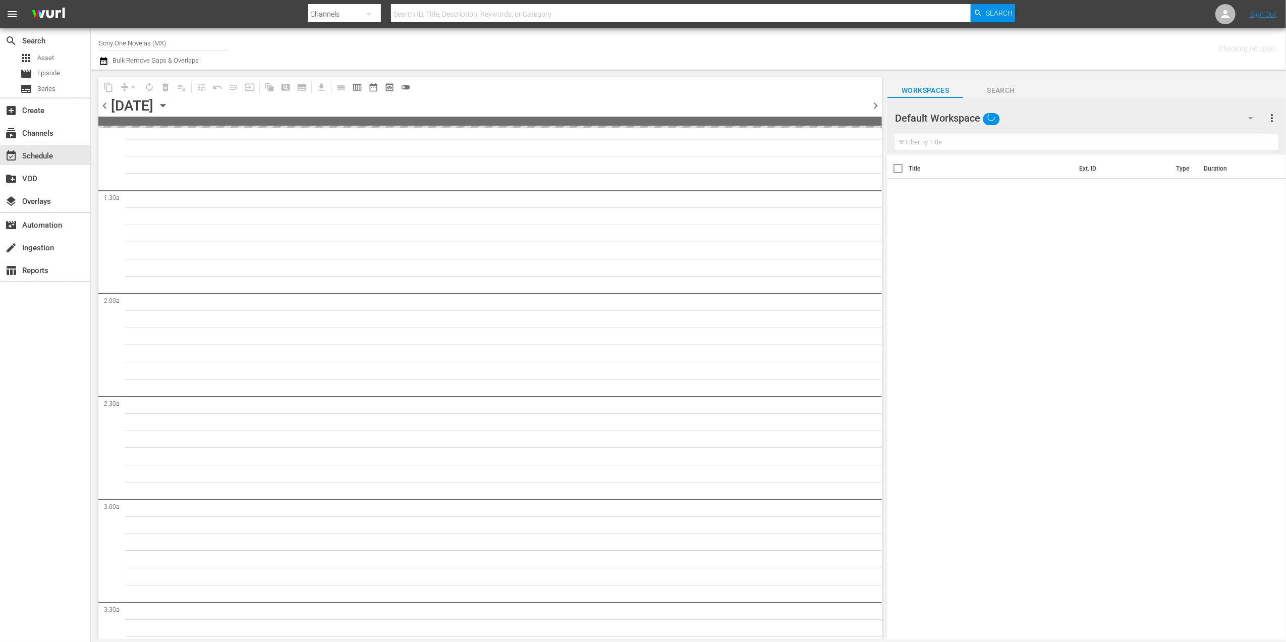
scroll to position [134, 0]
click at [104, 104] on span "chevron_left" at bounding box center [104, 105] width 13 height 13
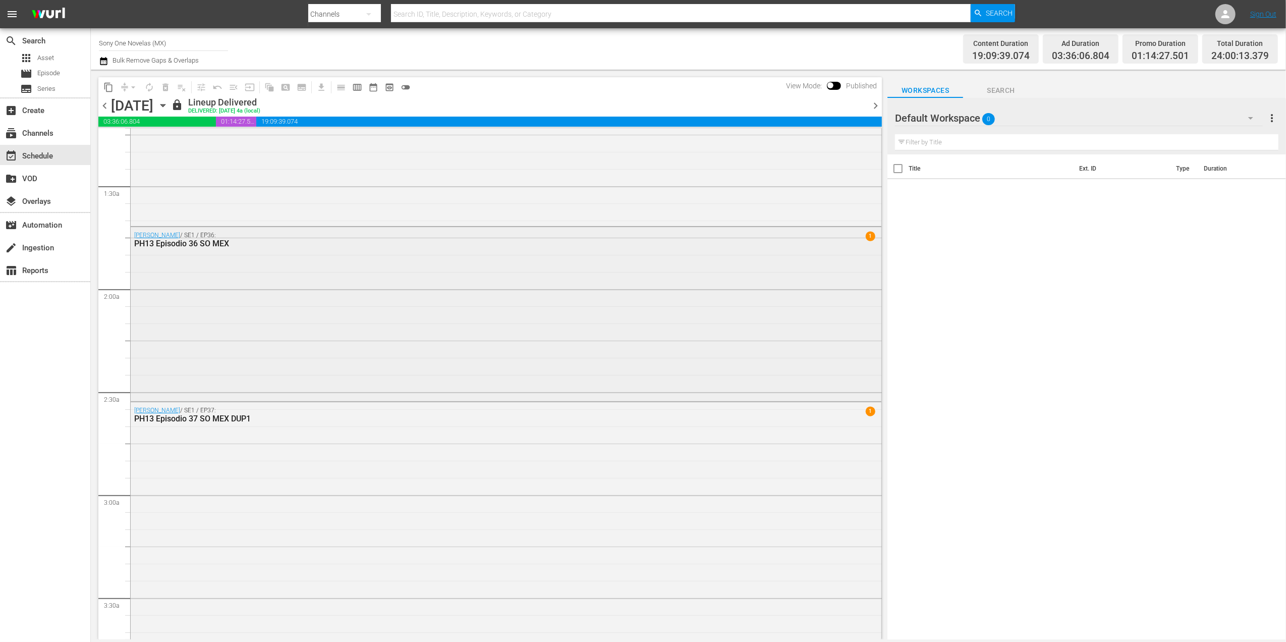
scroll to position [184, 0]
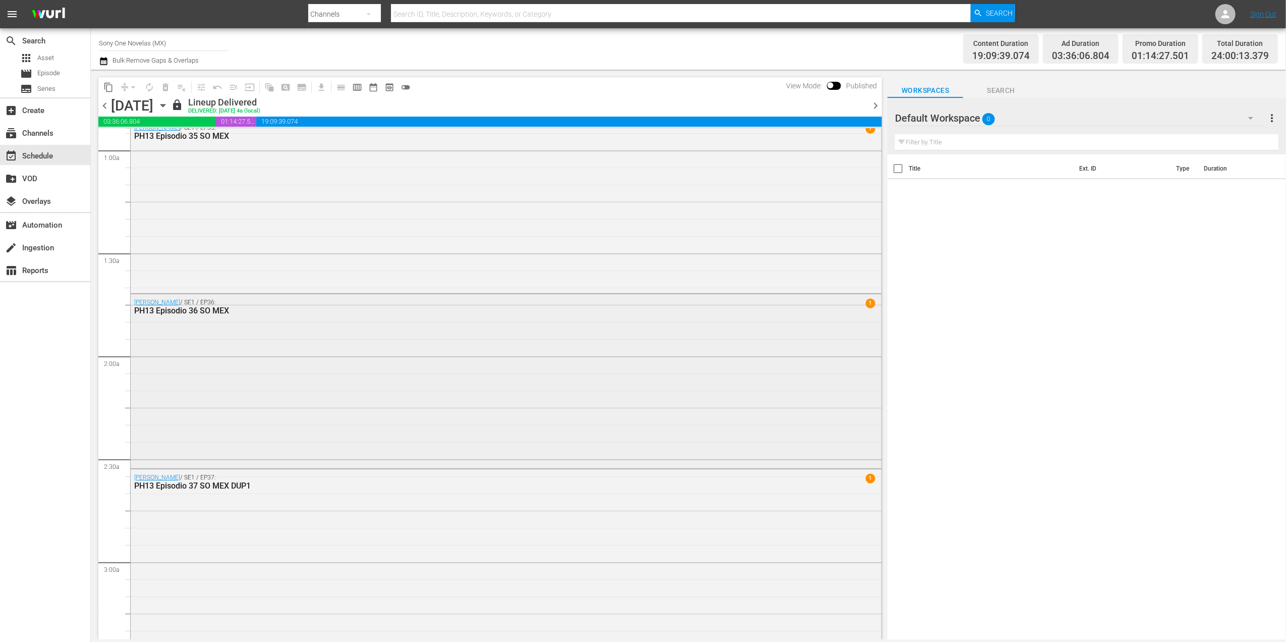
click at [233, 348] on div "Doña Bárbara / SE1 / EP36: PH13 Episodio 36 SO MEX 1" at bounding box center [506, 379] width 751 height 171
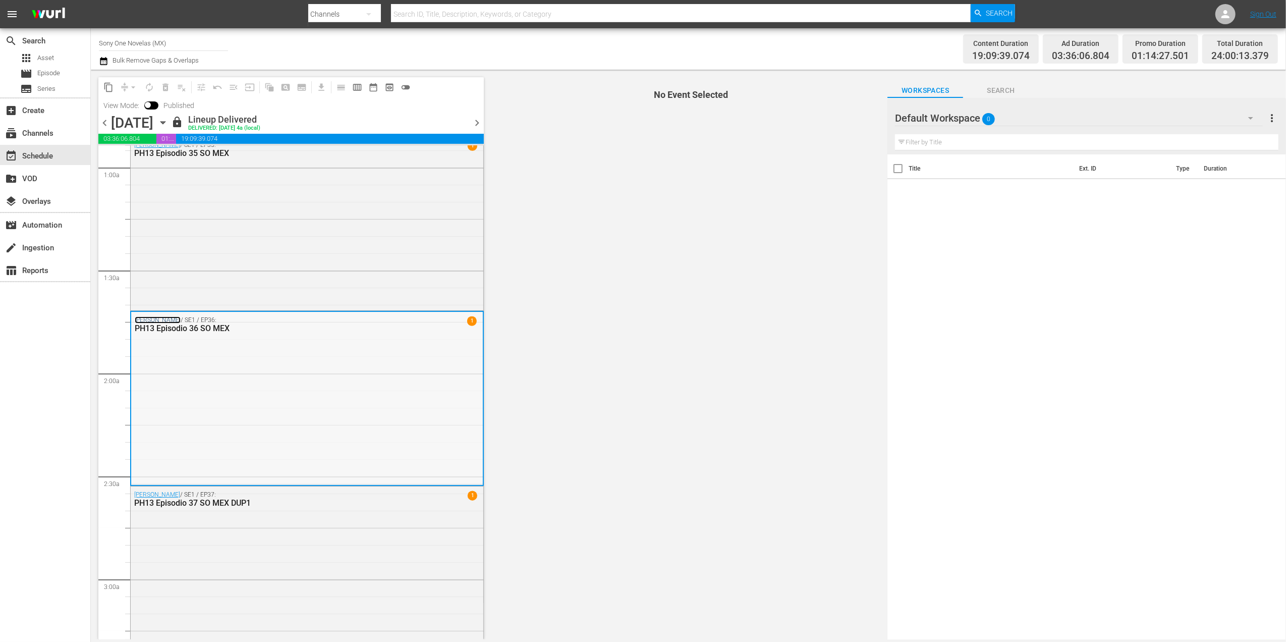
click at [147, 322] on link "Doña Bárbara" at bounding box center [158, 319] width 46 height 7
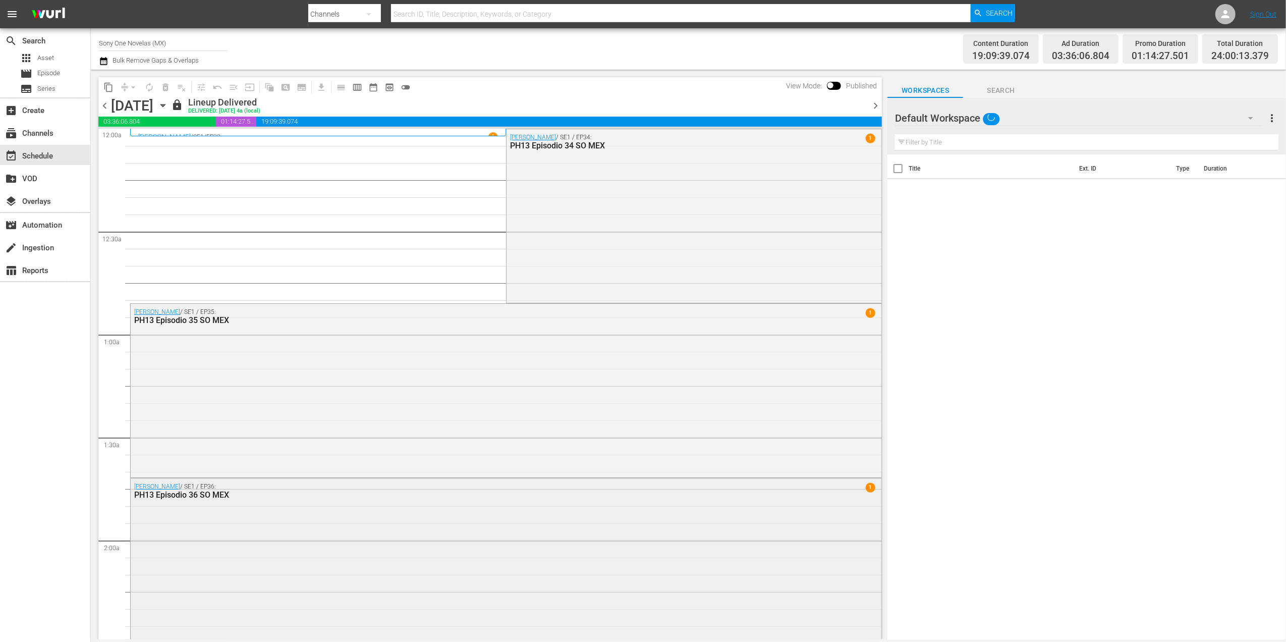
click at [200, 496] on div "PH13 Episodio 36 SO MEX" at bounding box center [477, 495] width 687 height 10
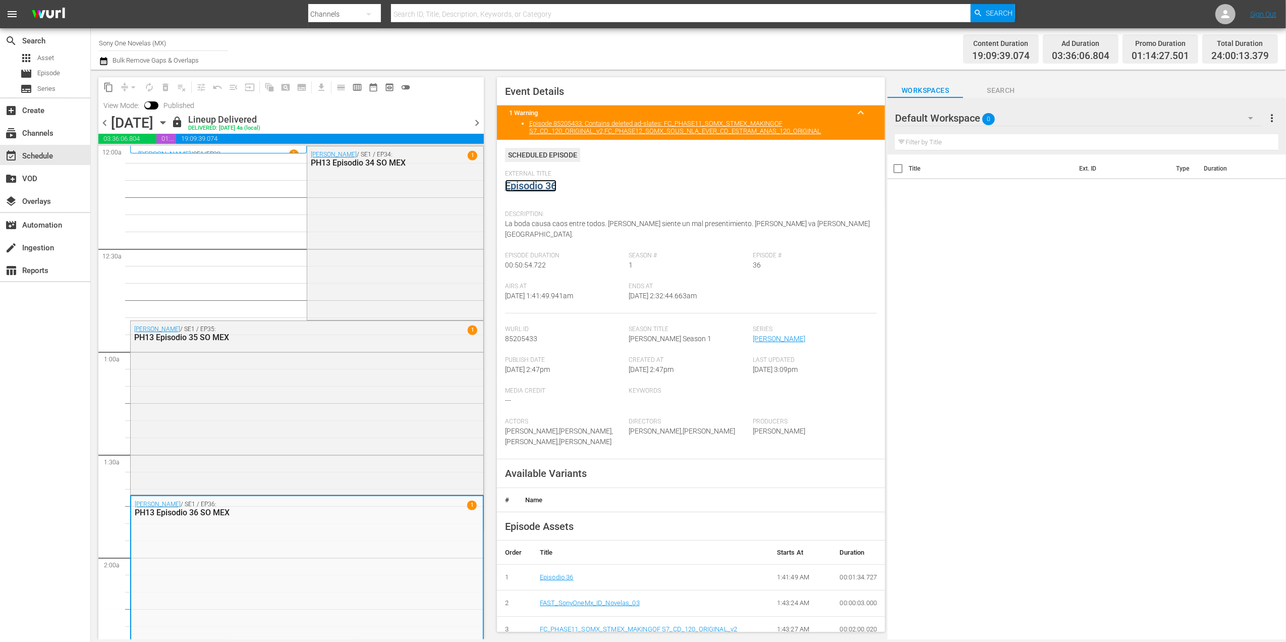
click at [547, 186] on link "Episodio 36" at bounding box center [530, 186] width 51 height 12
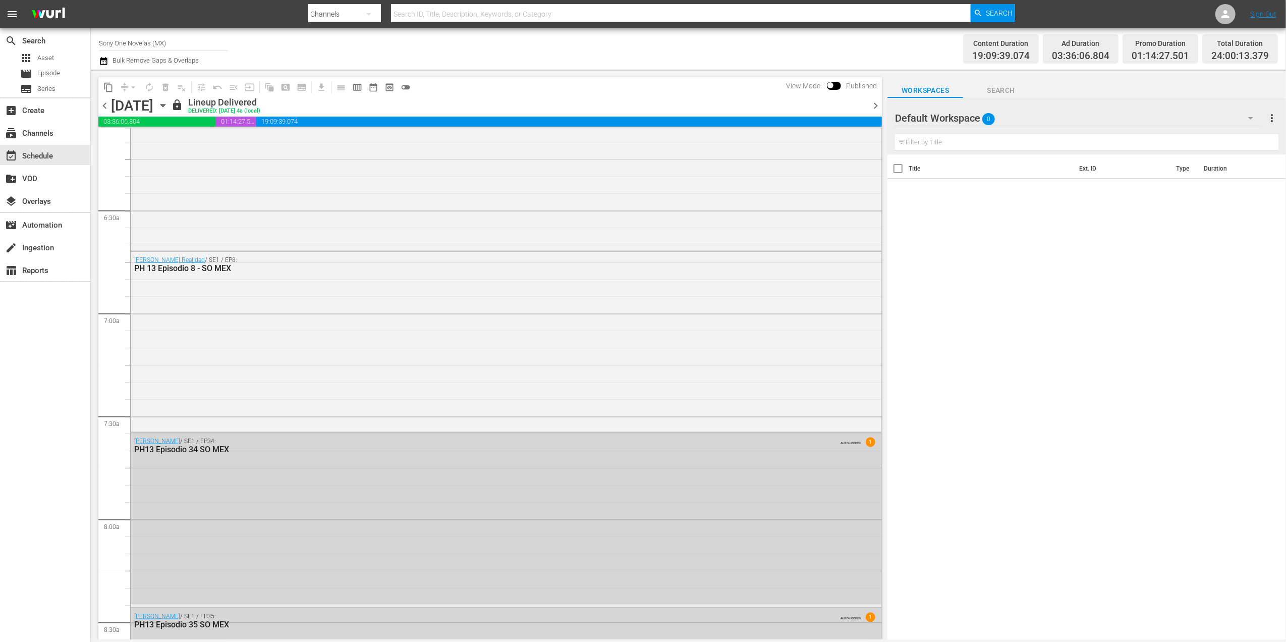
scroll to position [1142, 0]
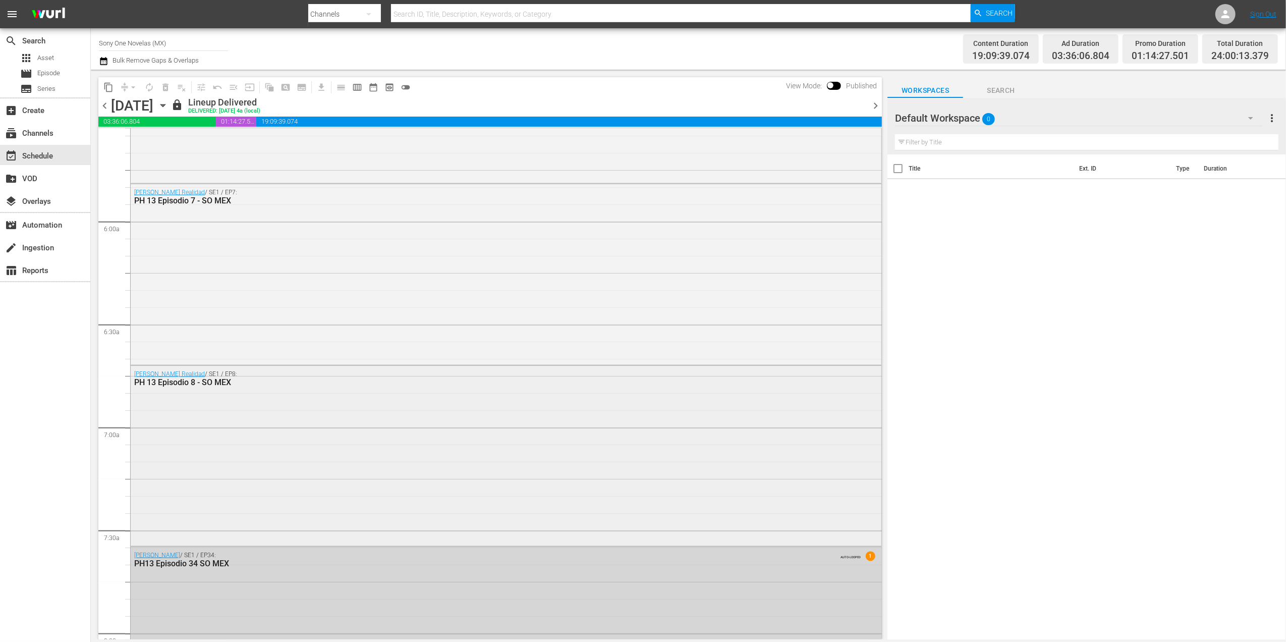
click at [272, 429] on div "Bienvenida Realidad / SE1 / EP8: PH 13 Episodio 8 - SO MEX" at bounding box center [506, 455] width 751 height 179
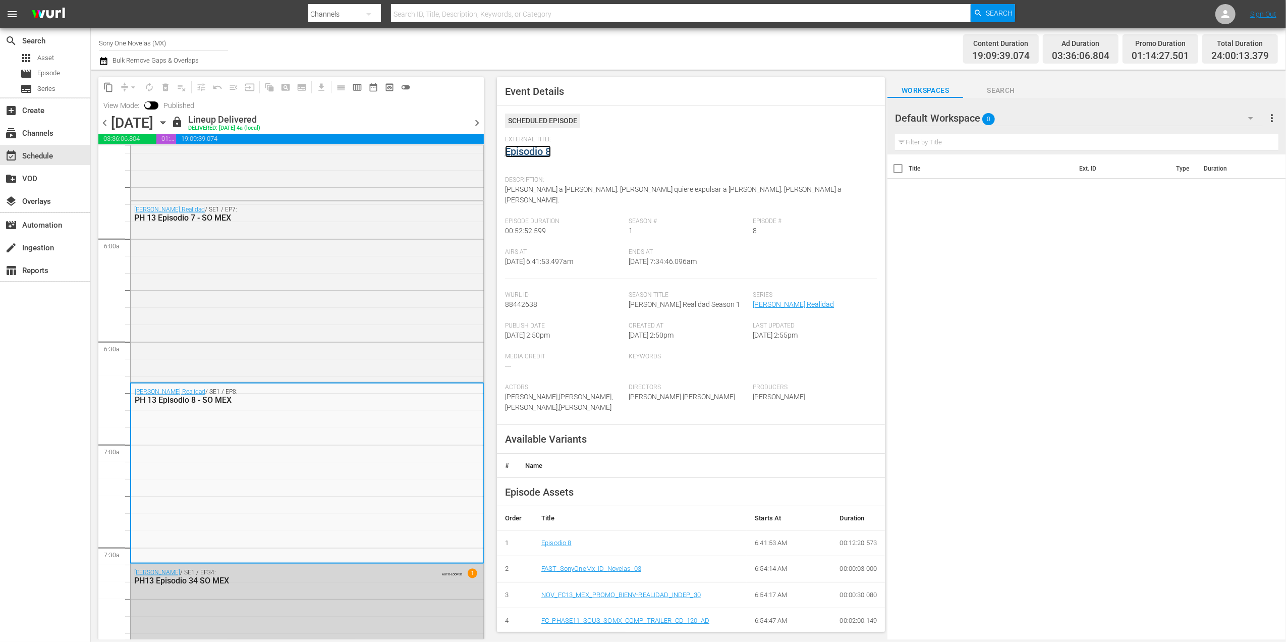
click at [511, 148] on link "Episodio 8" at bounding box center [528, 151] width 46 height 12
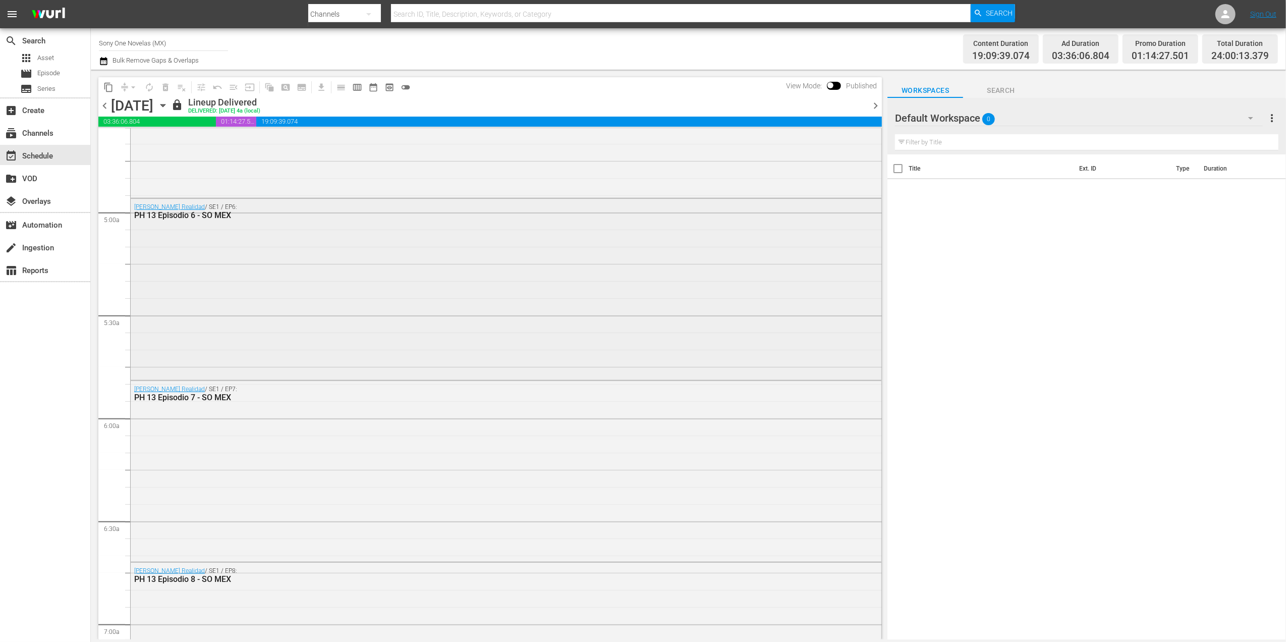
scroll to position [1009, 0]
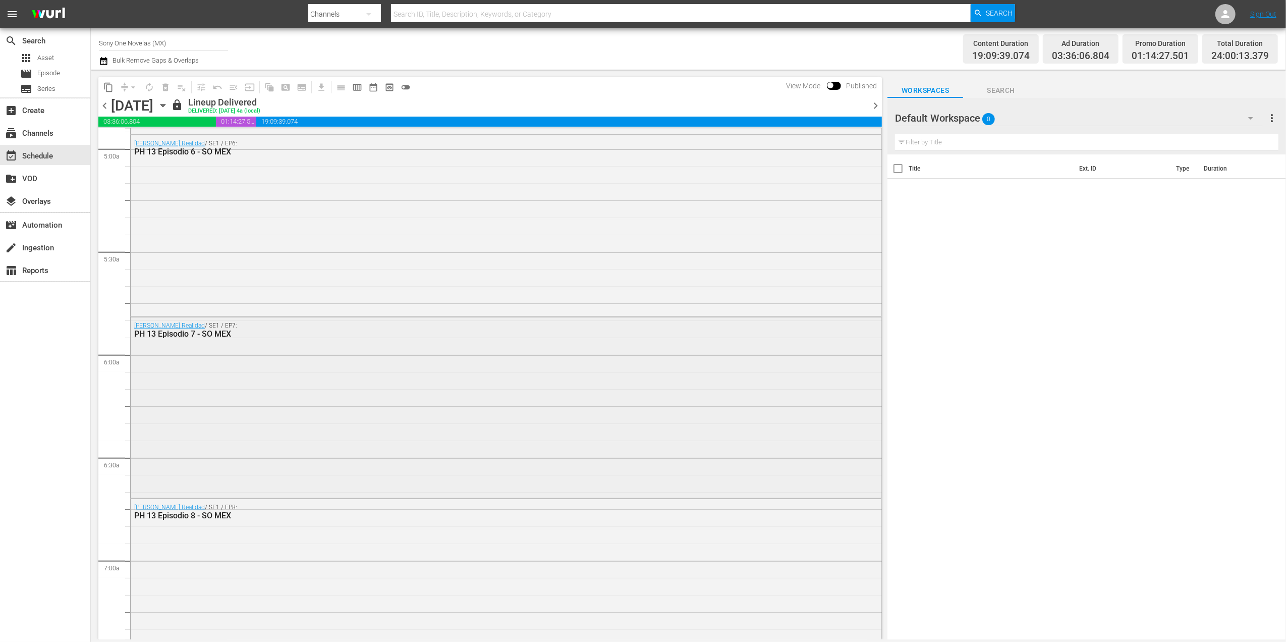
click at [201, 331] on div "PH 13 Episodio 7 - SO MEX" at bounding box center [477, 334] width 687 height 10
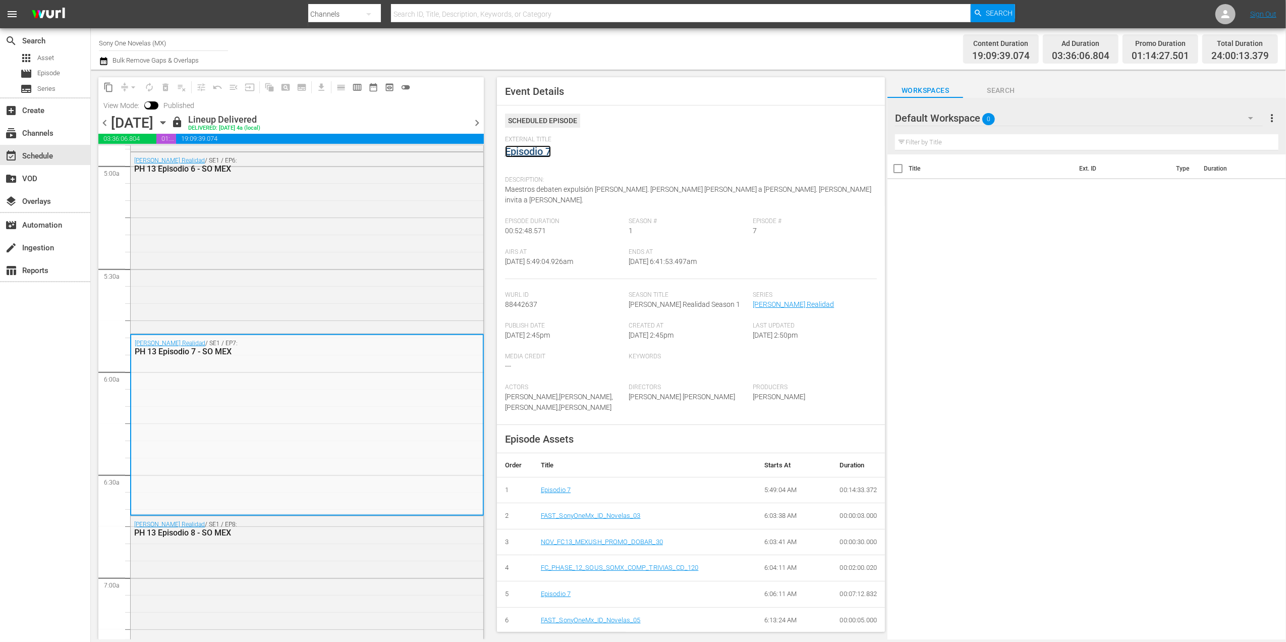
click at [537, 156] on link "Episodio 7" at bounding box center [528, 151] width 46 height 12
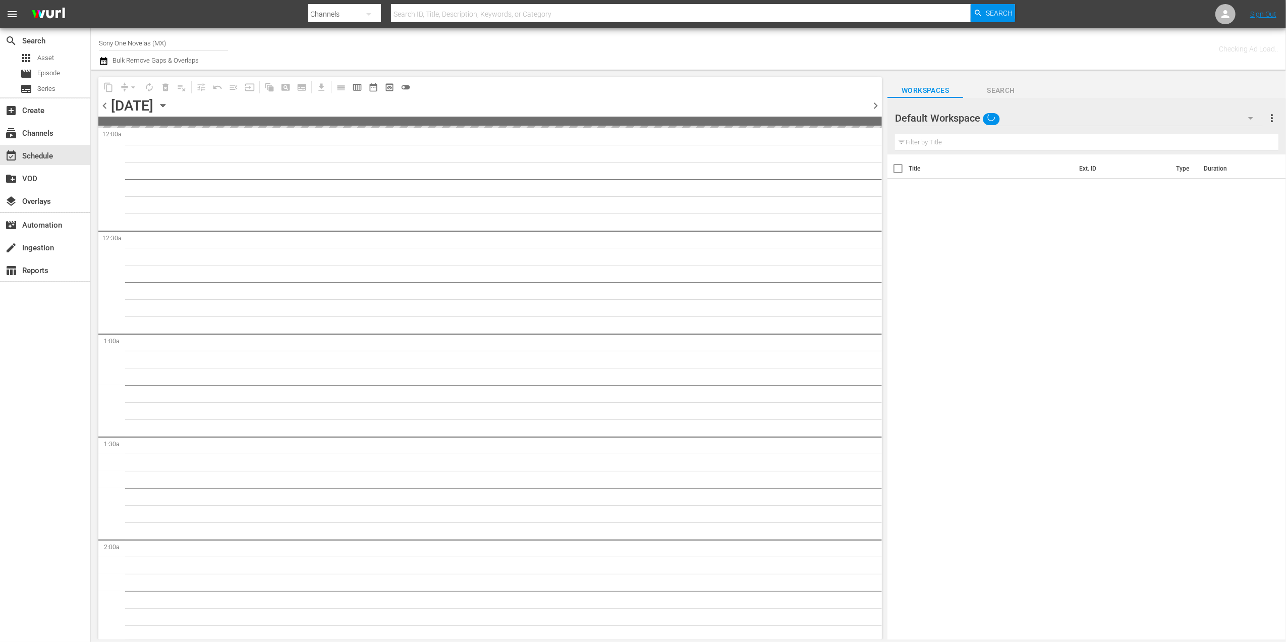
click at [874, 101] on span "chevron_right" at bounding box center [875, 105] width 13 height 13
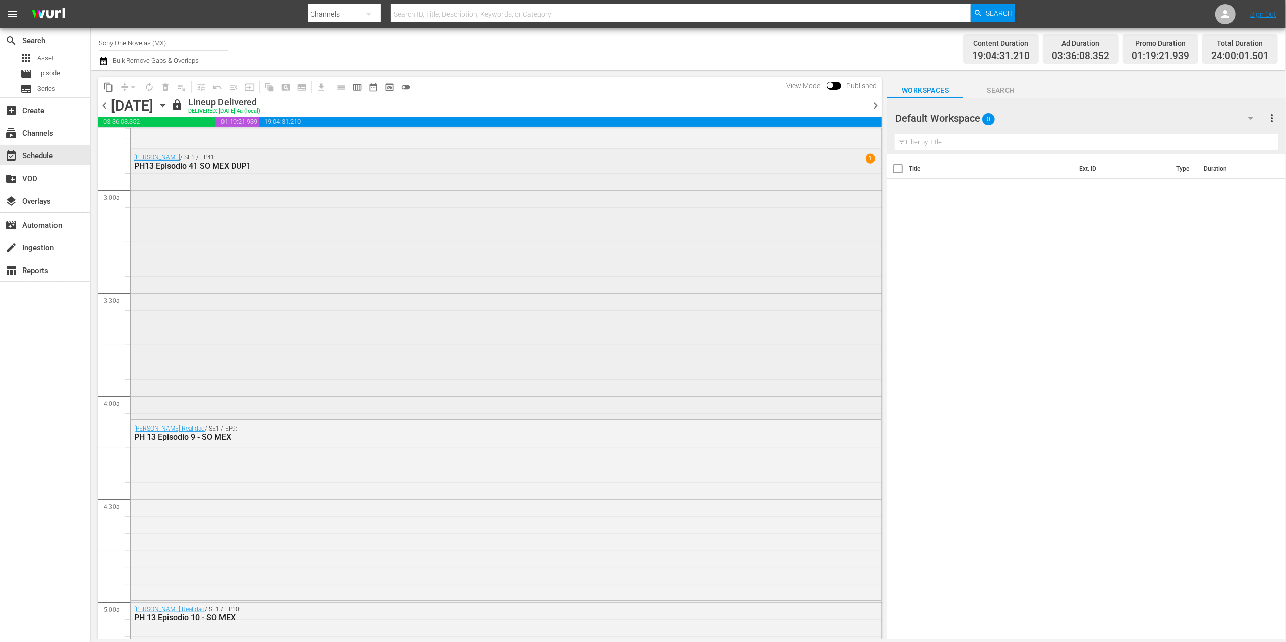
scroll to position [471, 0]
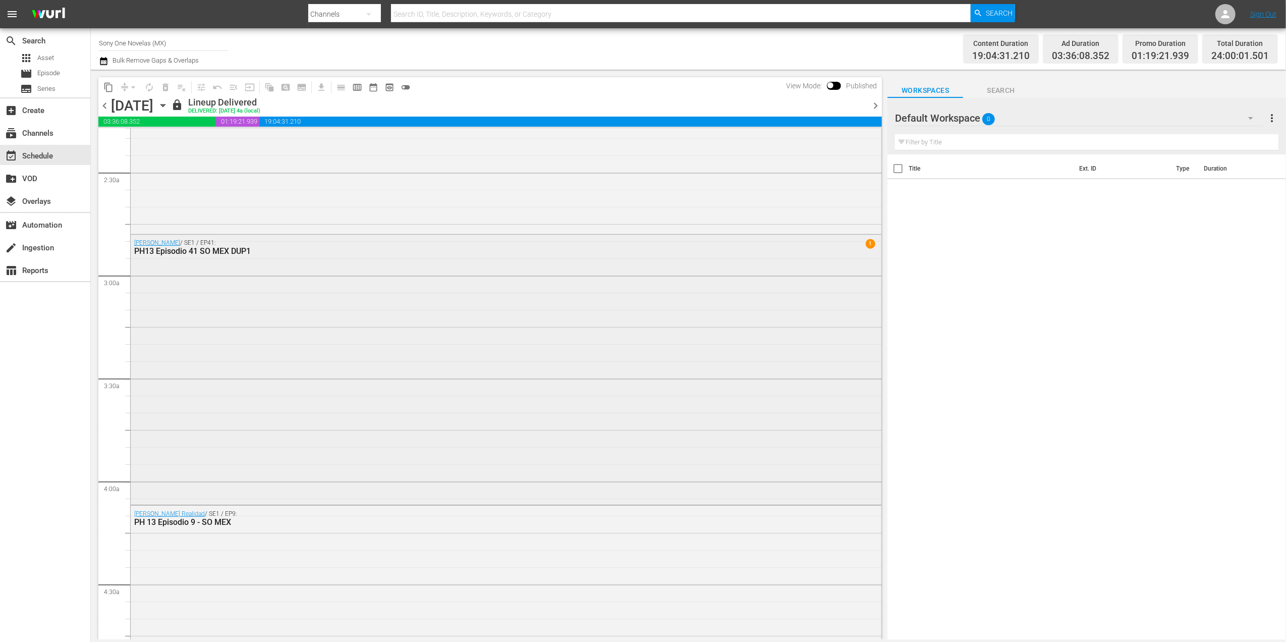
click at [866, 244] on span "1" at bounding box center [871, 244] width 10 height 10
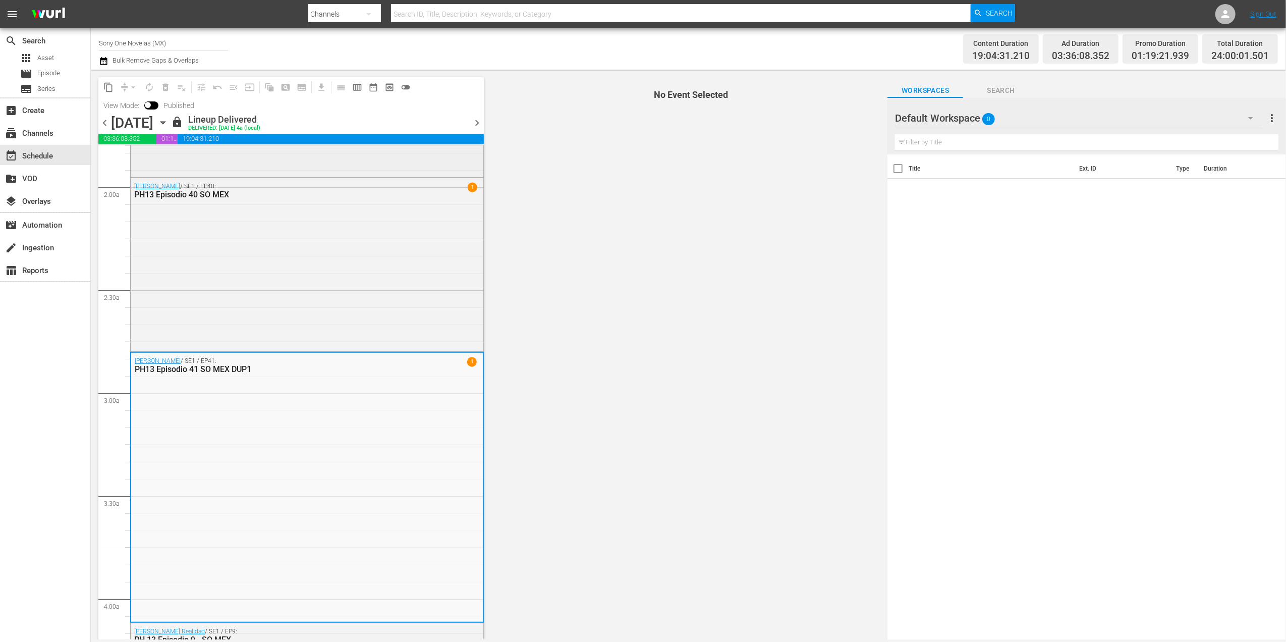
scroll to position [269, 0]
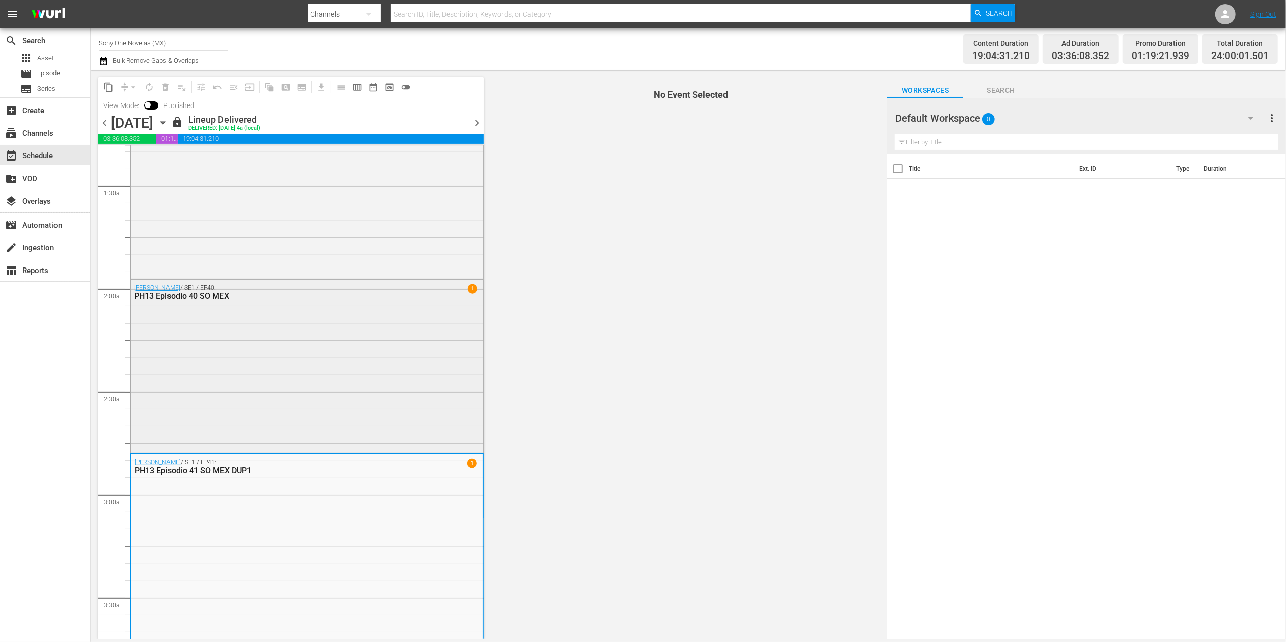
click at [467, 291] on span "1" at bounding box center [472, 288] width 10 height 10
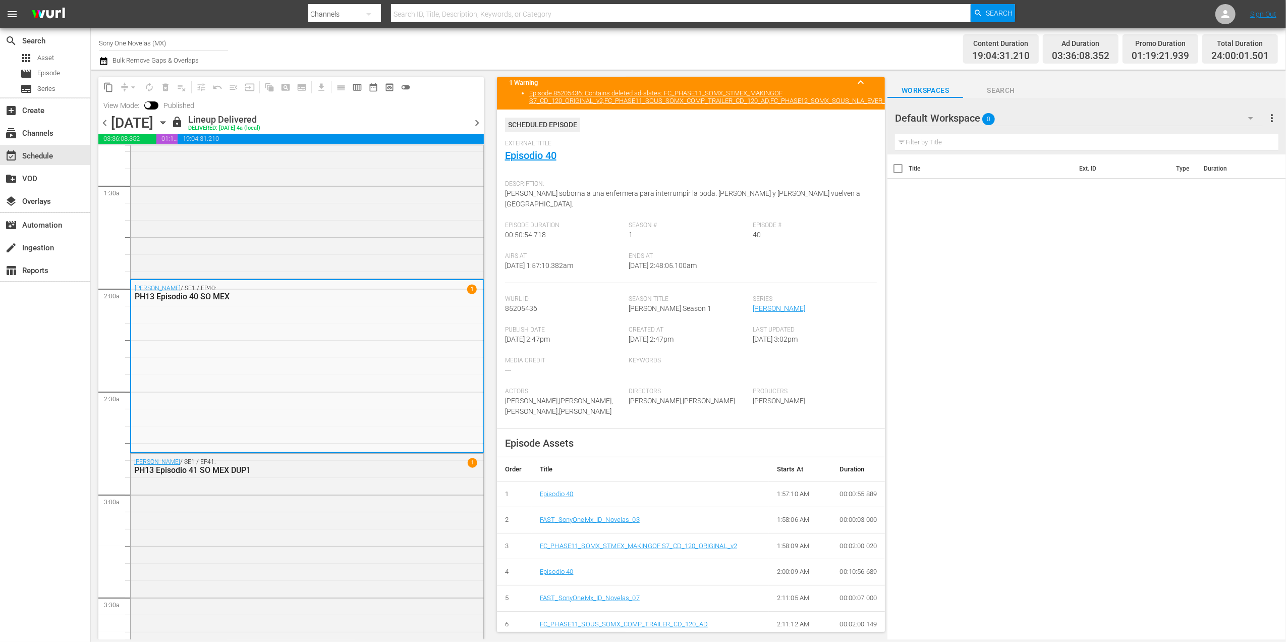
scroll to position [0, 0]
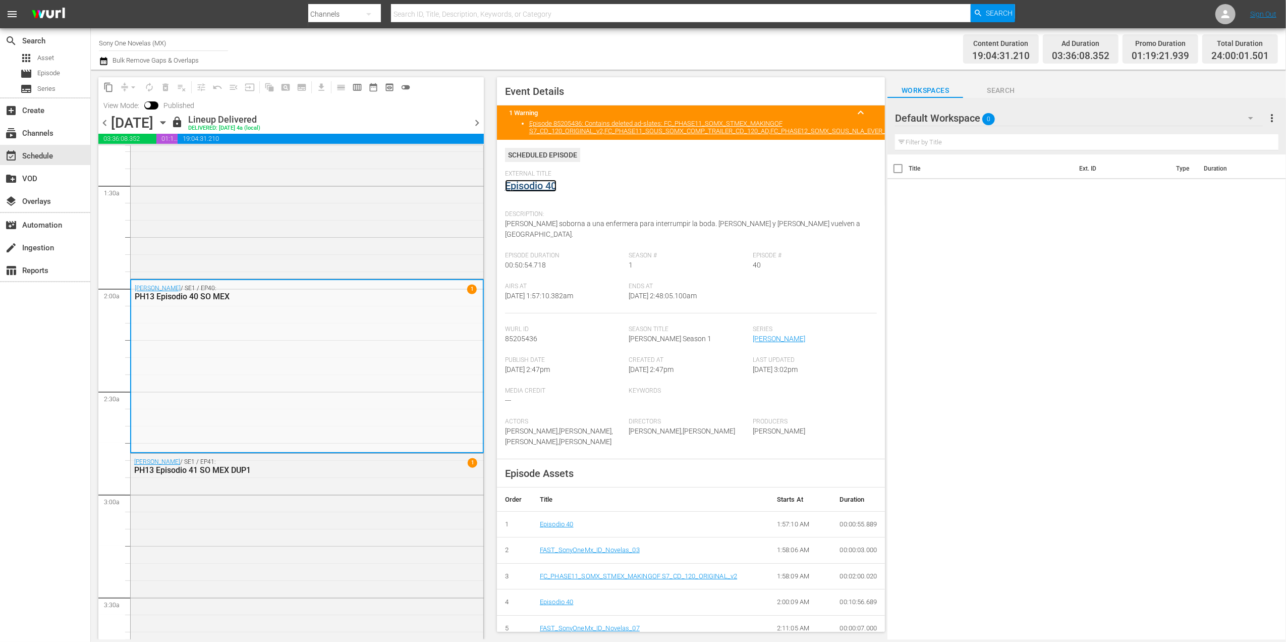
click at [547, 185] on link "Episodio 40" at bounding box center [530, 186] width 51 height 12
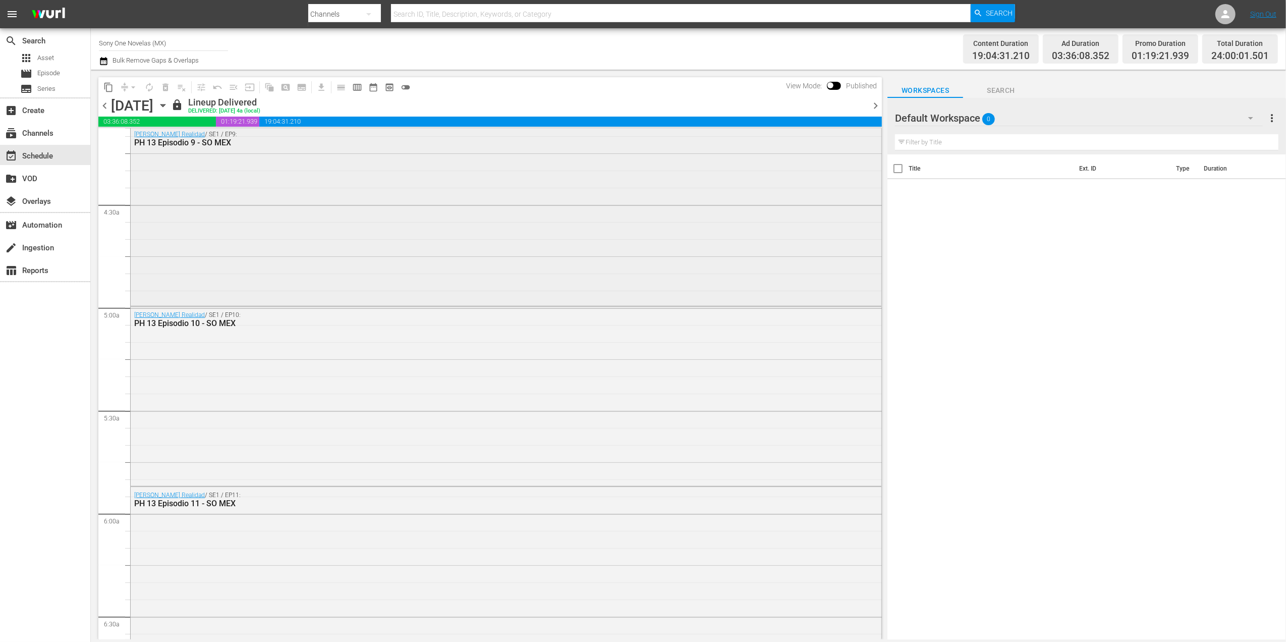
scroll to position [874, 0]
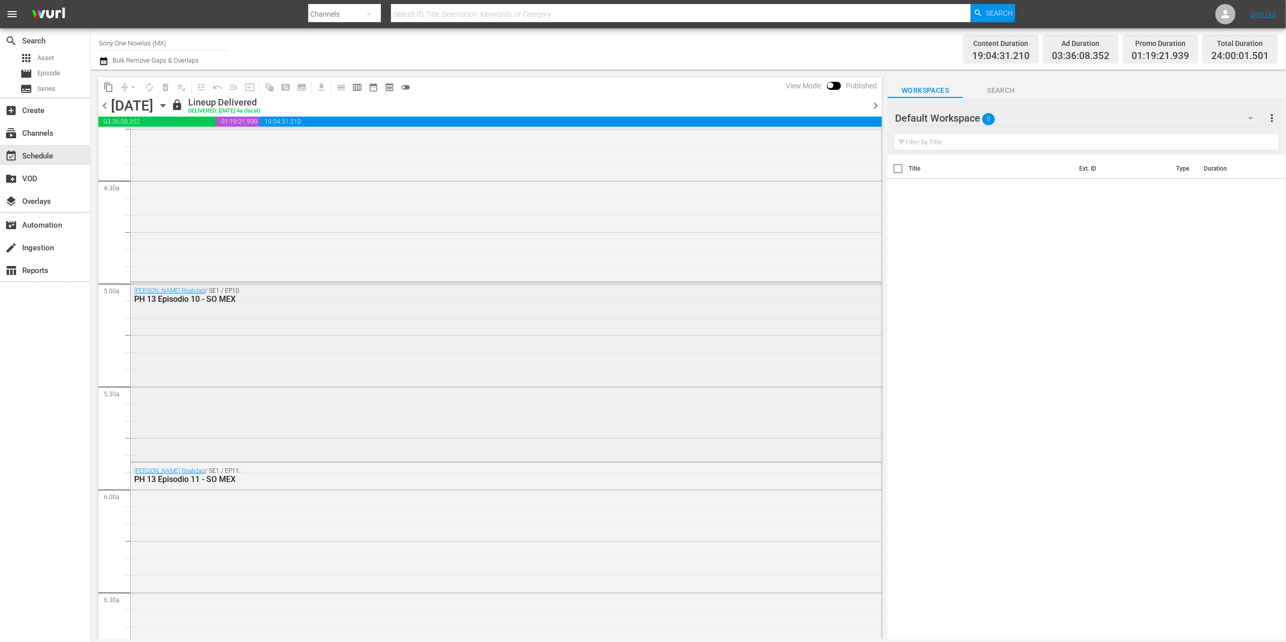
click at [222, 304] on div "Bienvenida Realidad / SE1 / EP10: PH 13 Episodio 10 - SO MEX" at bounding box center [506, 294] width 751 height 25
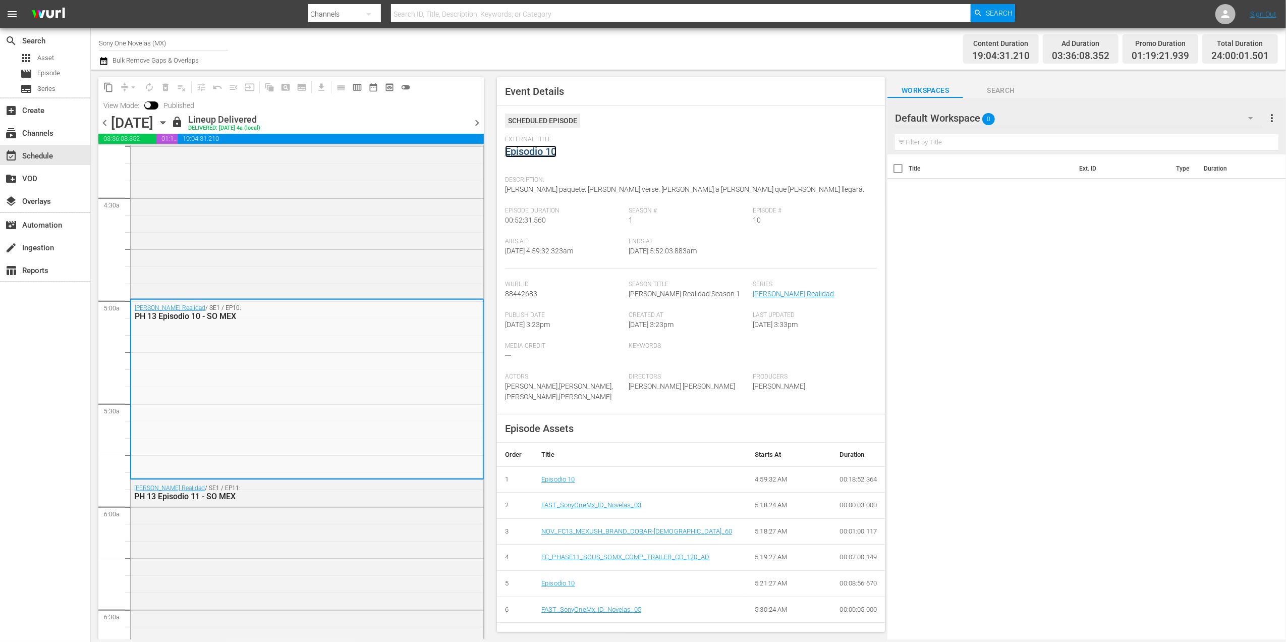
click at [534, 156] on link "Episodio 10" at bounding box center [530, 151] width 51 height 12
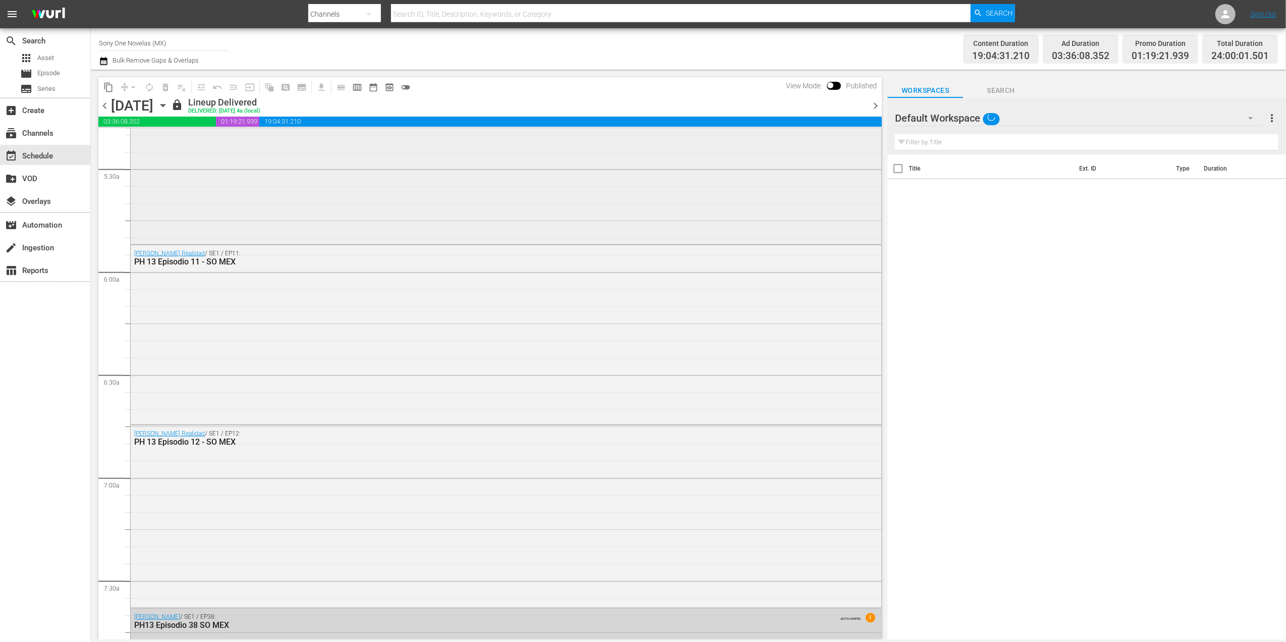
scroll to position [1226, 0]
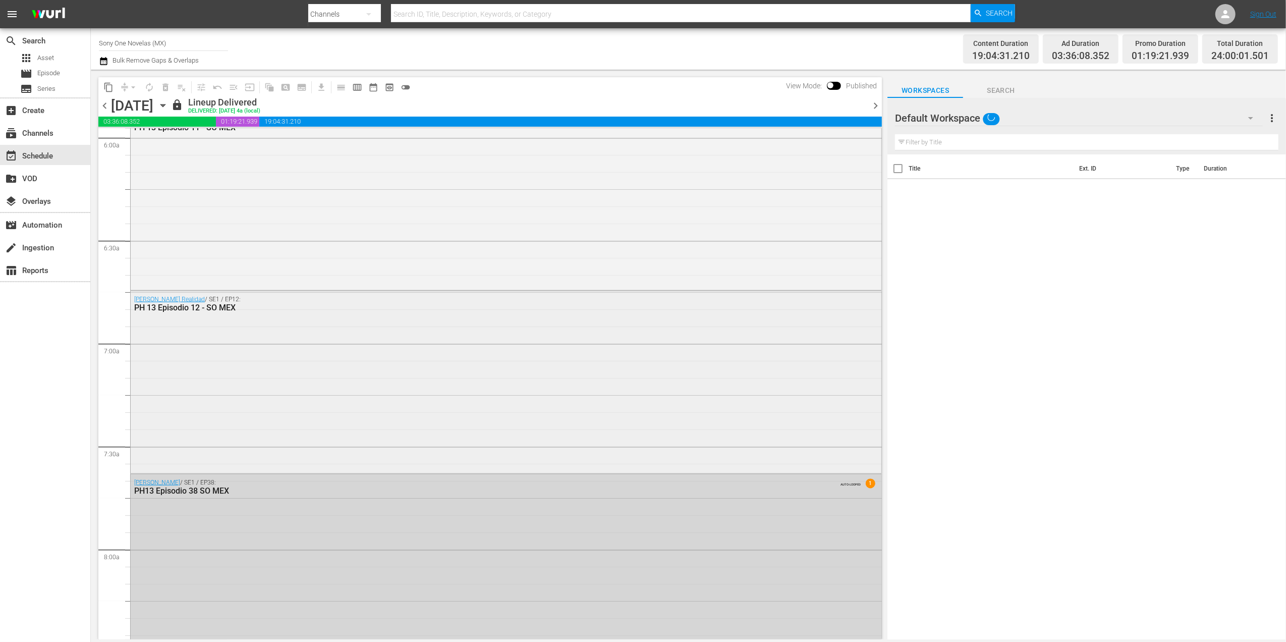
click at [227, 307] on div "PH 13 Episodio 12 - SO MEX" at bounding box center [477, 308] width 687 height 10
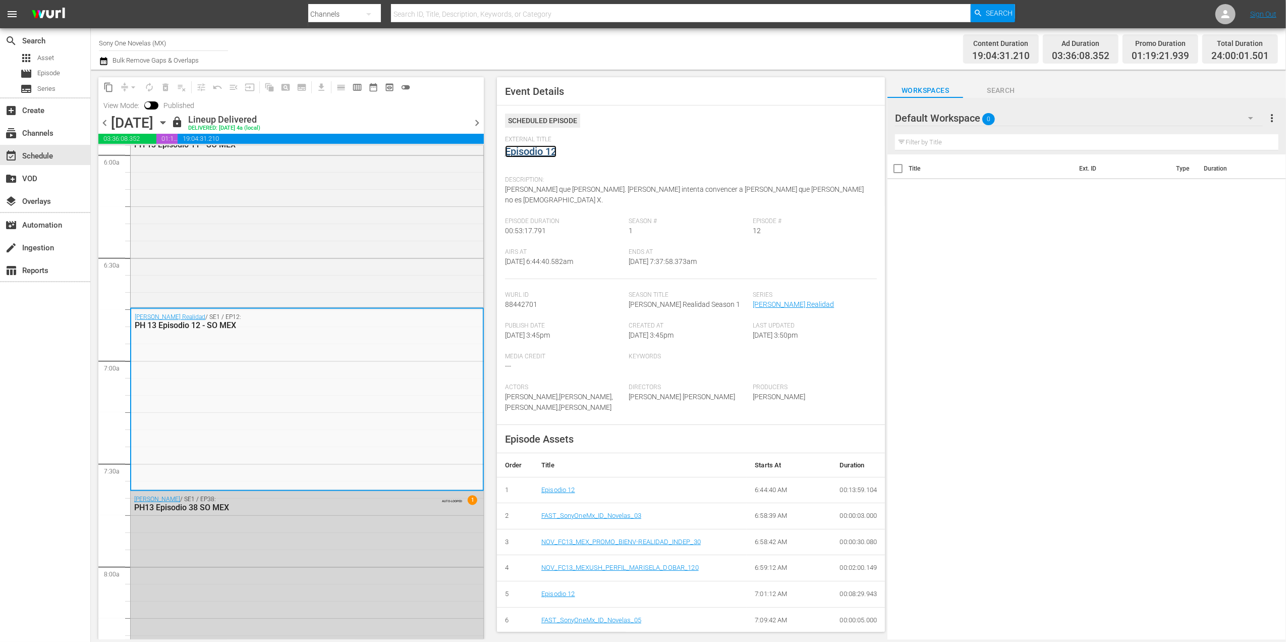
click at [551, 152] on link "Episodio 12" at bounding box center [530, 151] width 51 height 12
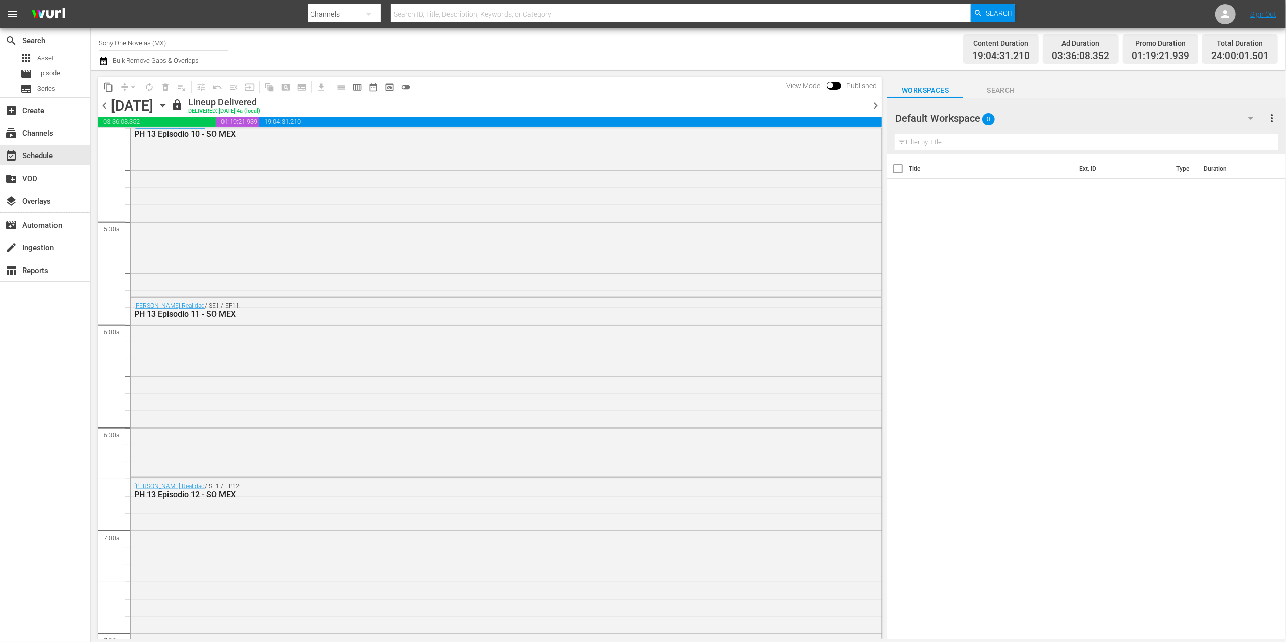
scroll to position [1143, 0]
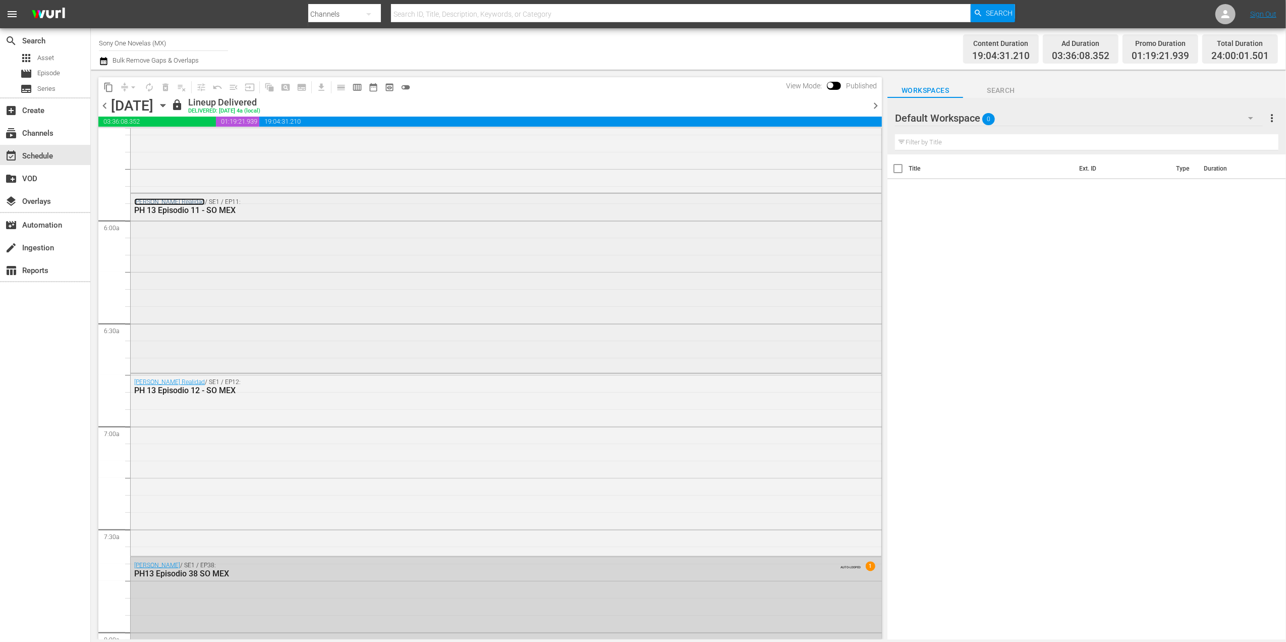
click at [176, 202] on link "Bienvenida Realidad" at bounding box center [169, 201] width 71 height 7
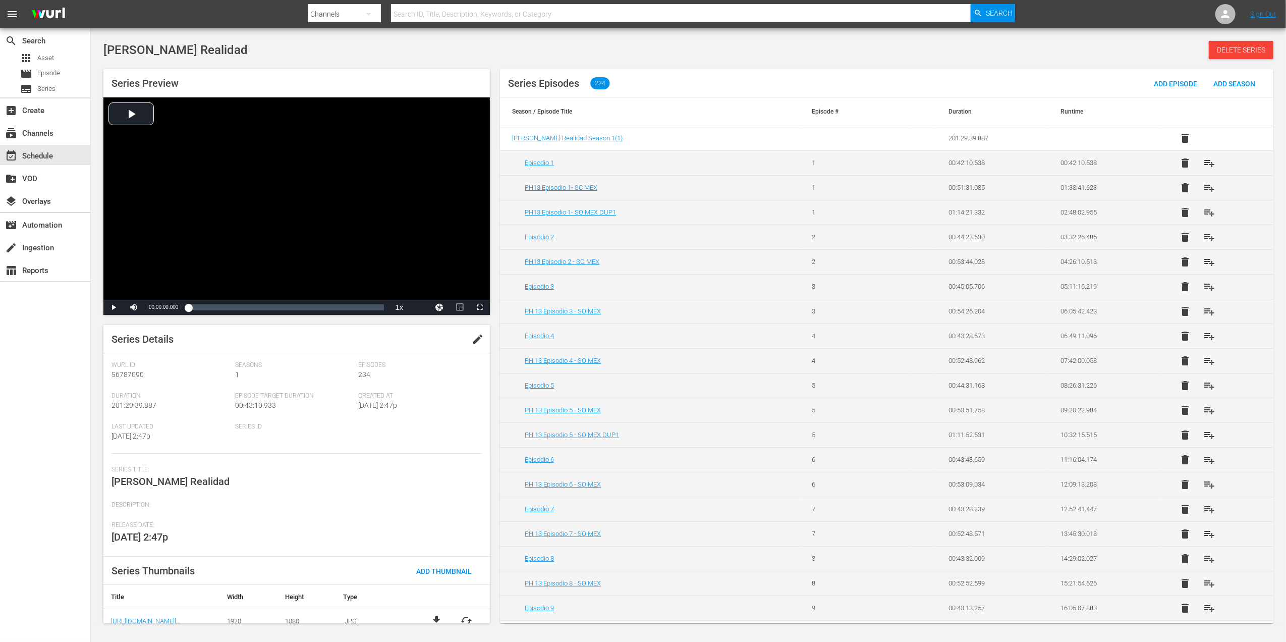
scroll to position [10, 0]
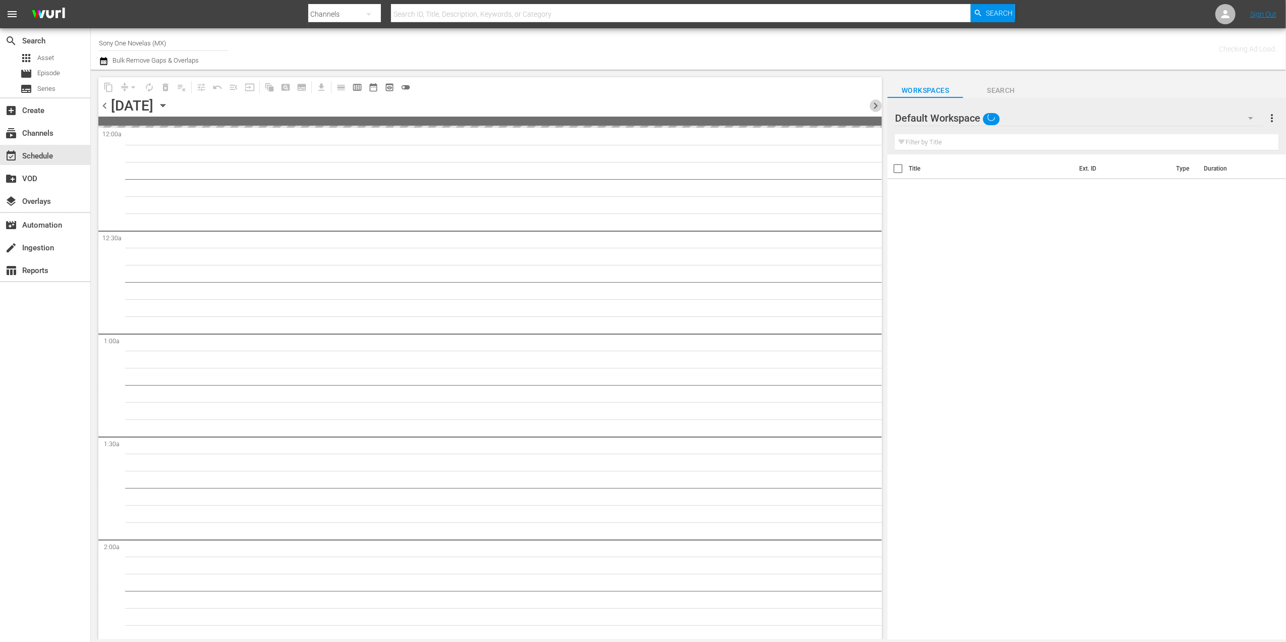
click at [877, 100] on span "chevron_right" at bounding box center [875, 105] width 13 height 13
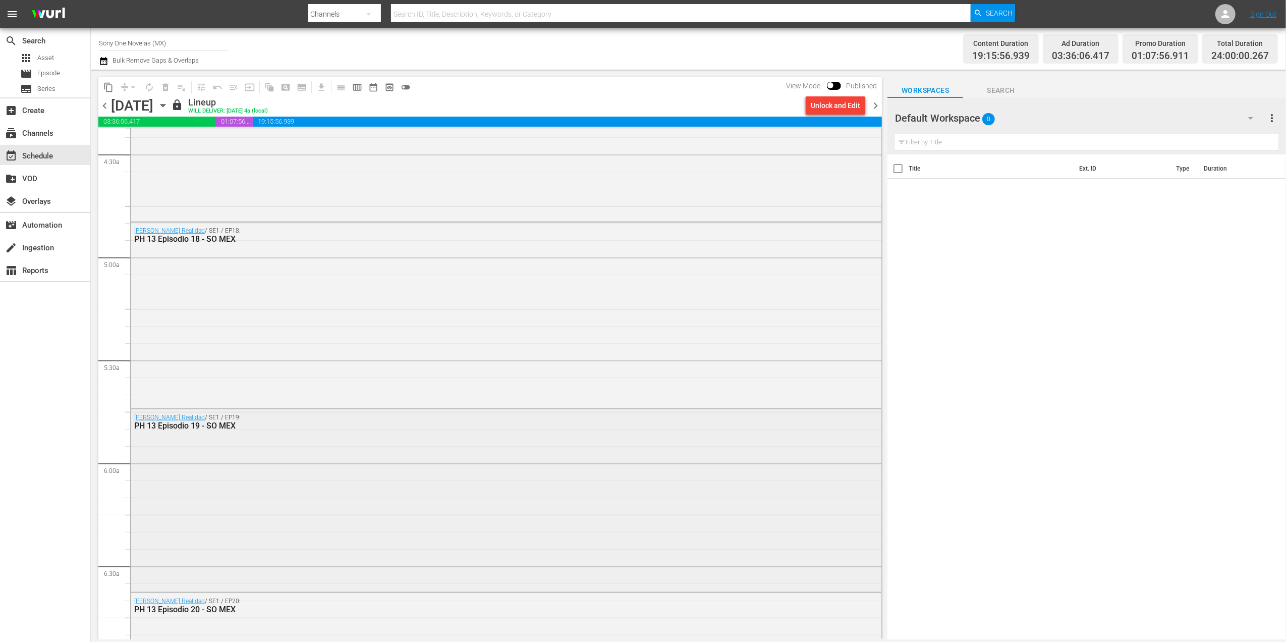
scroll to position [941, 0]
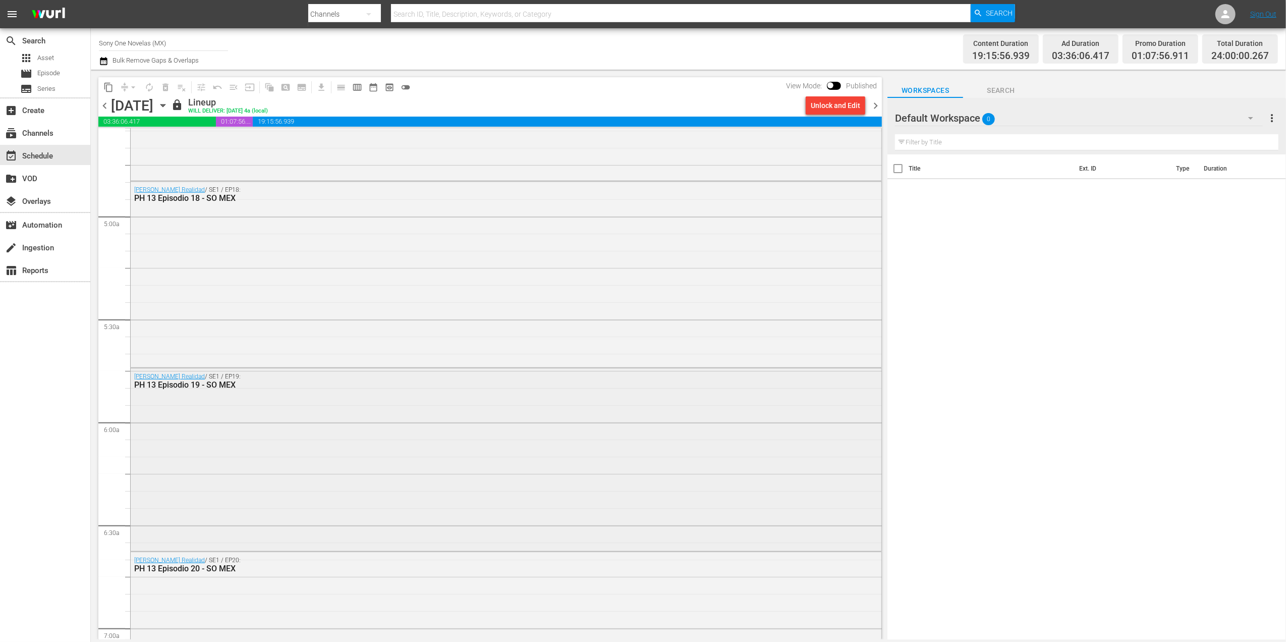
click at [163, 372] on div "Bienvenida Realidad / SE1 / EP19: PH 13 Episodio 19 - SO MEX" at bounding box center [477, 381] width 687 height 18
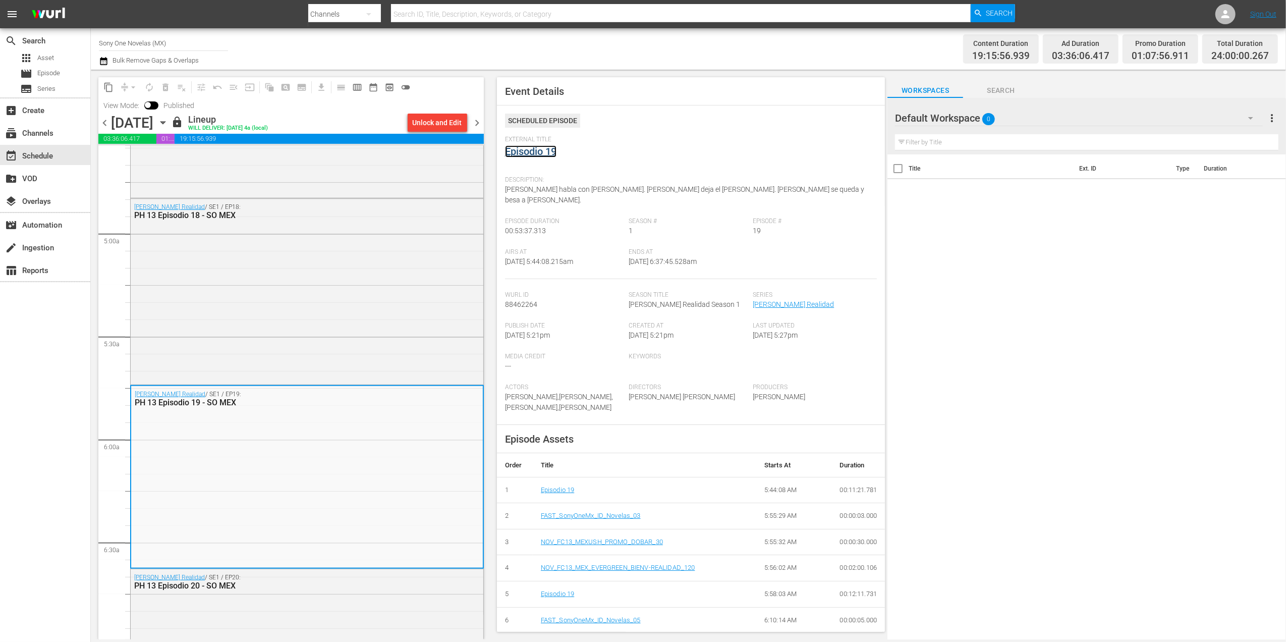
click at [542, 152] on link "Episodio 19" at bounding box center [530, 151] width 51 height 12
